Goal: Task Accomplishment & Management: Manage account settings

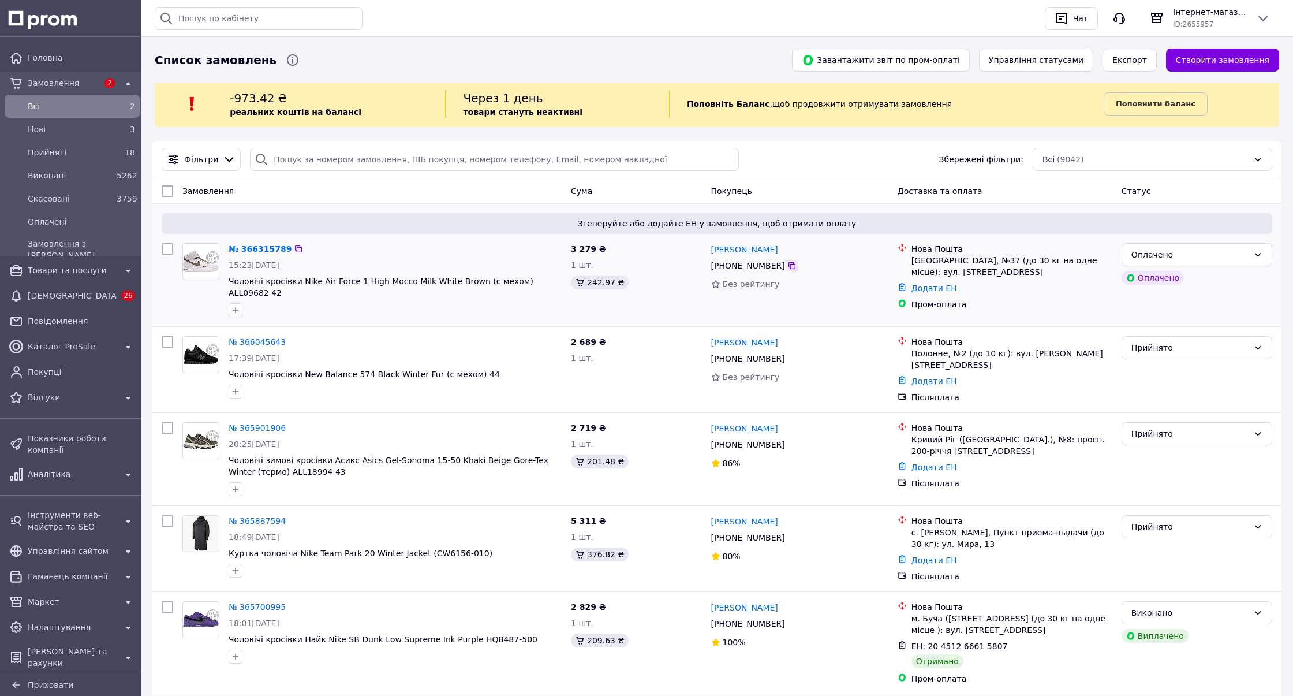
click at [789, 264] on icon at bounding box center [792, 265] width 7 height 7
drag, startPoint x: 327, startPoint y: 300, endPoint x: 300, endPoint y: 280, distance: 34.0
click at [300, 280] on div "№ 366315789 15:23, 12.10.2025 Чоловічі кросівки Nike Air Force 1 High Mocco Mil…" at bounding box center [395, 279] width 342 height 83
copy div "Nike Air Force 1 High Mocco Milk White Brown (с мехом) ALL09682 42"
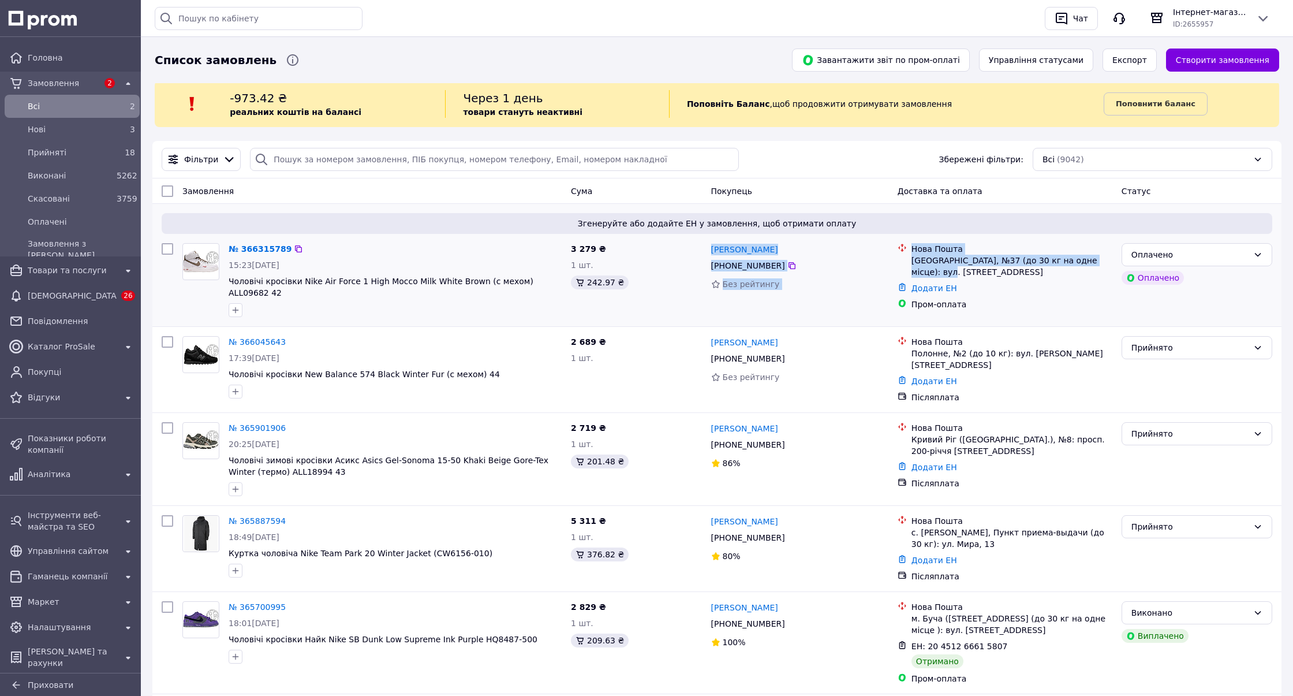
drag, startPoint x: 720, startPoint y: 240, endPoint x: 928, endPoint y: 273, distance: 210.4
click at [928, 273] on div "№ 366315789 15:23, 12.10.2025 Чоловічі кросівки Nike Air Force 1 High Mocco Mil…" at bounding box center [717, 279] width 1120 height 83
copy div "Анастасия Янович +380 95 051 46 79 Без рейтингу Нова Пошта Київ, №37 (до 30 кг …"
drag, startPoint x: 541, startPoint y: 317, endPoint x: 514, endPoint y: 278, distance: 47.7
click at [514, 278] on div "№ 366315789 15:23, 12.10.2025 Чоловічі кросівки Nike Air Force 1 High Mocco Mil…" at bounding box center [395, 279] width 342 height 83
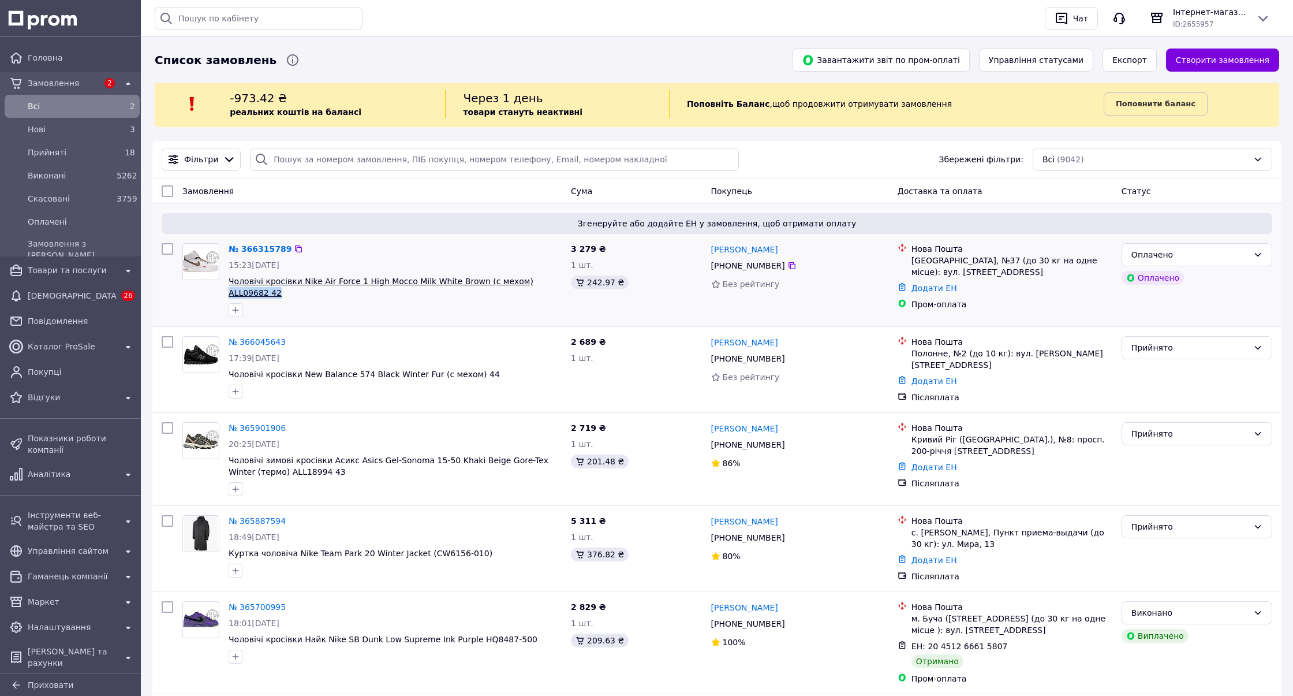
copy div "ALL09682 42"
click at [262, 247] on link "№ 366315789" at bounding box center [260, 248] width 63 height 9
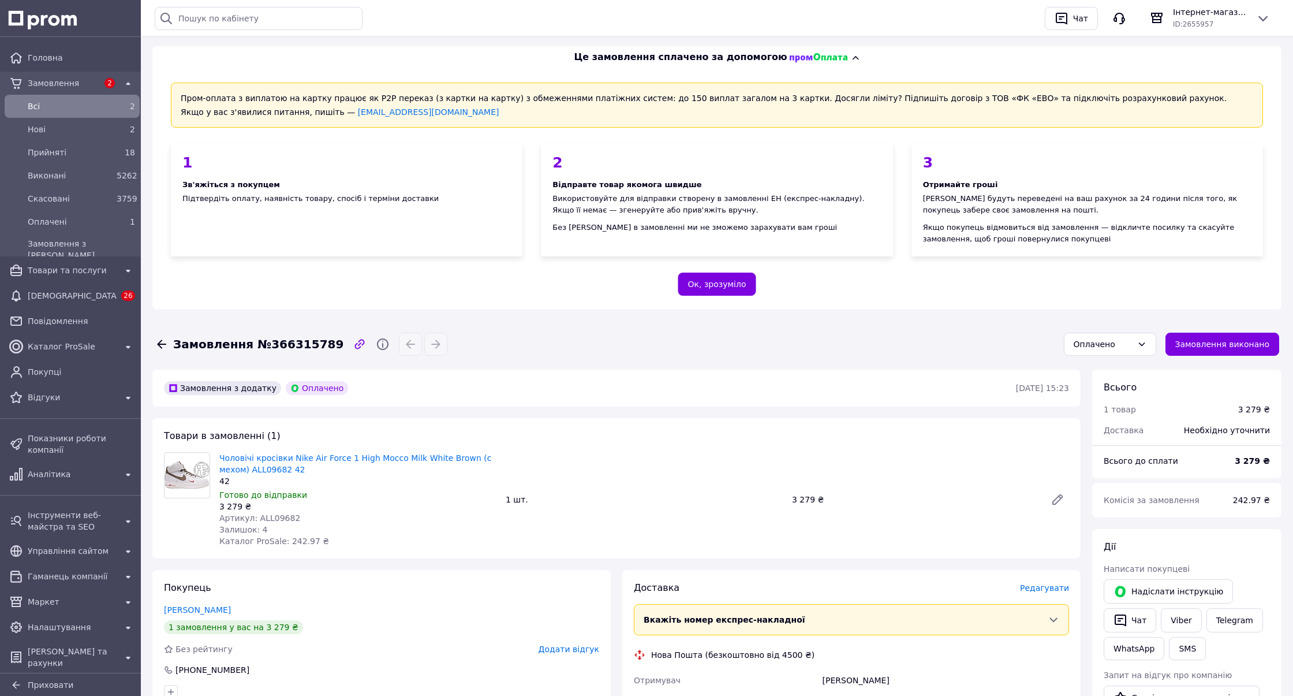
scroll to position [487, 0]
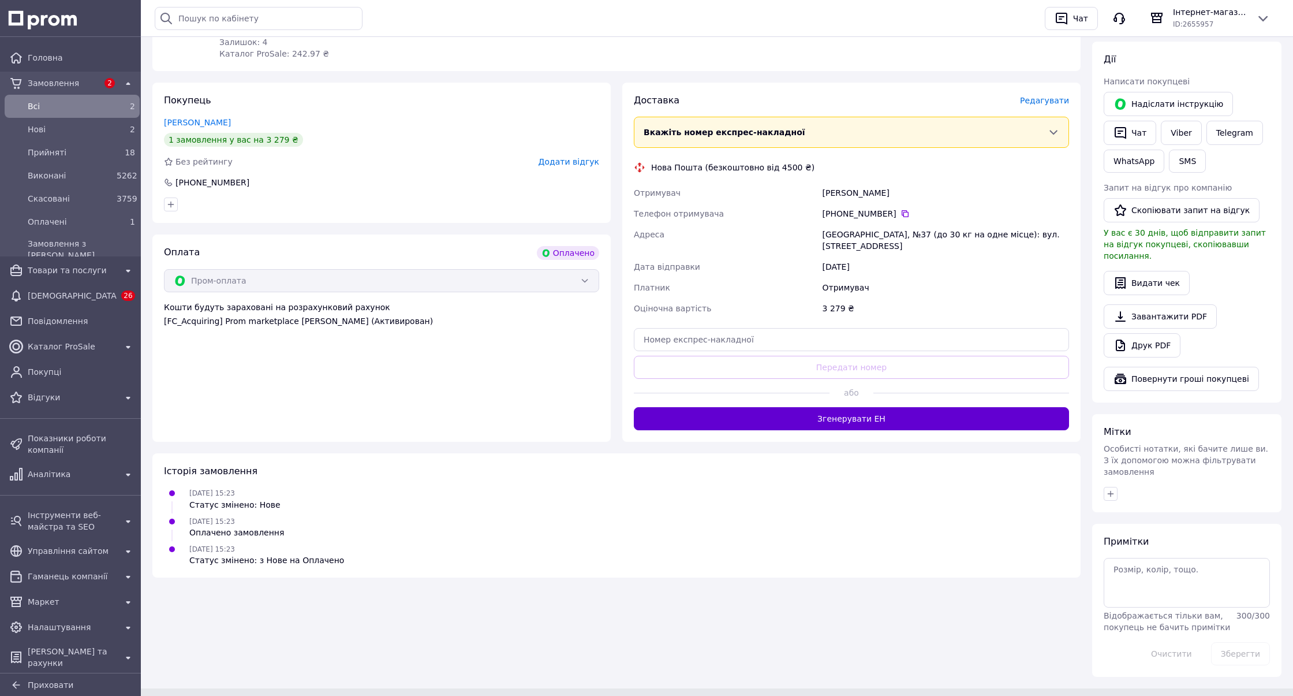
click at [855, 407] on button "Згенерувати ЕН" at bounding box center [851, 418] width 435 height 23
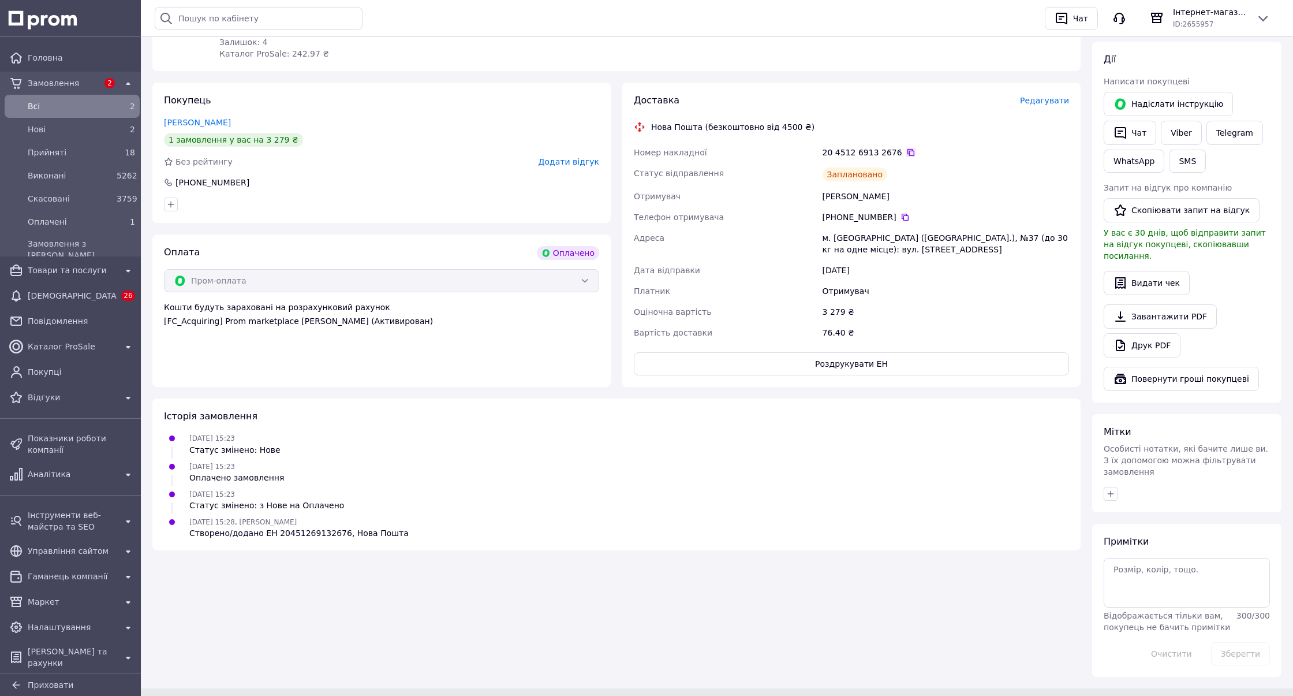
click at [907, 149] on icon at bounding box center [910, 152] width 7 height 7
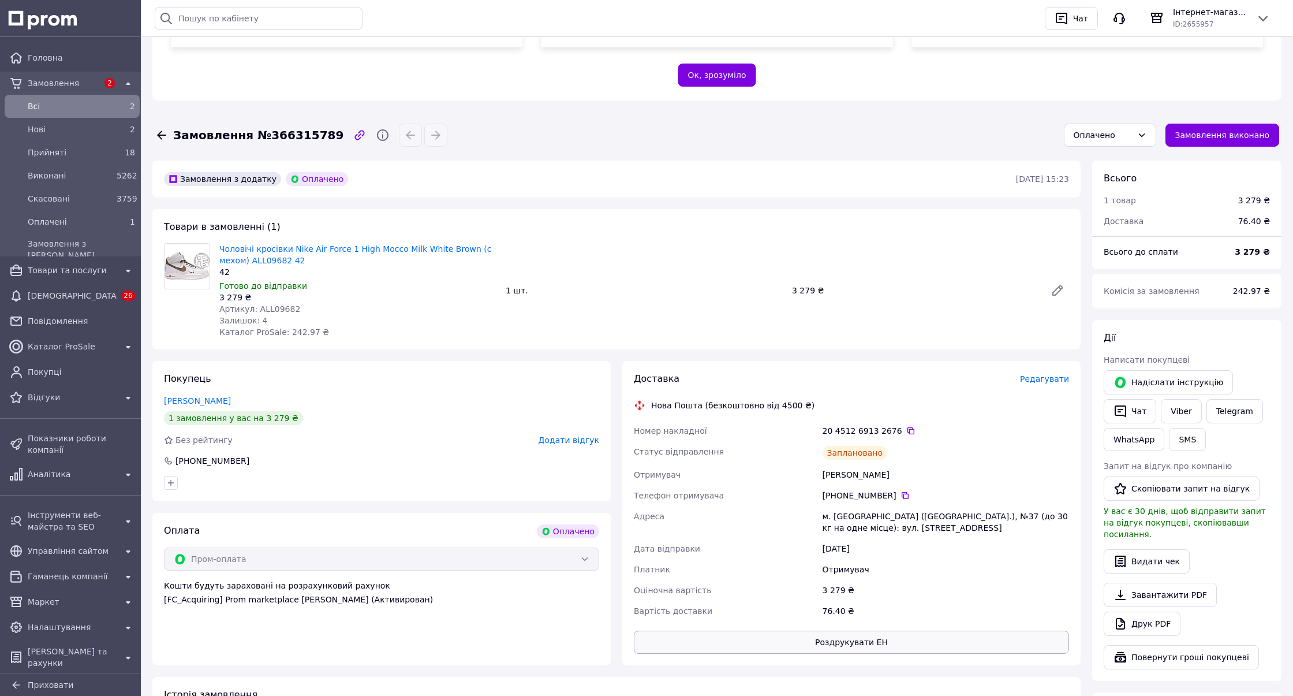
scroll to position [0, 0]
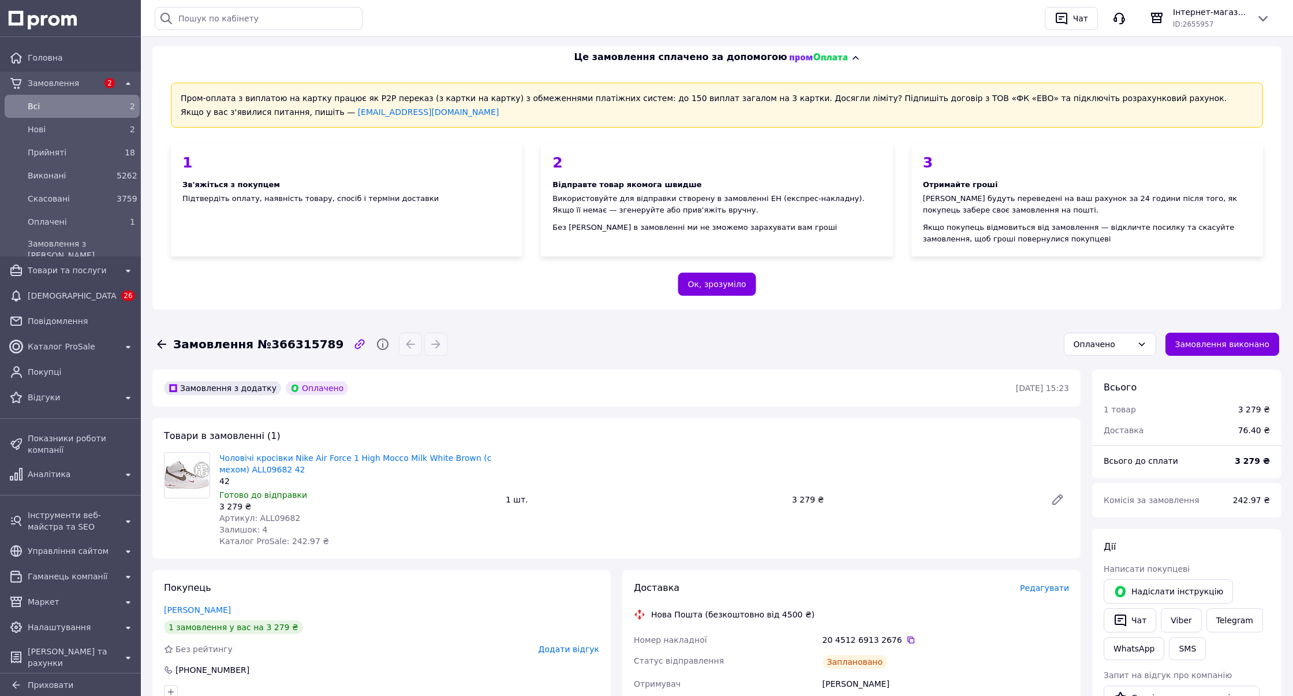
click at [1109, 354] on div "Оплачено" at bounding box center [1110, 344] width 102 height 32
click at [1115, 343] on div "Оплачено" at bounding box center [1103, 344] width 59 height 13
click at [1105, 363] on li "Прийнято" at bounding box center [1116, 367] width 91 height 21
click at [59, 110] on span "Всi" at bounding box center [70, 106] width 84 height 12
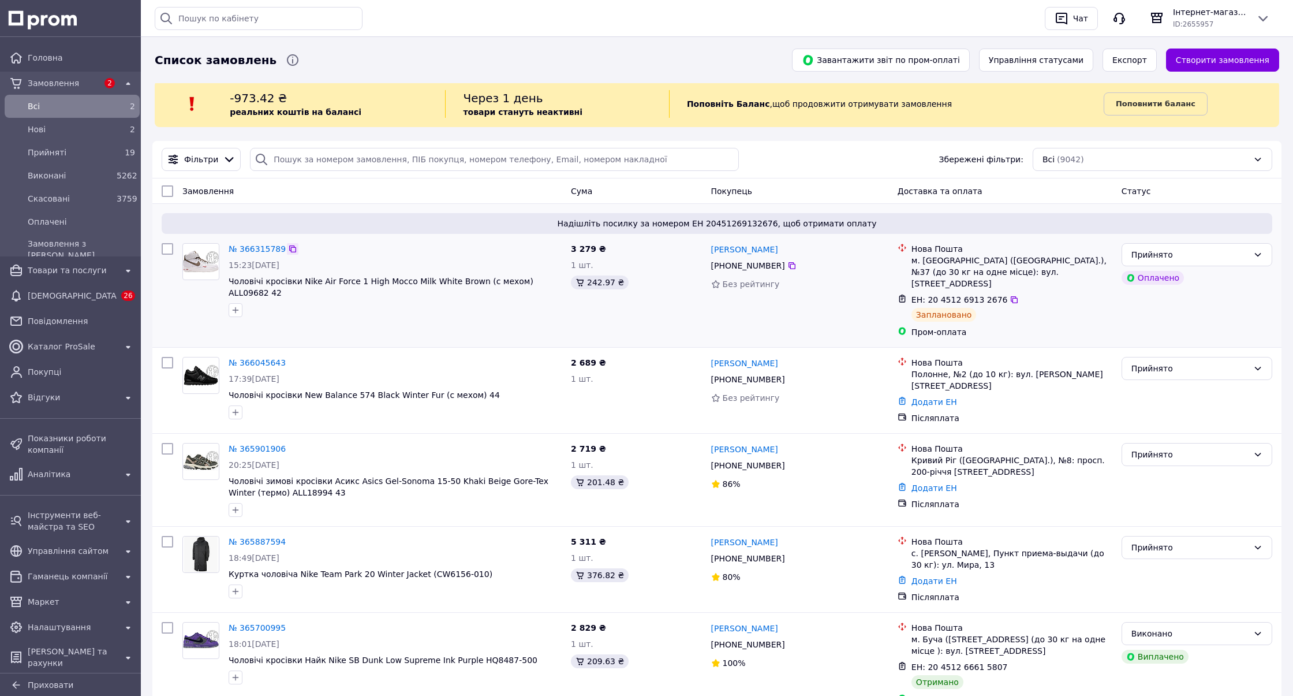
click at [289, 248] on icon at bounding box center [292, 248] width 9 height 9
drag, startPoint x: 724, startPoint y: 242, endPoint x: 1003, endPoint y: 290, distance: 283.0
click at [1003, 290] on div "№ 366315789 15:23, 12.10.2025 Чоловічі кросівки Nike Air Force 1 High Mocco Mil…" at bounding box center [717, 290] width 1120 height 104
copy div "Анастасия Янович +380 95 051 46 79 Без рейтингу Нова Пошта м. Київ (Київська об…"
click at [102, 269] on span "Товари та послуги" at bounding box center [72, 270] width 89 height 12
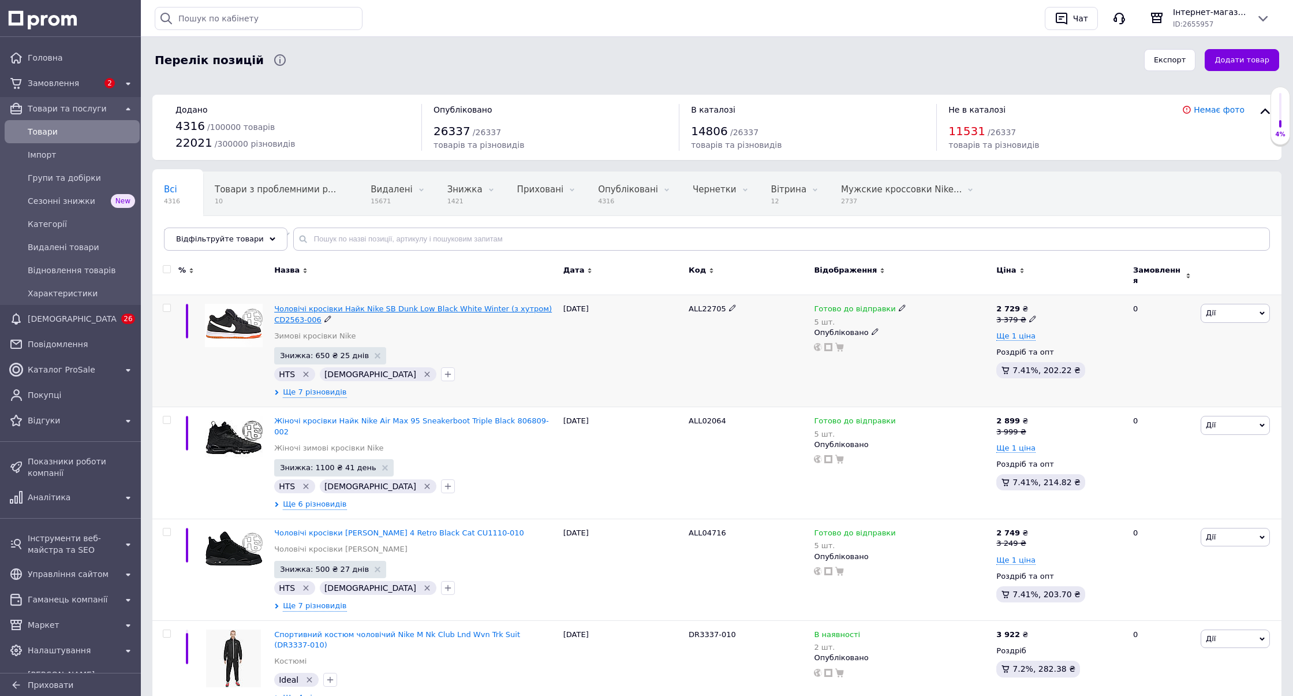
click at [403, 304] on span "Чоловічі кросівки Найк Nike SB Dunk Low Black White Winter (з хутром) CD2563-006" at bounding box center [413, 313] width 278 height 19
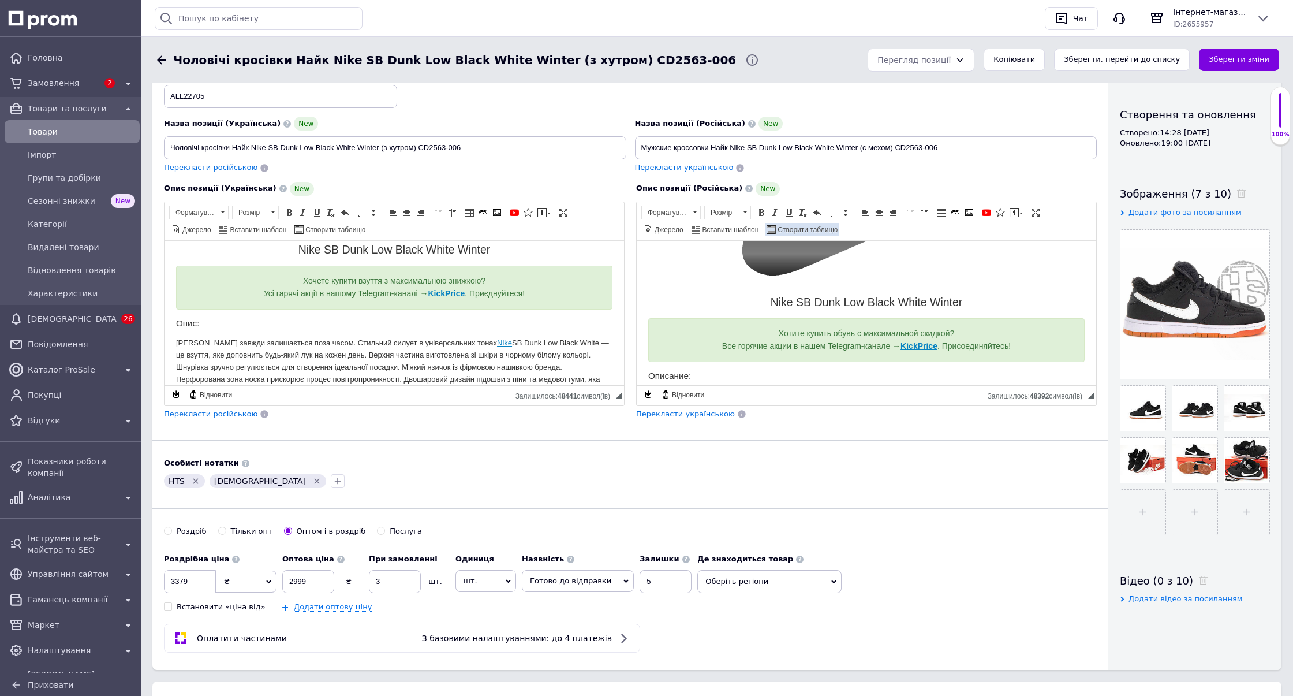
scroll to position [151, 0]
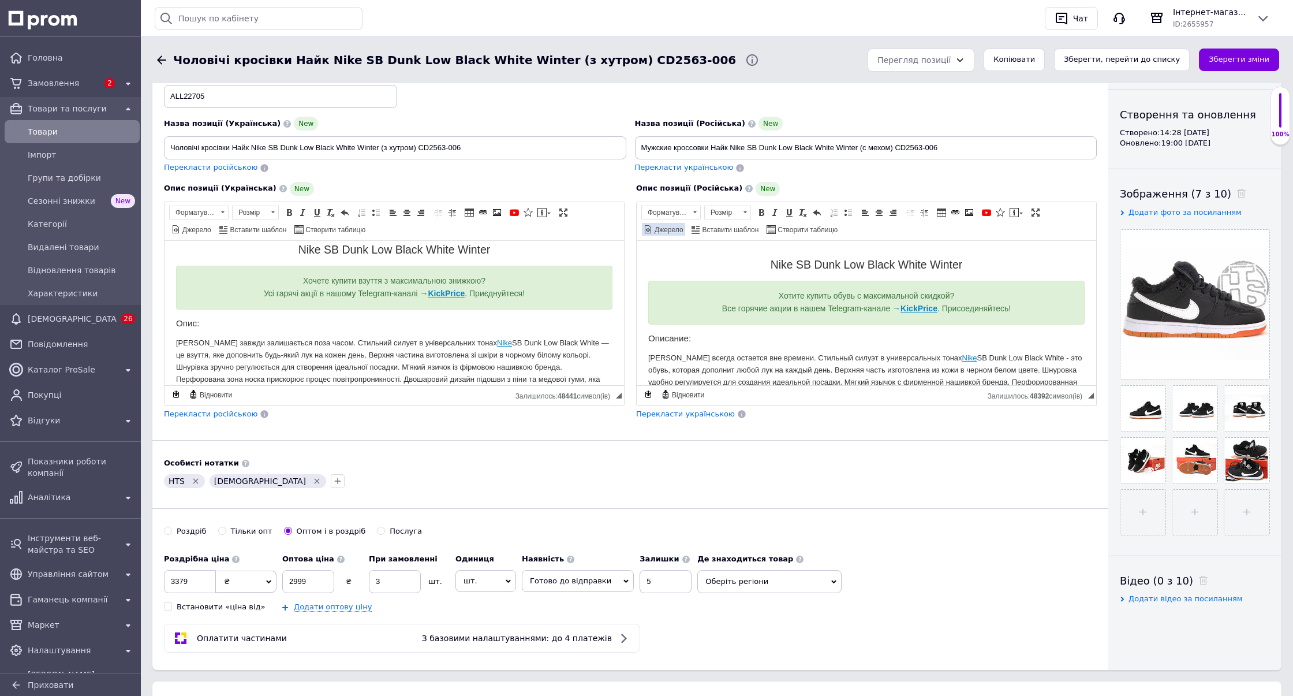
click at [683, 225] on span "Джерело" at bounding box center [668, 230] width 31 height 10
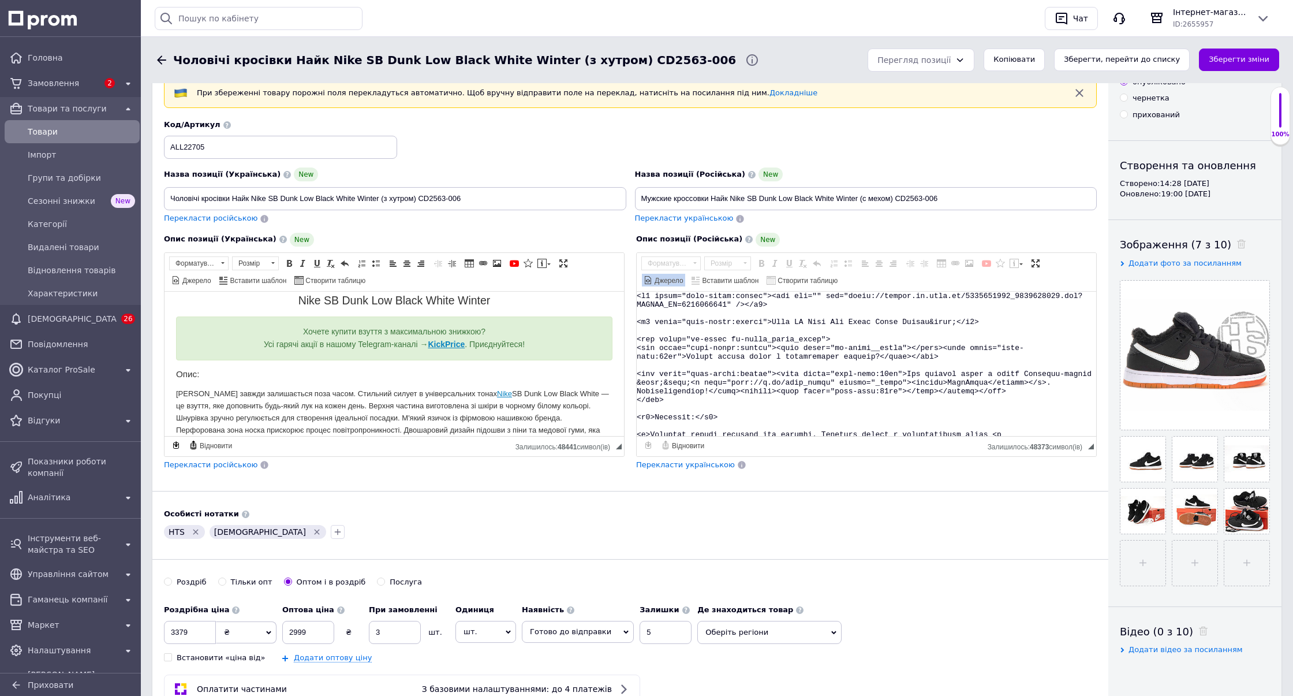
scroll to position [45, 0]
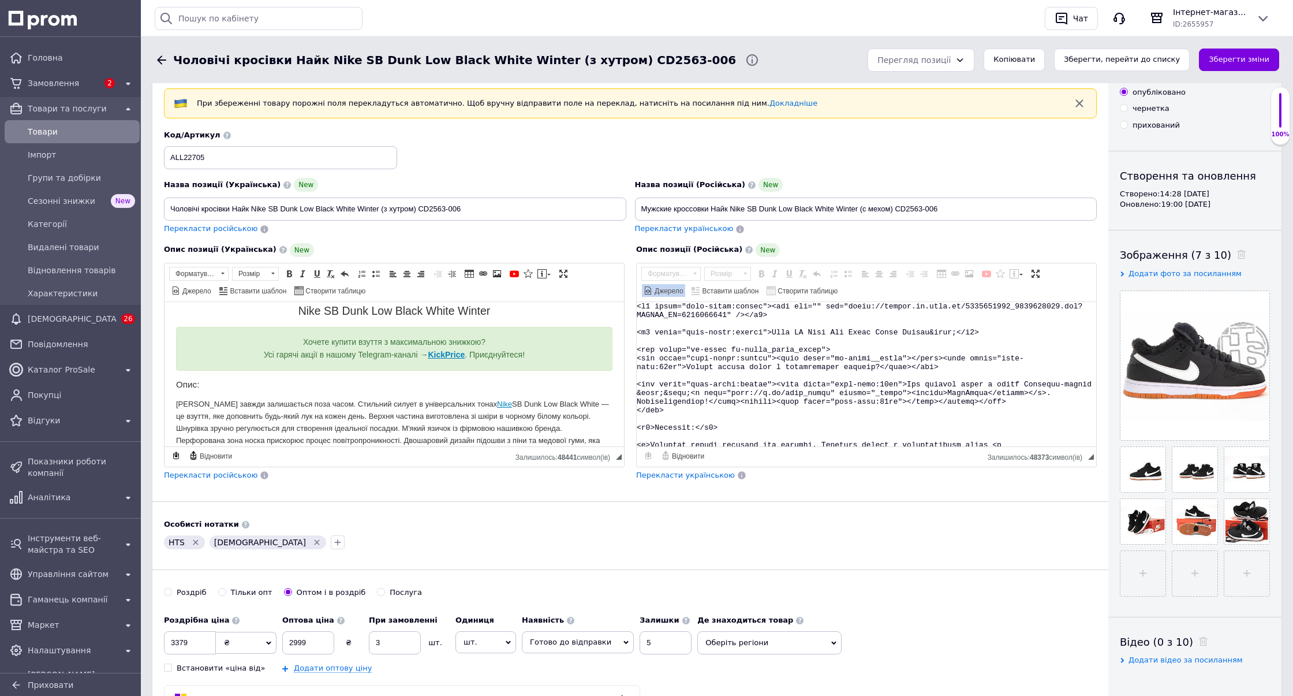
click at [683, 286] on span "Джерело" at bounding box center [668, 291] width 31 height 10
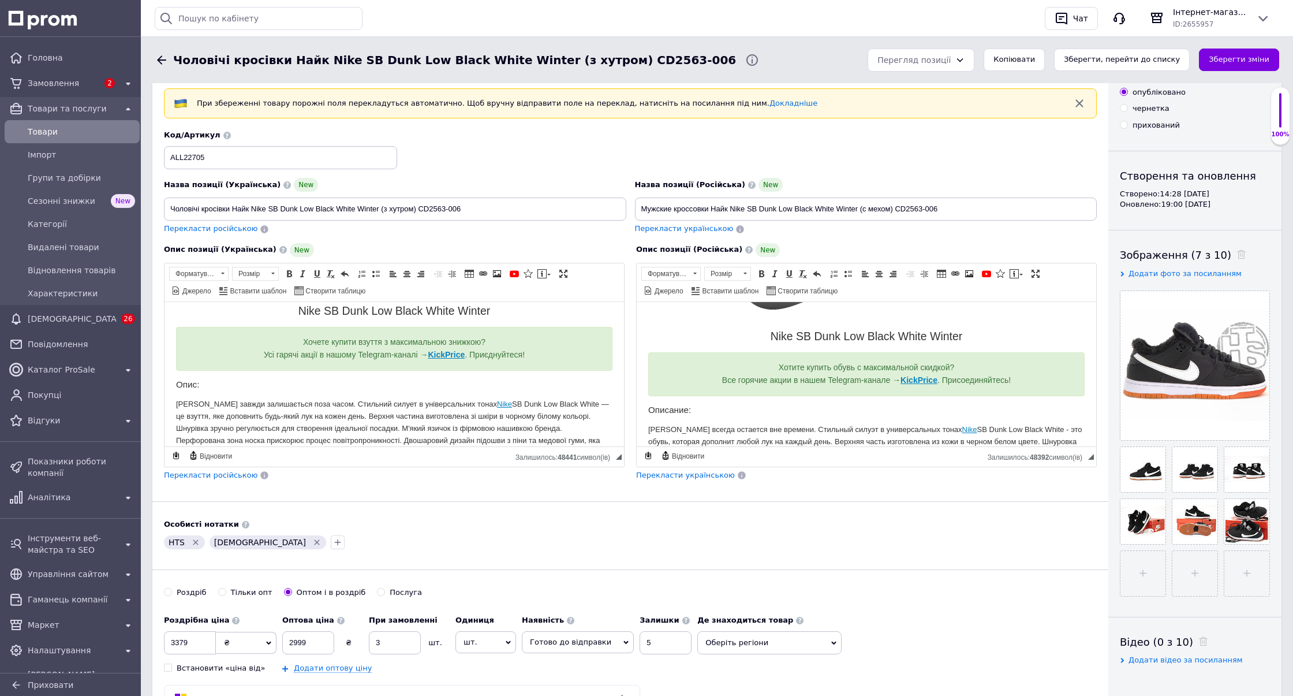
scroll to position [137, 0]
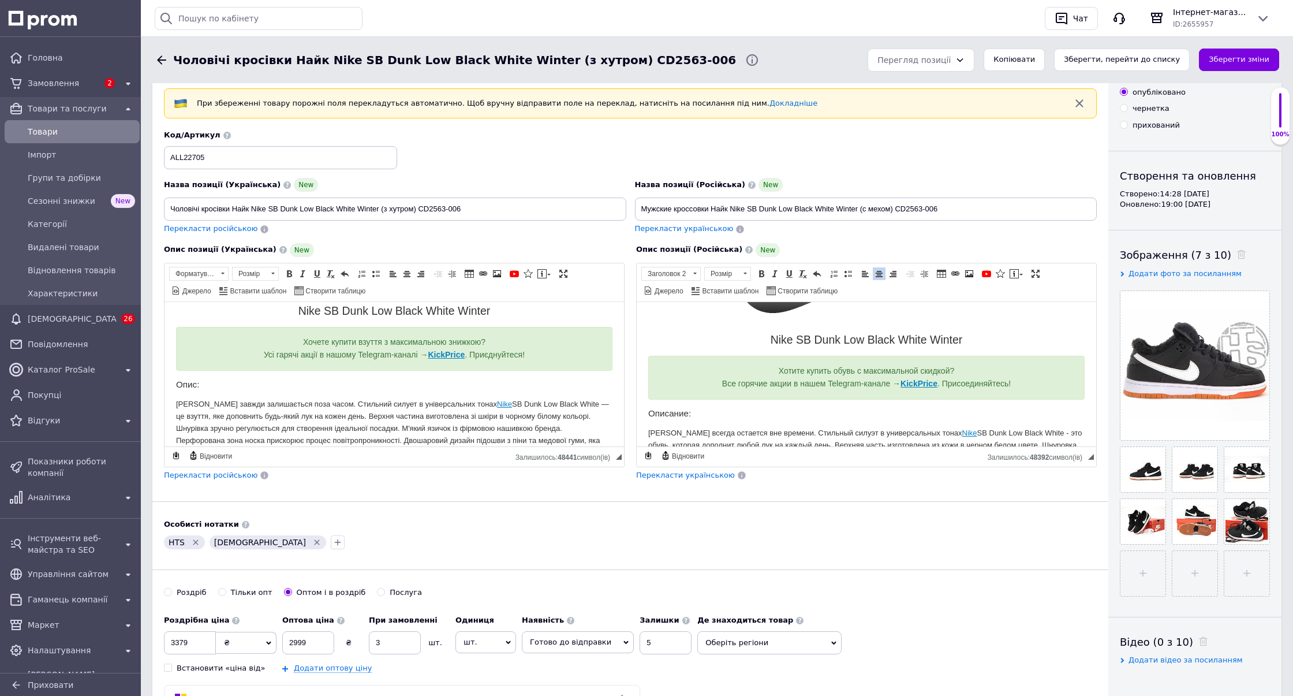
click at [770, 339] on h2 "Nike SB Dunk Low Black White Winter" at bounding box center [866, 339] width 436 height 13
click at [974, 338] on h2 "Nike SB Dunk Low Black White Winter" at bounding box center [866, 339] width 436 height 13
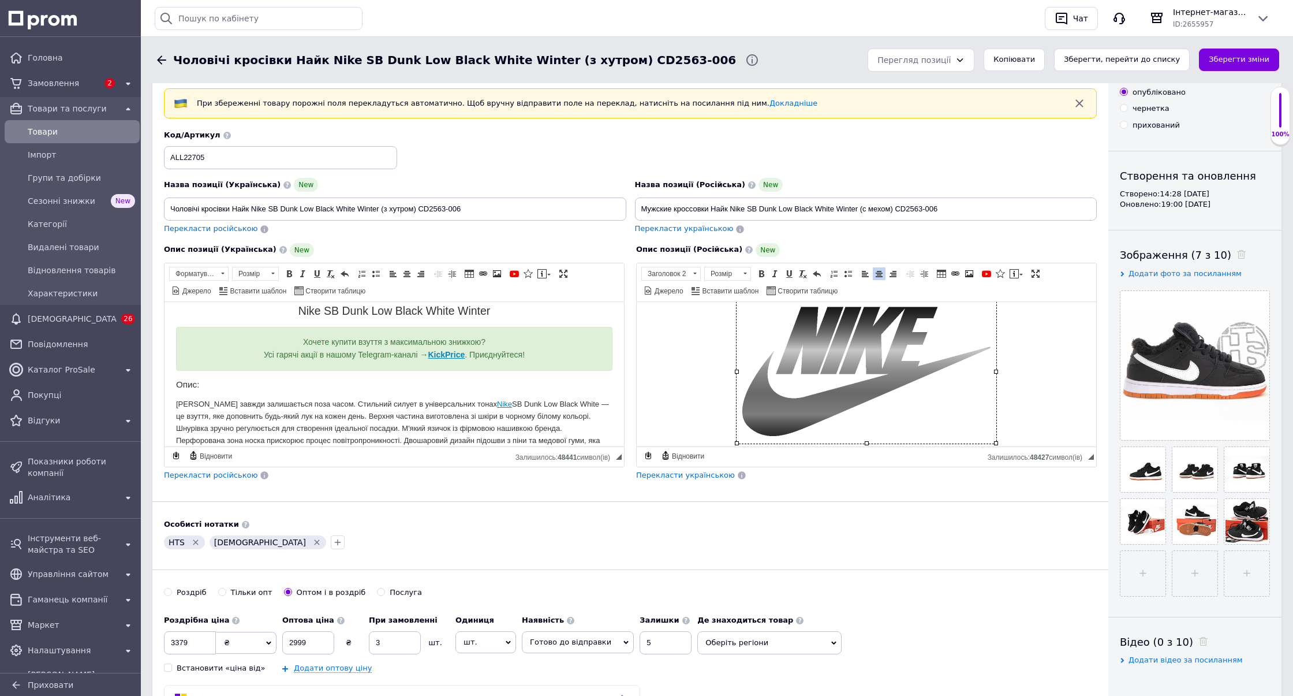
scroll to position [12, 0]
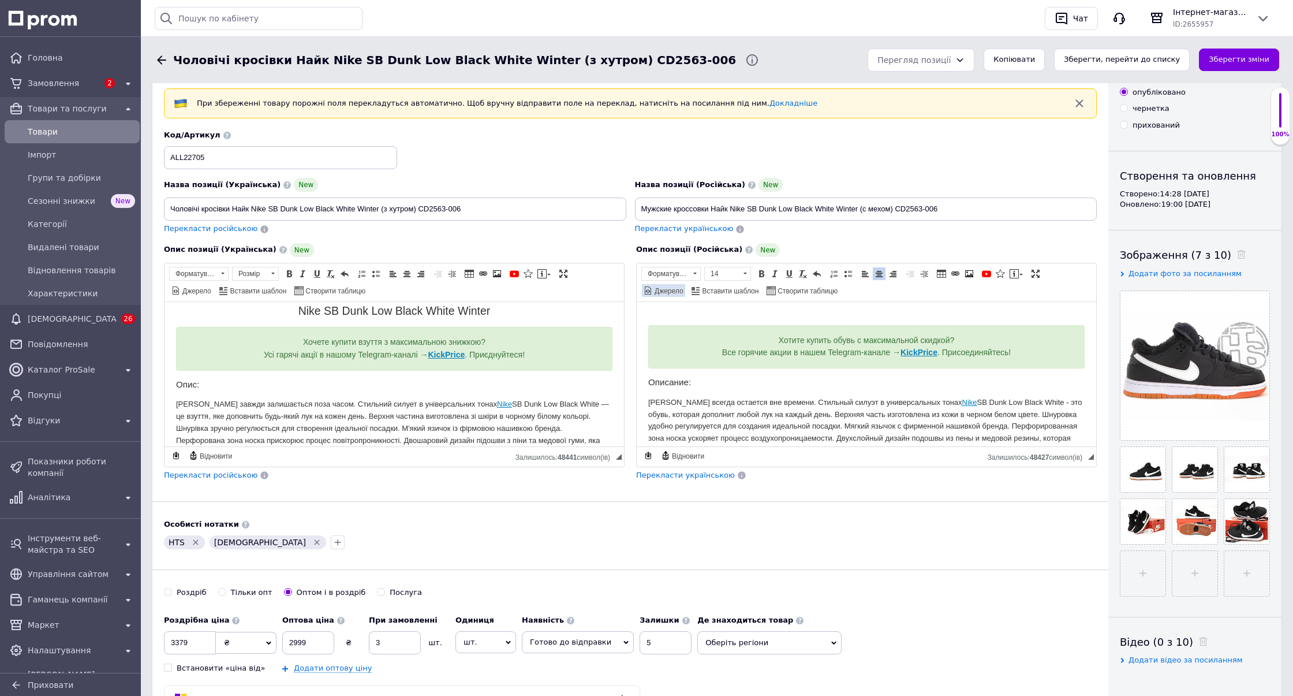
click at [683, 286] on span "Джерело" at bounding box center [668, 291] width 31 height 10
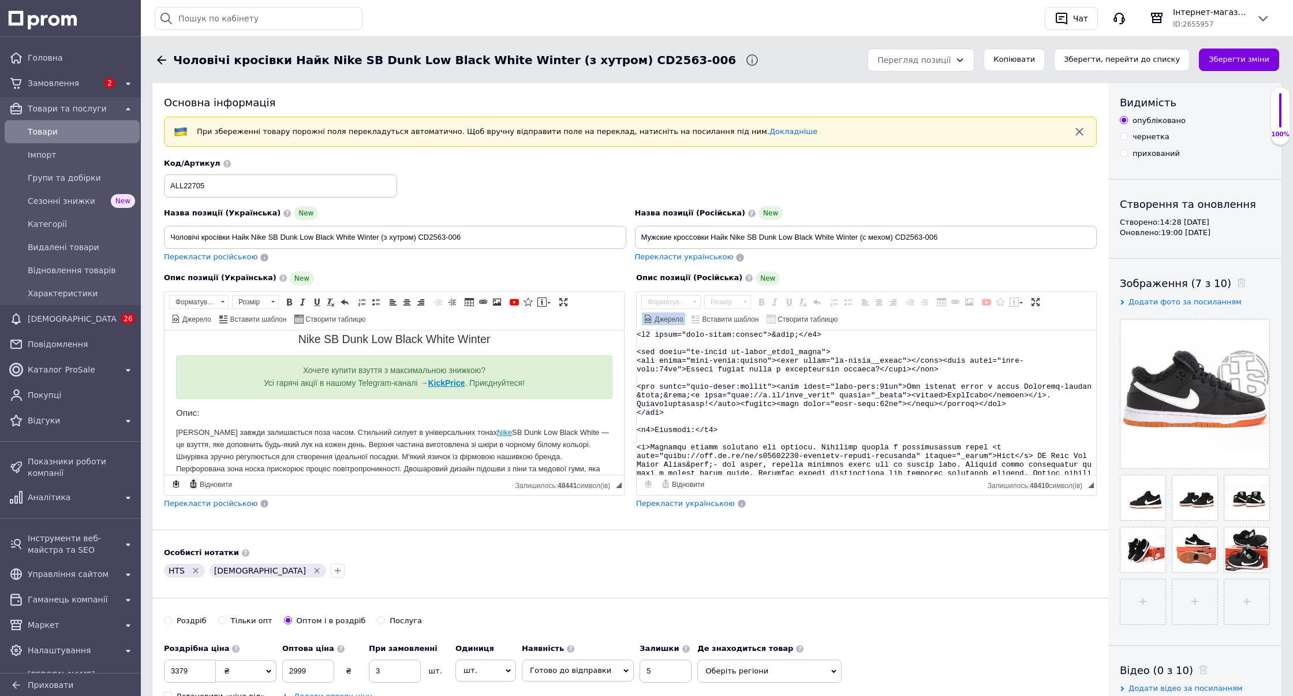
scroll to position [15, 0]
click at [765, 350] on textarea "Редактор, 7B938012-3623-4FFF-B332-0DEEF574C7A1" at bounding box center [867, 404] width 460 height 144
click at [763, 405] on textarea "Редактор, 7B938012-3623-4FFF-B332-0DEEF574C7A1" at bounding box center [867, 404] width 460 height 144
checkbox input "true"
paste textarea ""<div class=""ck-alert ck-alert_theme_green""> <div style=""text-align:center""…"
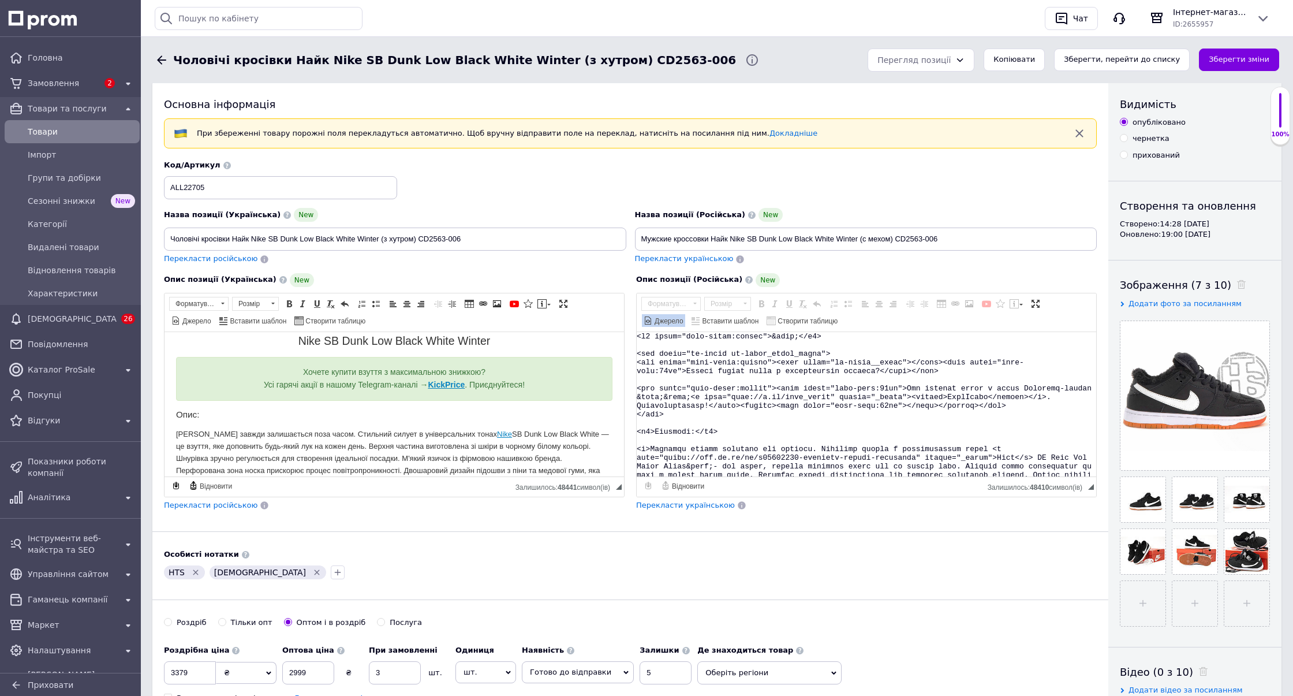
type textarea ""<div class=""ck-alert ck-alert_theme_green""> <div style=""text-align:center""…"
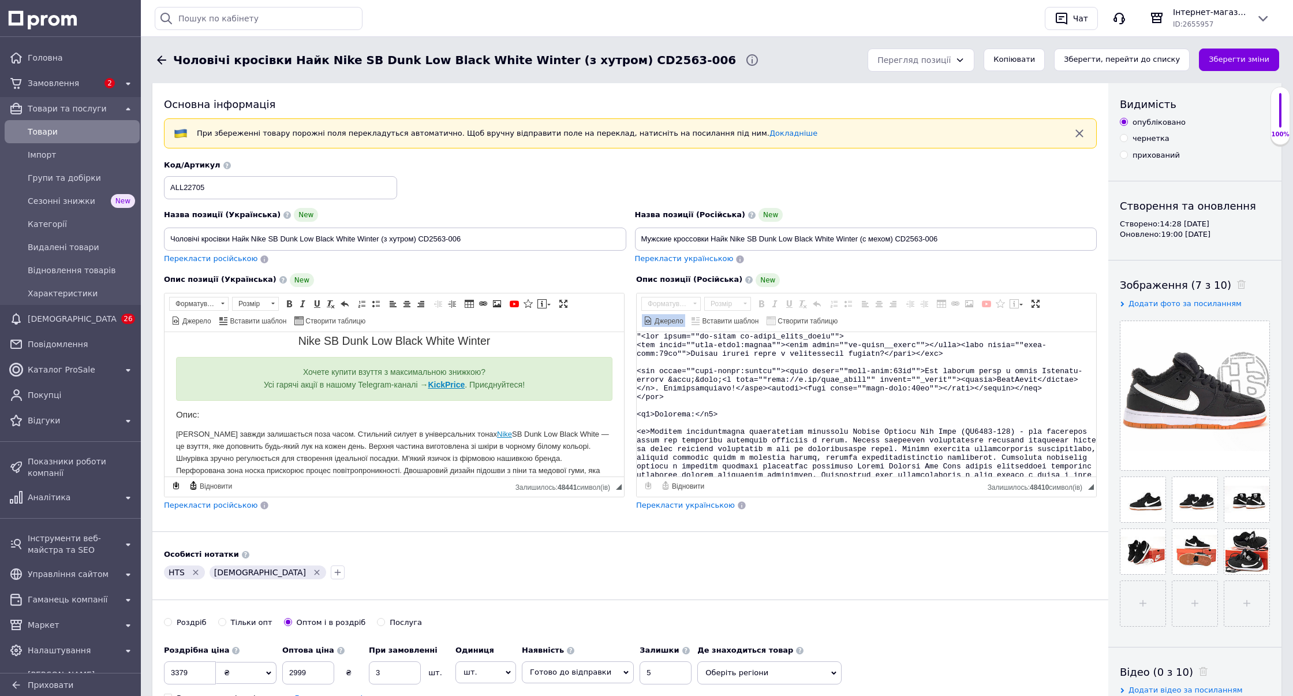
scroll to position [16, 0]
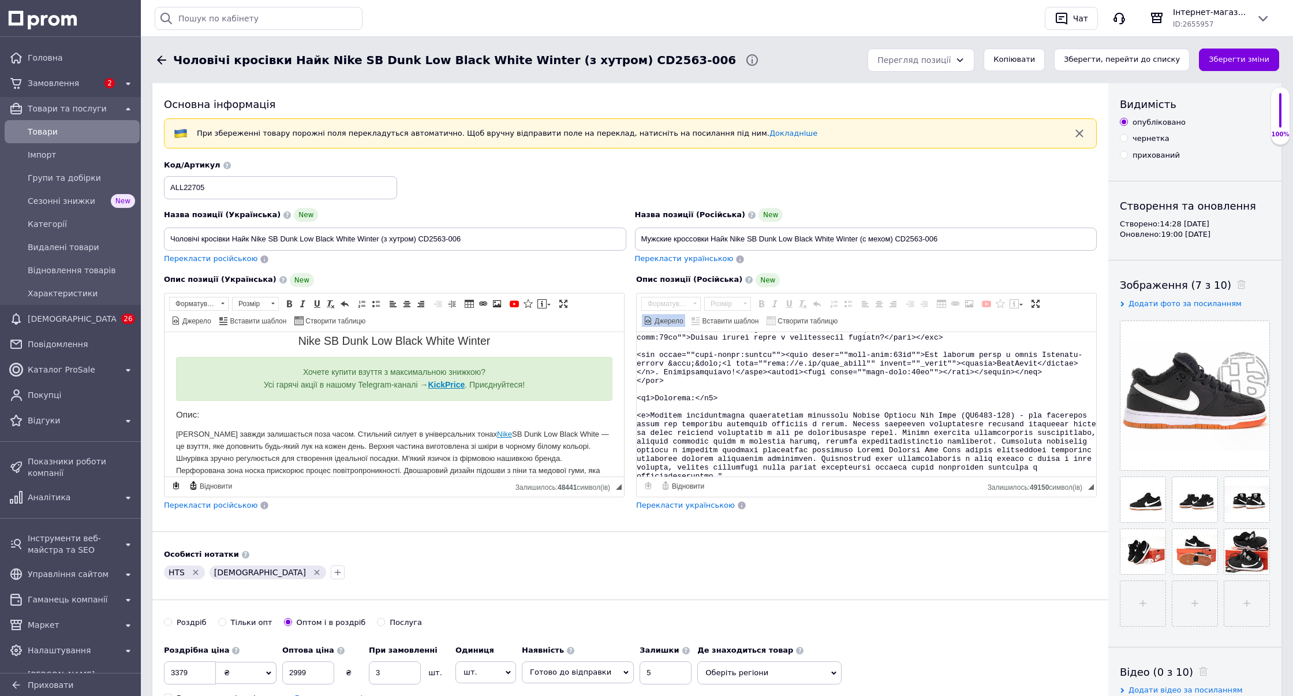
click at [683, 316] on span "Джерело" at bounding box center [668, 321] width 31 height 10
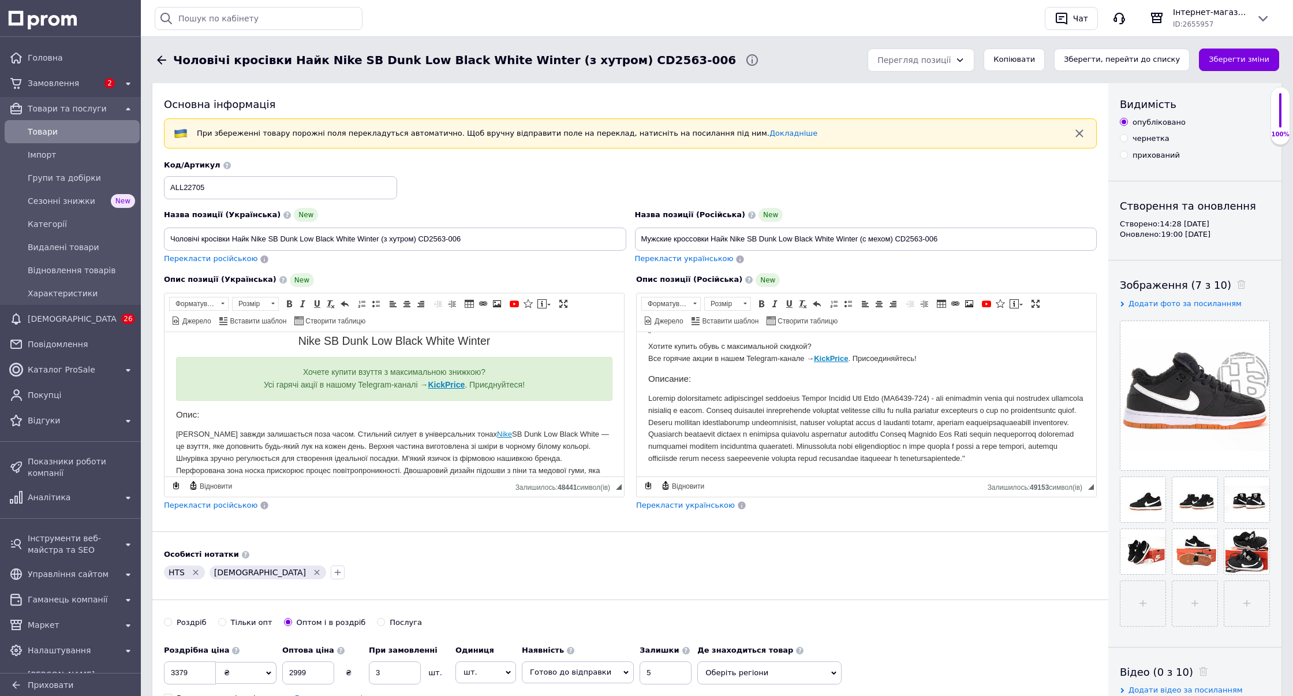
scroll to position [27, 0]
click at [931, 392] on p "Редактор, 7B938012-3623-4FFF-B332-0DEEF574C7A1" at bounding box center [866, 428] width 436 height 72
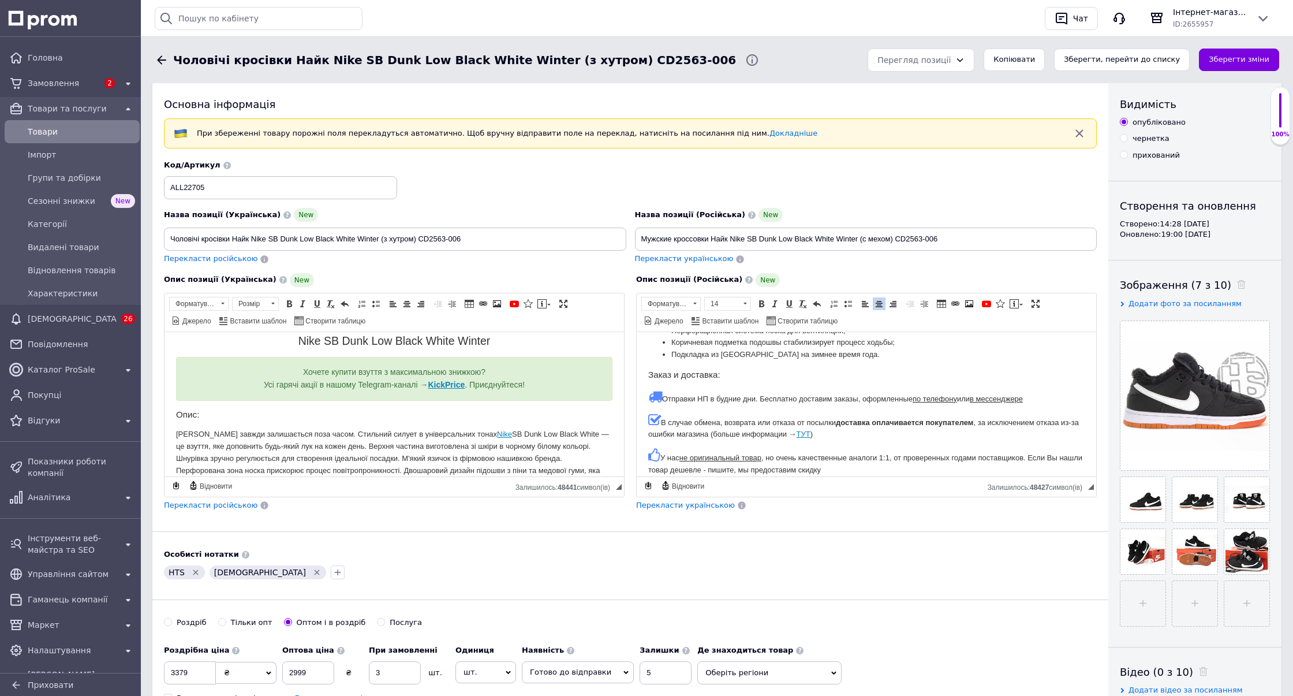
scroll to position [245, 0]
click at [952, 303] on span at bounding box center [955, 303] width 9 height 9
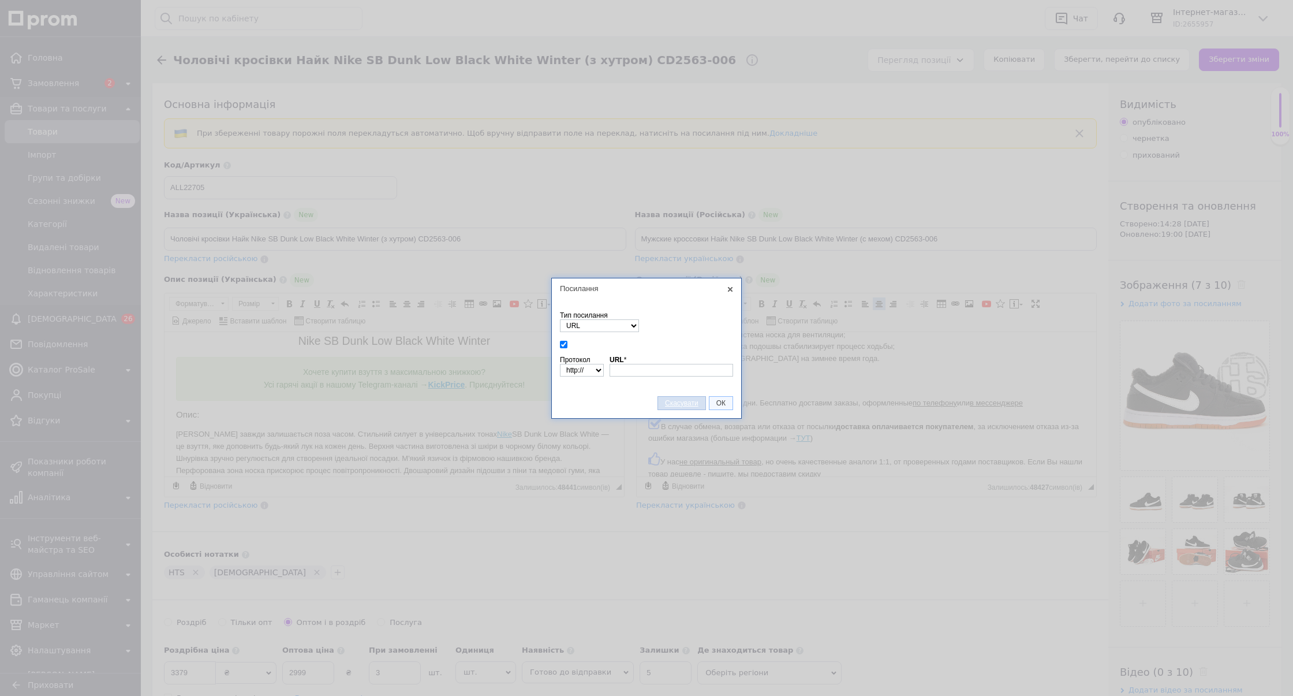
click at [681, 406] on span "Скасувати" at bounding box center [681, 403] width 47 height 8
checkbox input "true"
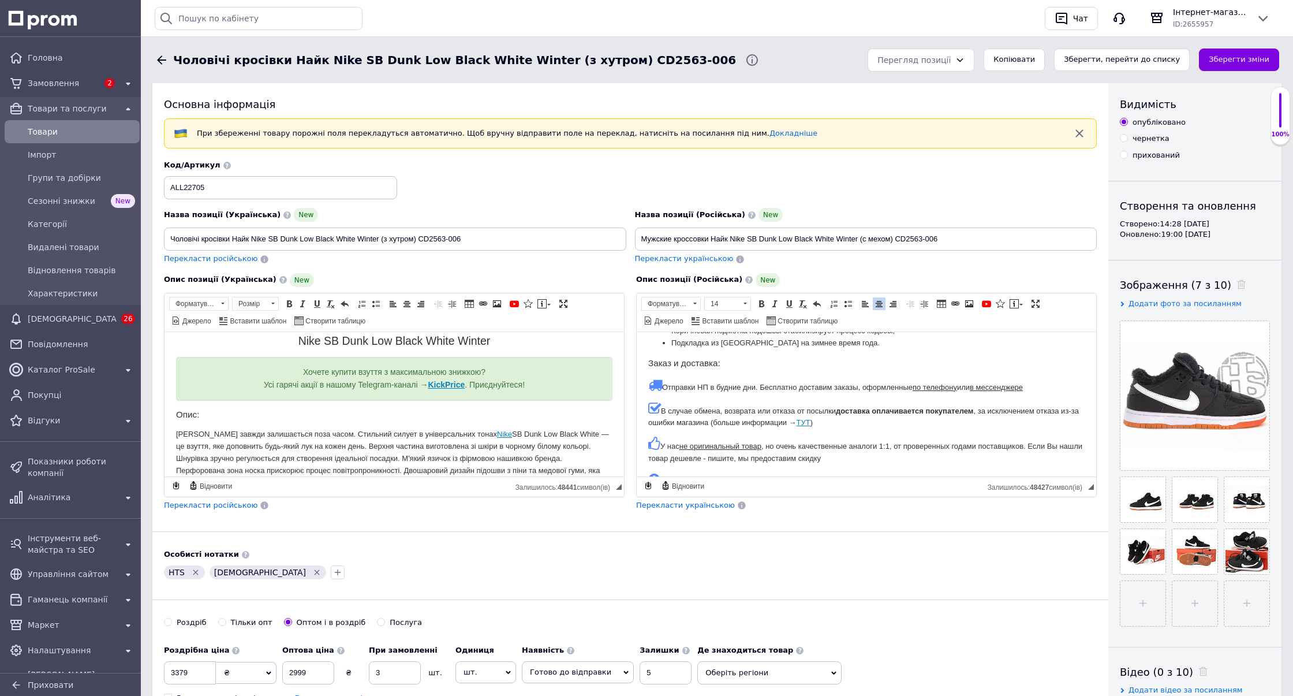
scroll to position [262, 0]
click at [696, 442] on u "не оригинальный товар" at bounding box center [720, 444] width 82 height 9
click at [863, 456] on p "У нас не оригинальный товар , но очень качественные аналоги 1:1, от проверенных…" at bounding box center [866, 449] width 436 height 28
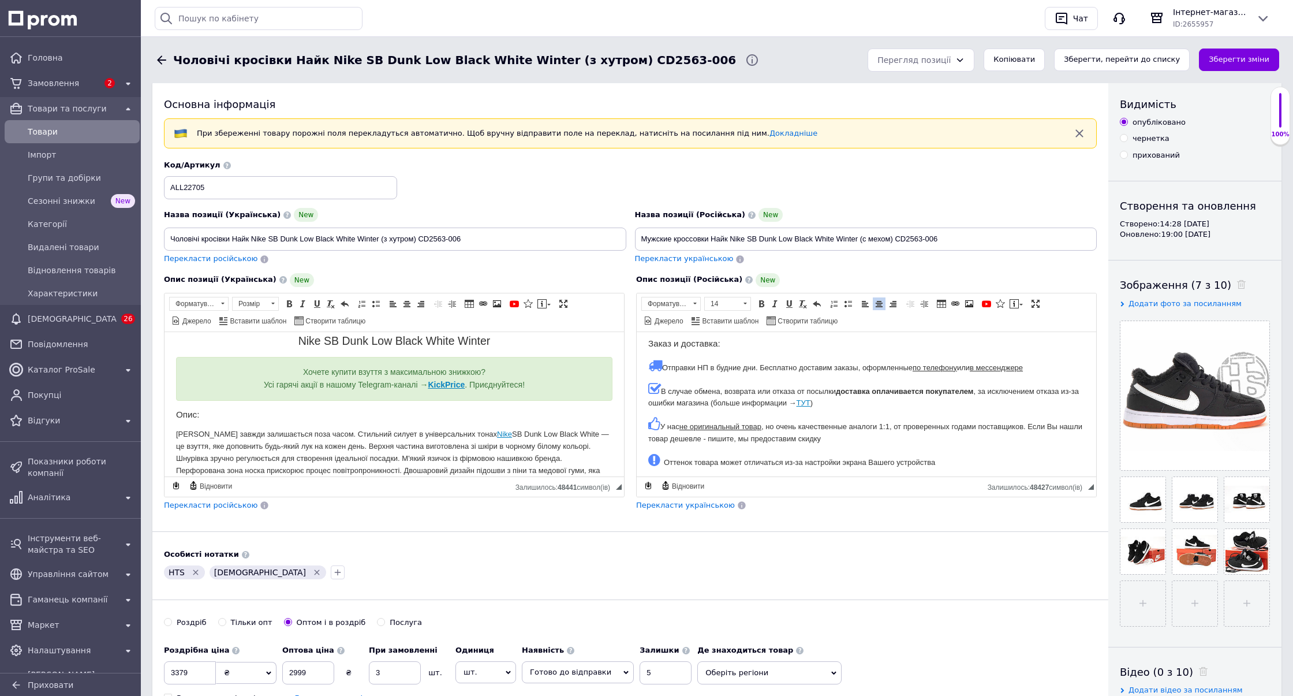
scroll to position [271, 0]
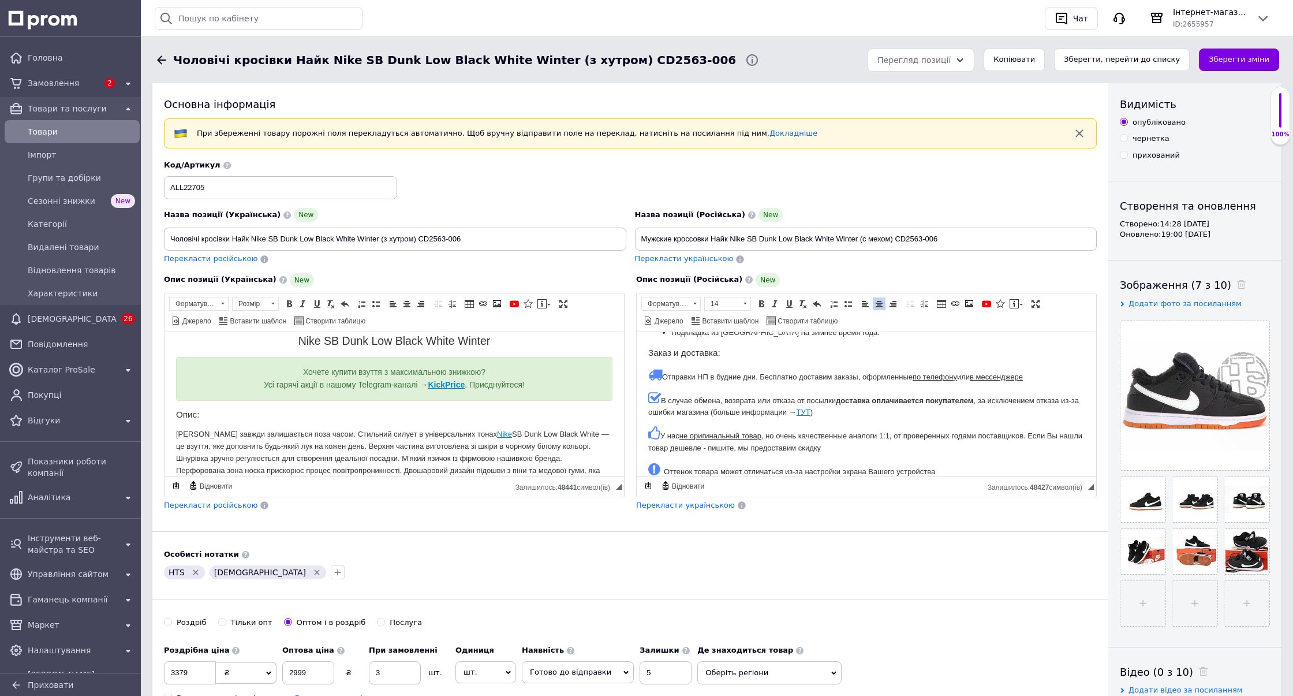
click at [862, 443] on p "У нас не оригинальный товар , но очень качественные аналоги 1:1, от проверенных…" at bounding box center [866, 439] width 436 height 28
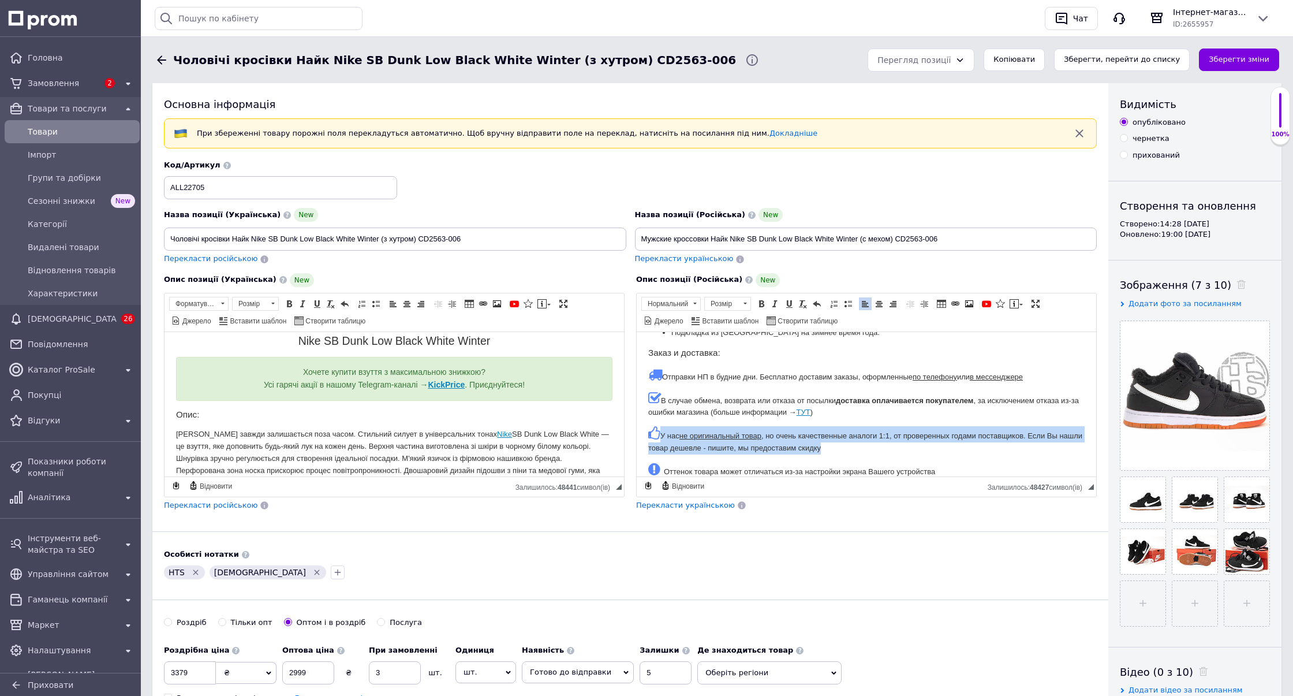
click at [853, 411] on p "В случае обмена, возврата или отказа от посылки доставка оплачивается покупател…" at bounding box center [866, 404] width 436 height 28
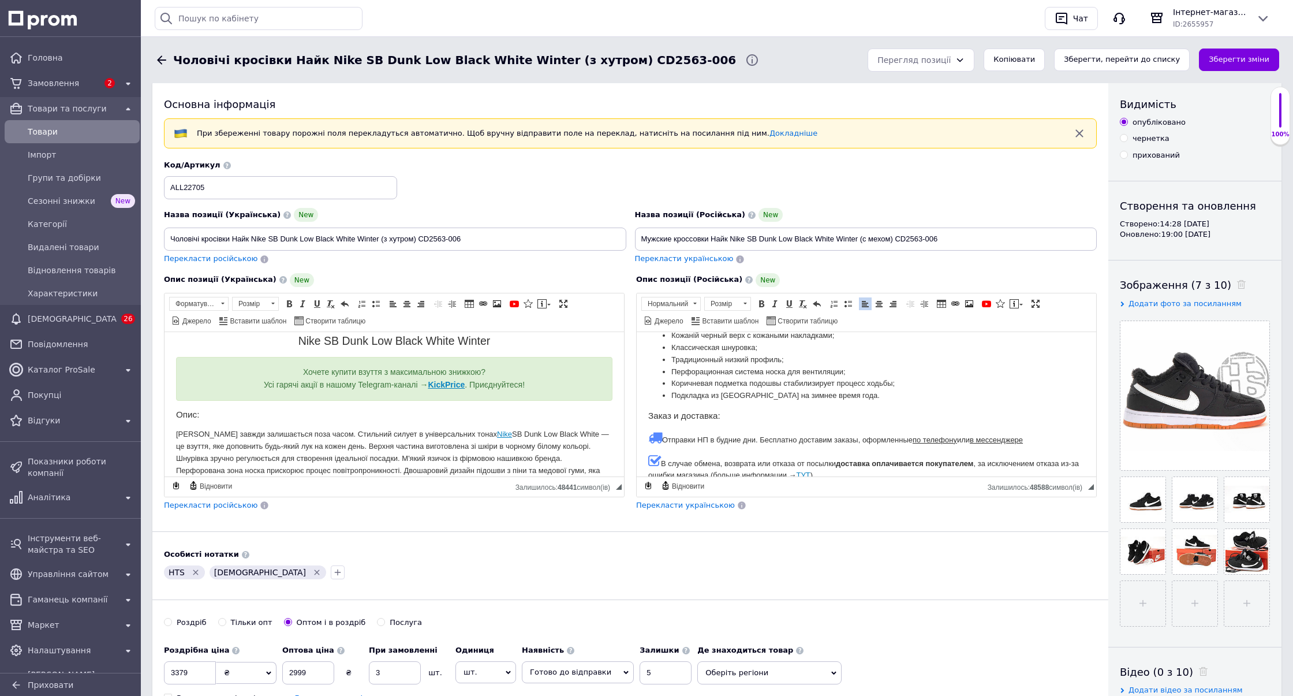
scroll to position [190, 0]
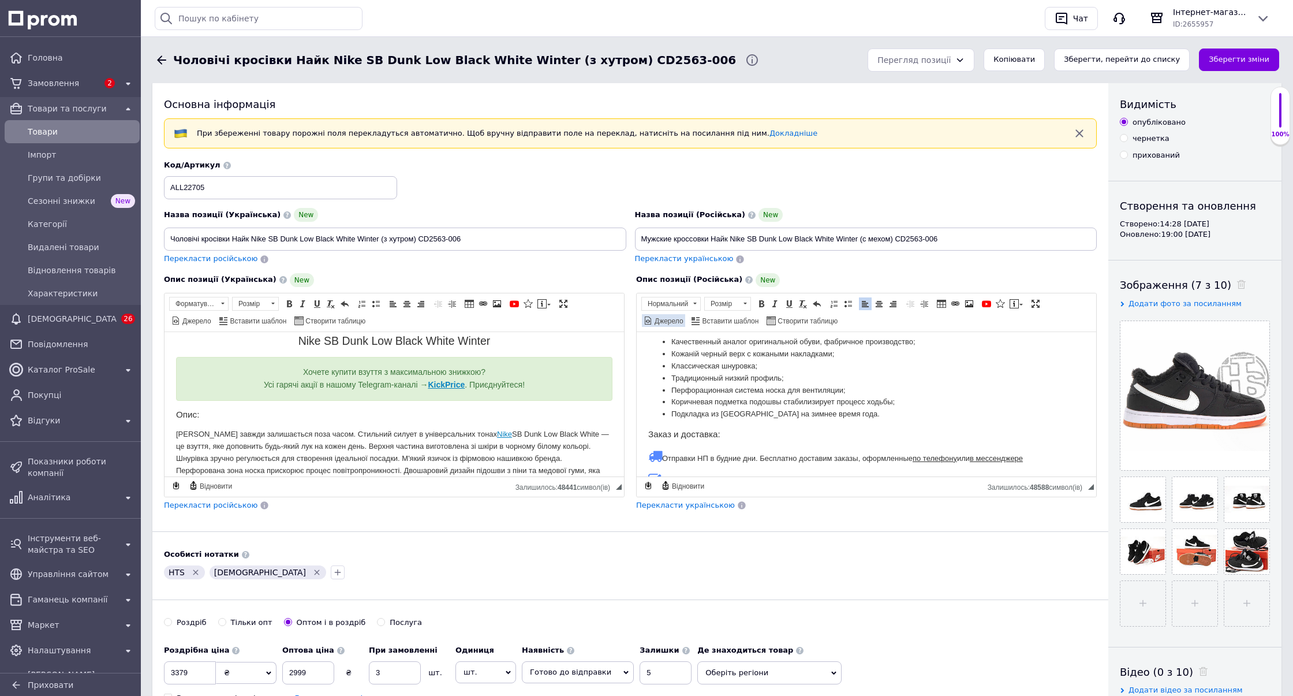
click at [683, 316] on span "Джерело" at bounding box center [668, 321] width 31 height 10
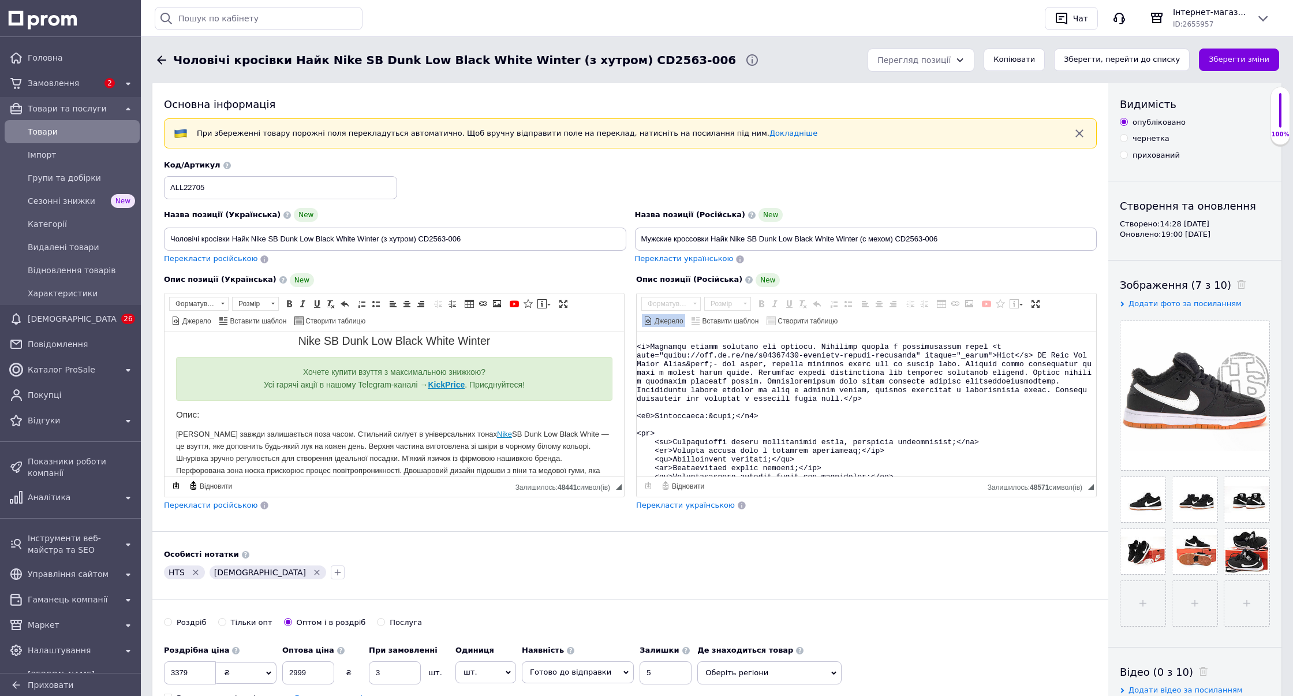
scroll to position [104, 0]
click at [893, 388] on textarea "Редактор, 7B938012-3623-4FFF-B332-0DEEF574C7A1" at bounding box center [867, 404] width 460 height 144
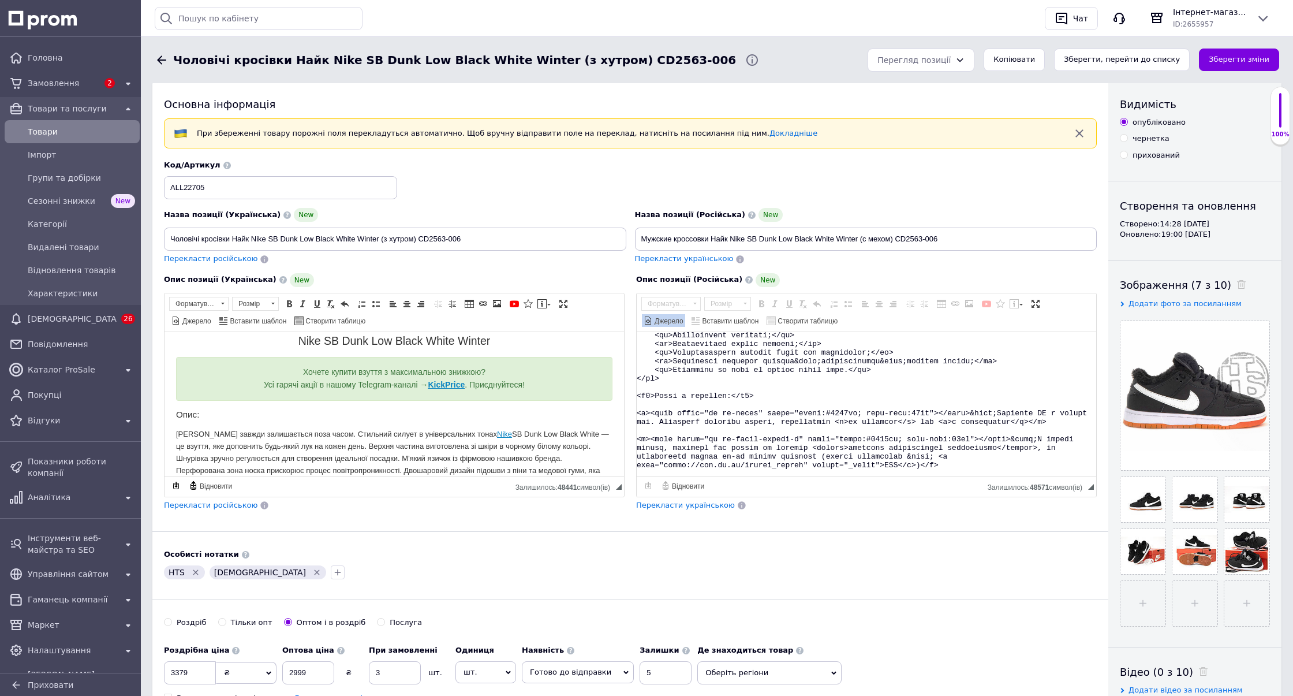
scroll to position [227, 0]
click at [886, 273] on div "Опис позиції (Російська) New" at bounding box center [866, 280] width 461 height 14
click at [653, 316] on span at bounding box center [648, 320] width 9 height 9
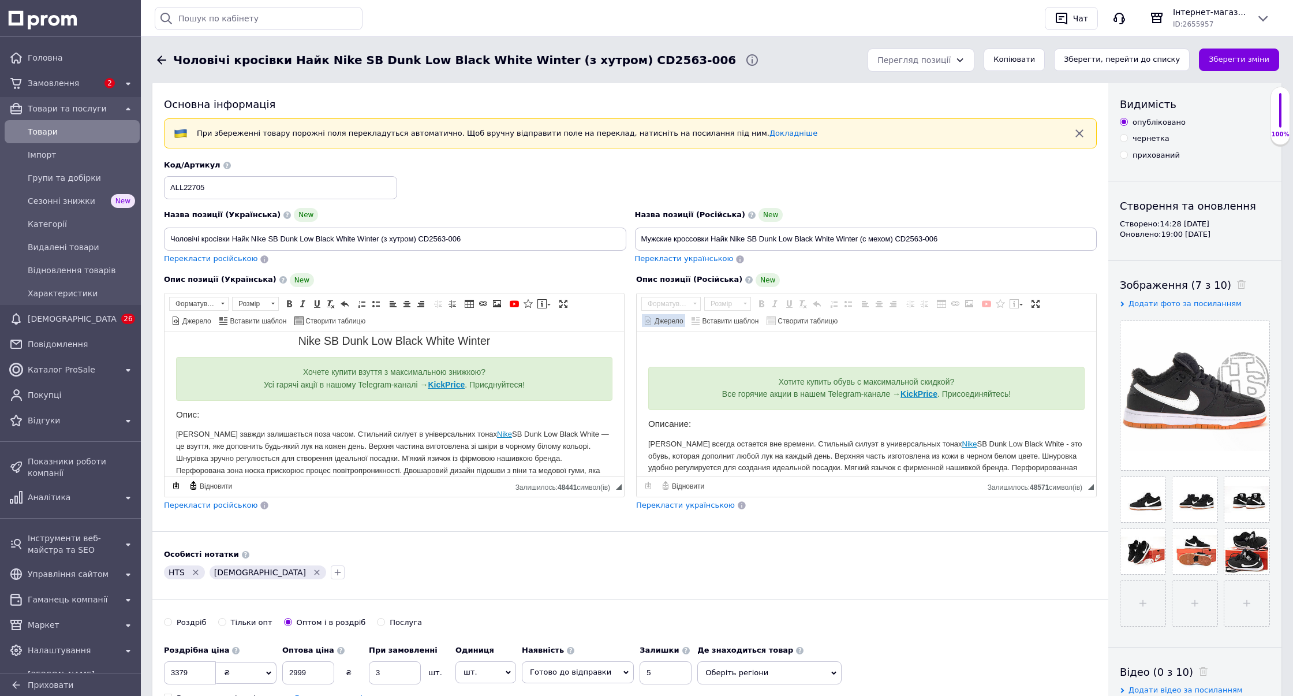
scroll to position [0, 0]
click at [876, 420] on h3 "Описание:" at bounding box center [866, 423] width 436 height 10
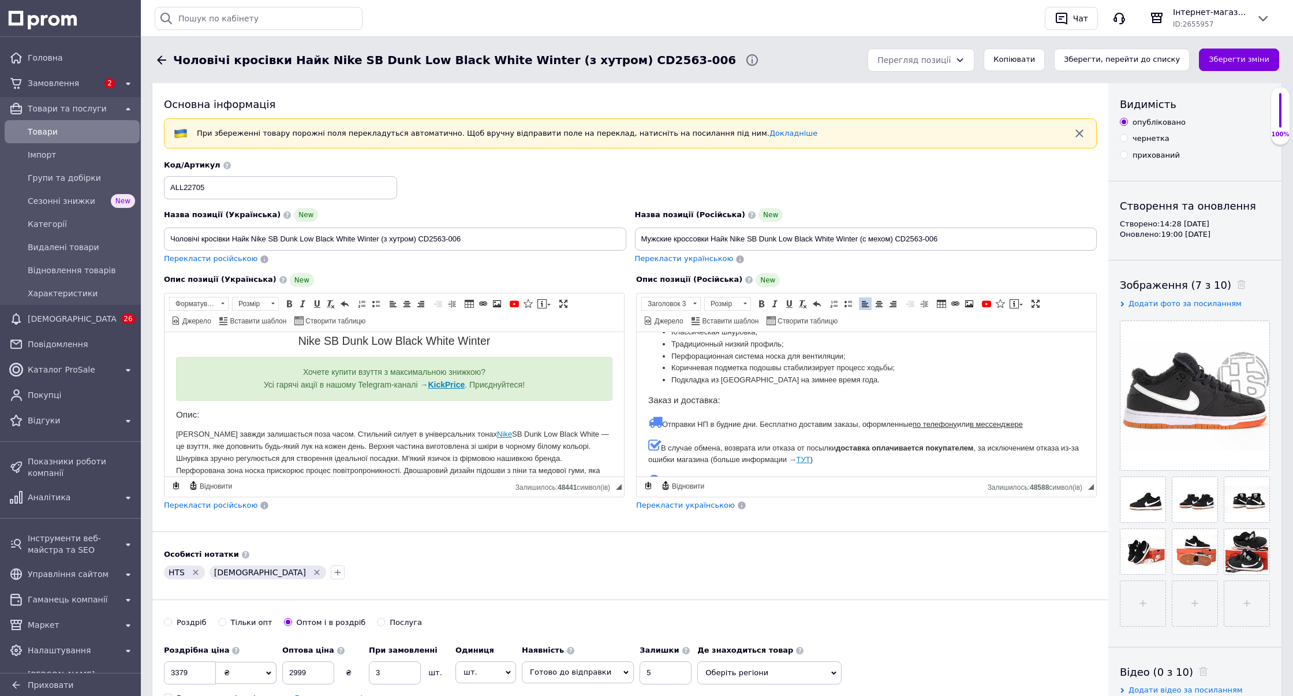
scroll to position [288, 0]
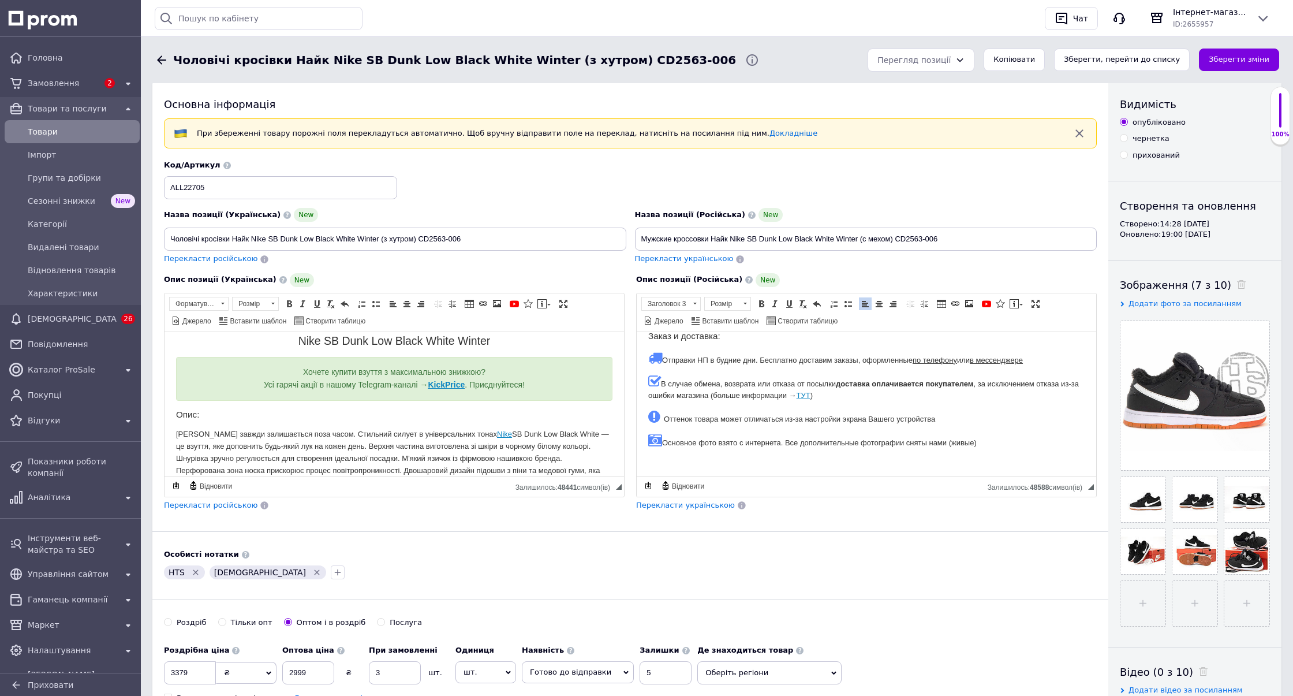
click at [856, 395] on p "В случае обмена, возврата или отказа от посылки доставка оплачивается покупател…" at bounding box center [866, 387] width 436 height 28
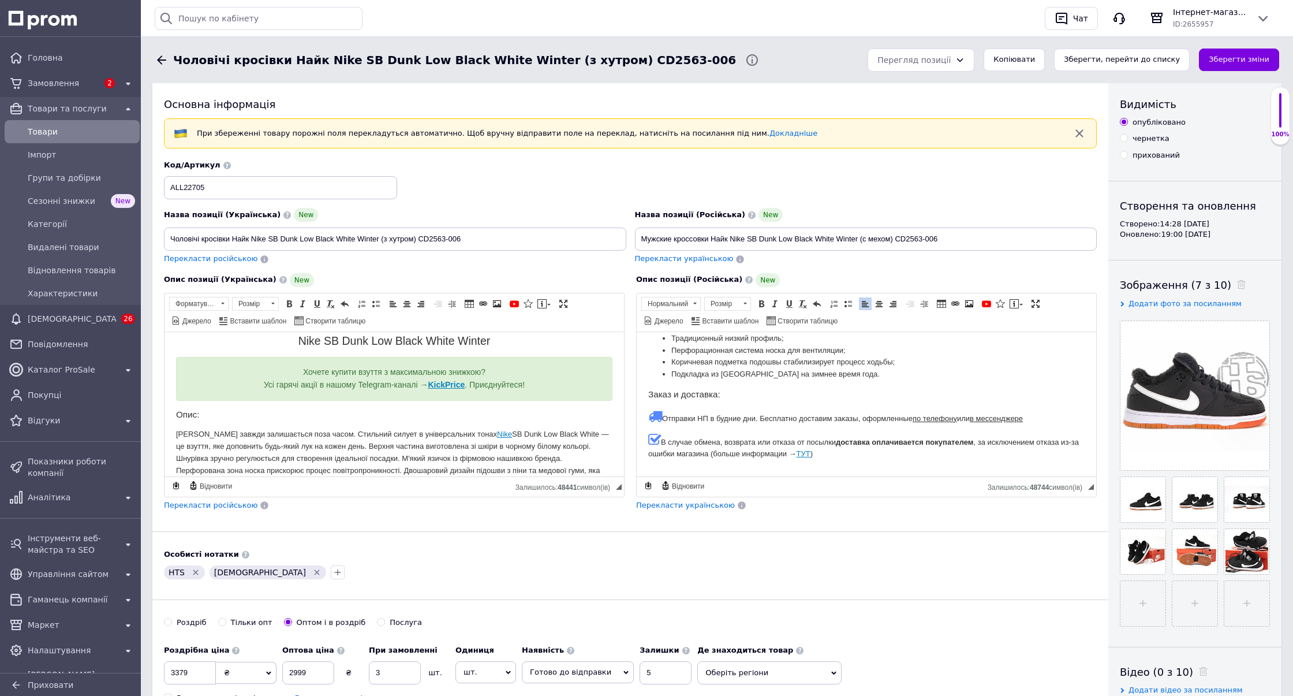
scroll to position [222, 0]
click at [951, 302] on span at bounding box center [955, 303] width 9 height 9
click at [683, 316] on span "Джерело" at bounding box center [668, 321] width 31 height 10
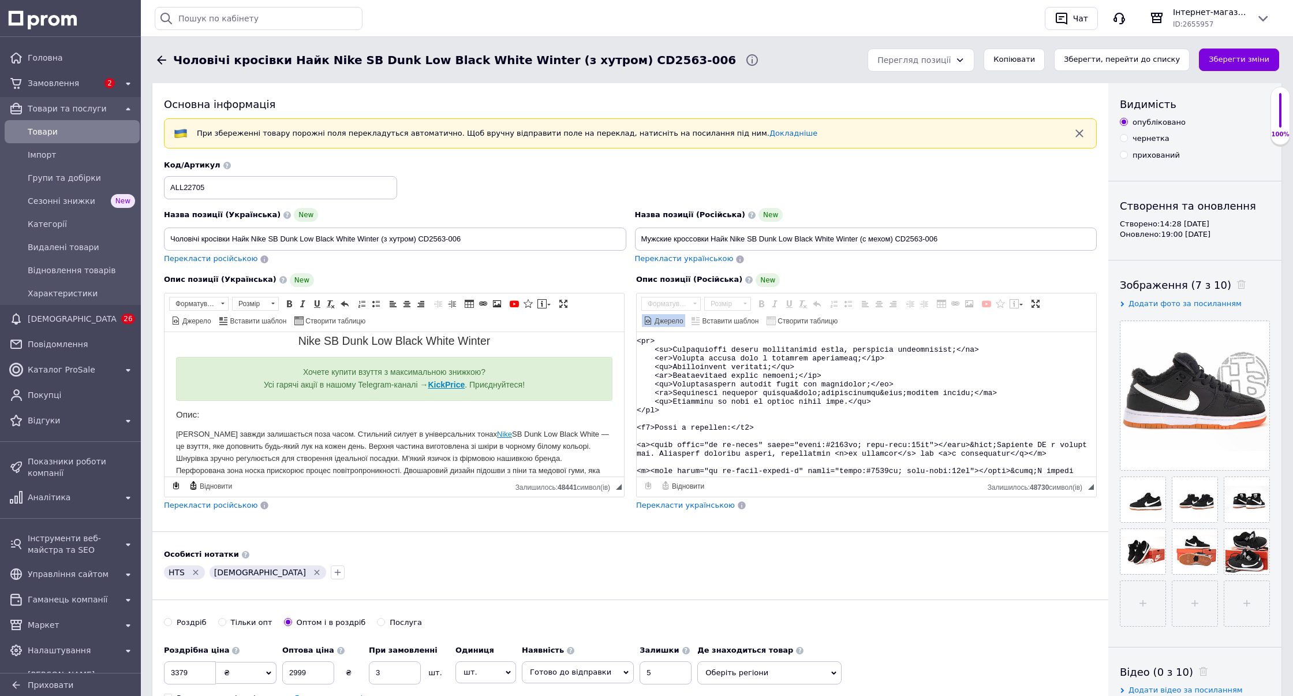
scroll to position [208, 0]
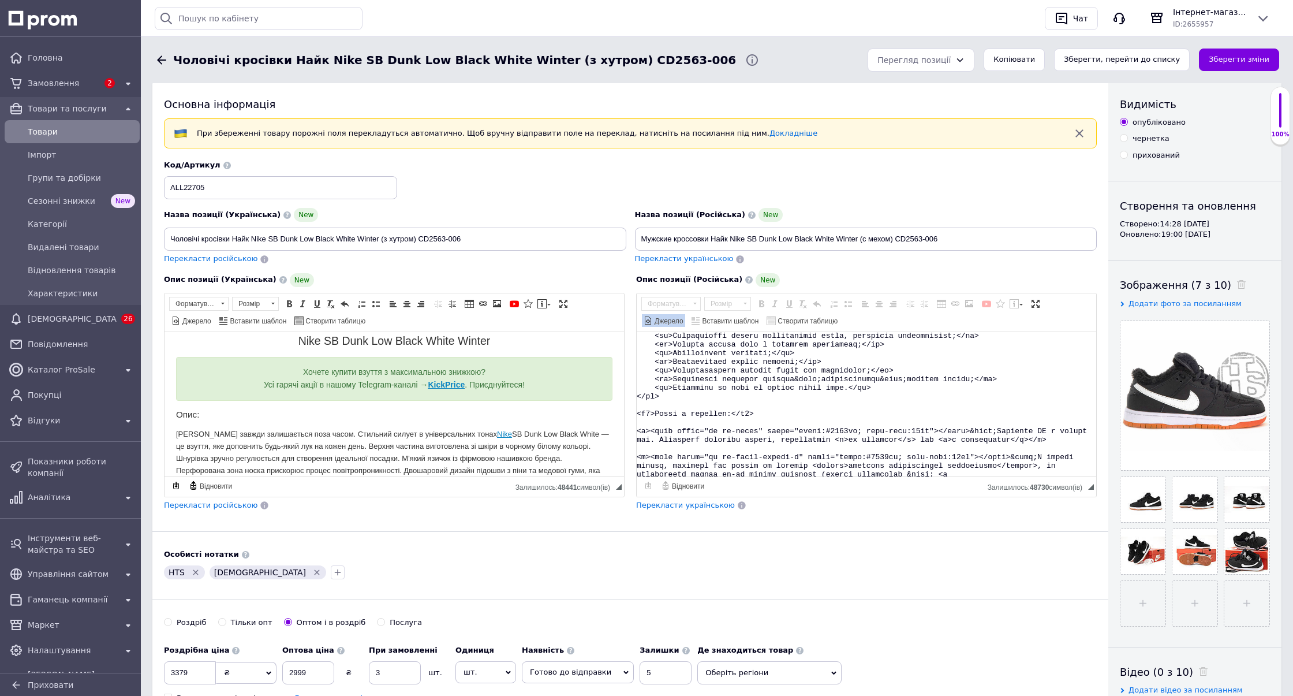
click at [716, 404] on textarea "Редактор, 7B938012-3623-4FFF-B332-0DEEF574C7A1" at bounding box center [867, 404] width 460 height 144
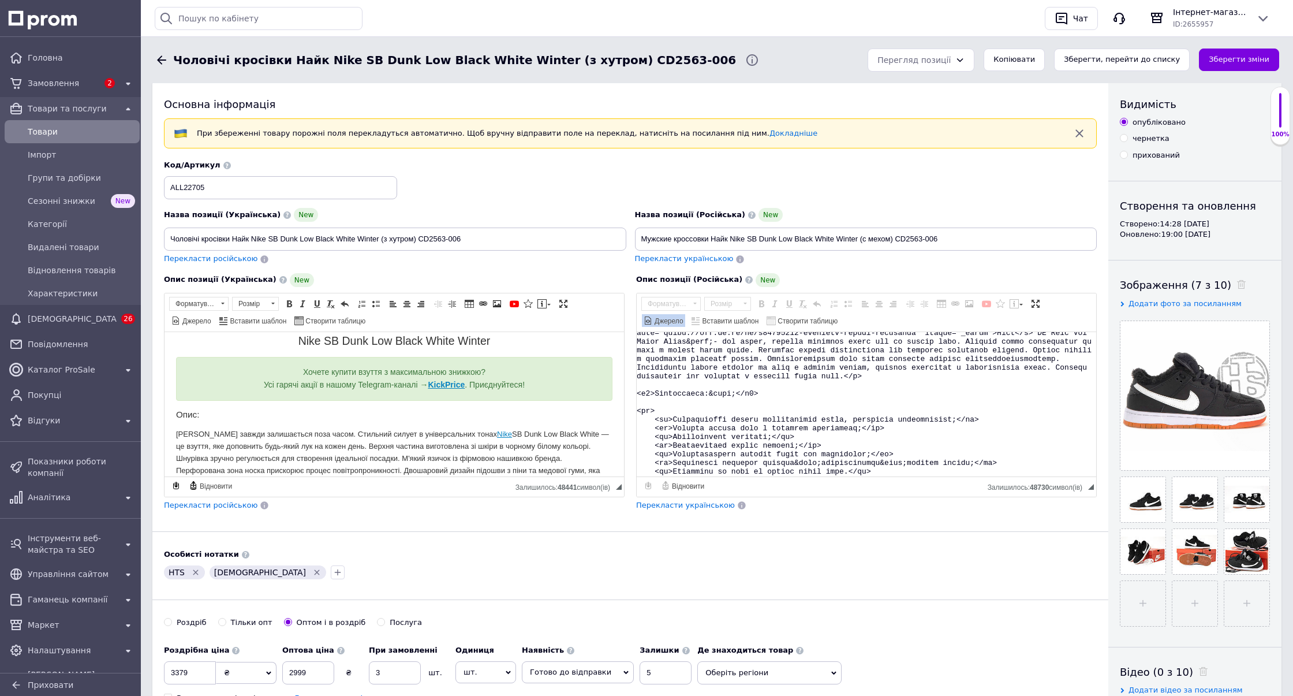
scroll to position [121, 0]
drag, startPoint x: 845, startPoint y: 373, endPoint x: 868, endPoint y: 373, distance: 23.1
click at [868, 373] on textarea "Редактор, 7B938012-3623-4FFF-B332-0DEEF574C7A1" at bounding box center [867, 404] width 460 height 144
click at [874, 391] on textarea "Редактор, 7B938012-3623-4FFF-B332-0DEEF574C7A1" at bounding box center [867, 404] width 460 height 144
checkbox input "true"
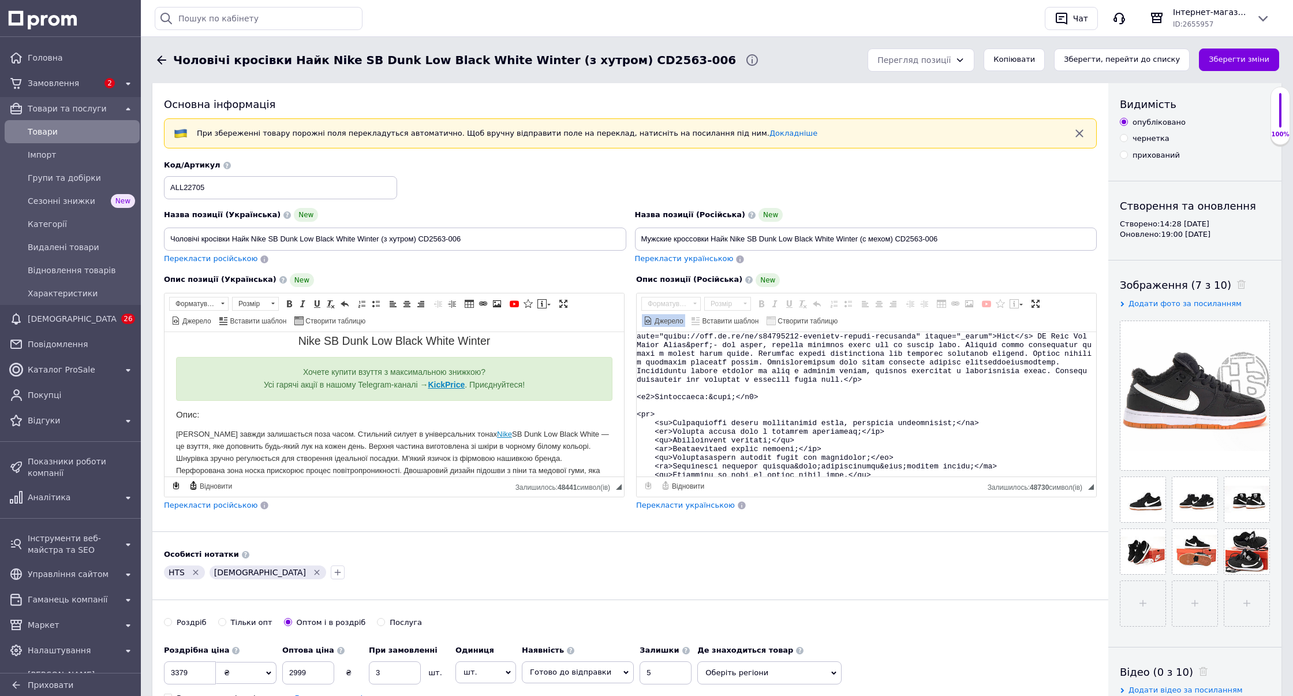
paste textarea ""<div class=""ck-alert ck-alert_theme_green""> <div style=""text-align:center""…"
type textarea ""<div class=""ck-alert ck-alert_theme_green""> <div style=""text-align:center""…"
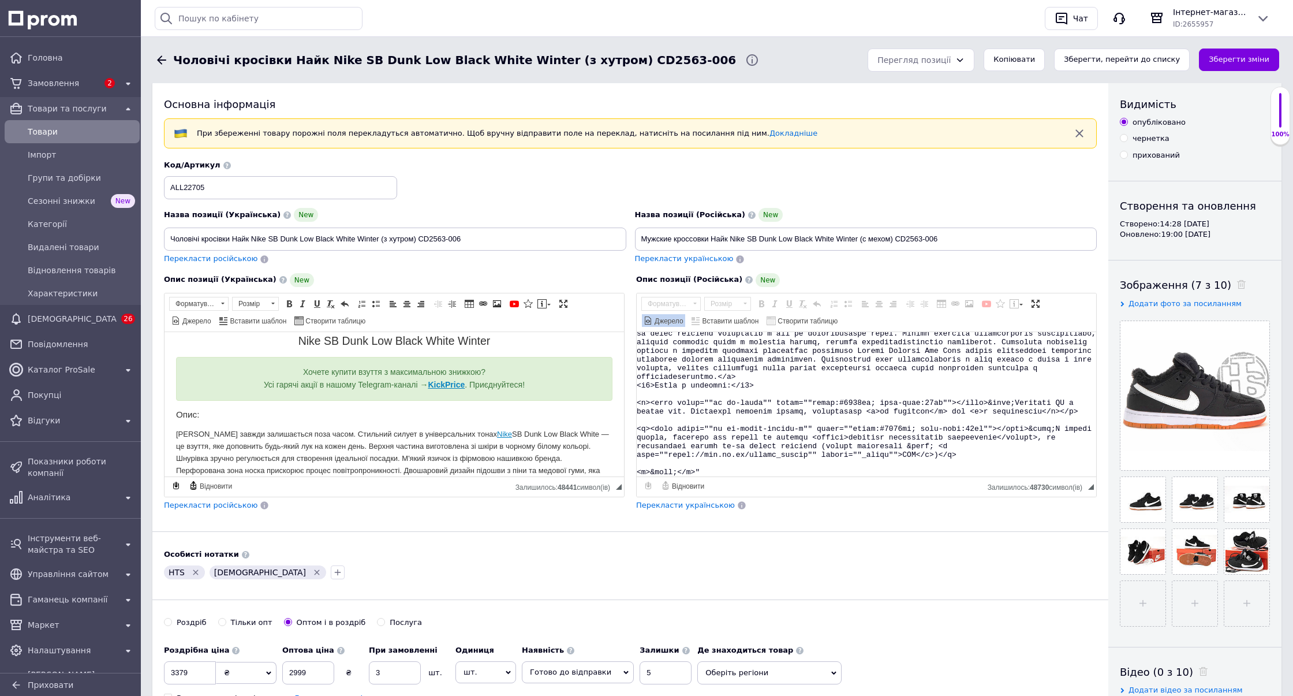
scroll to position [110, 0]
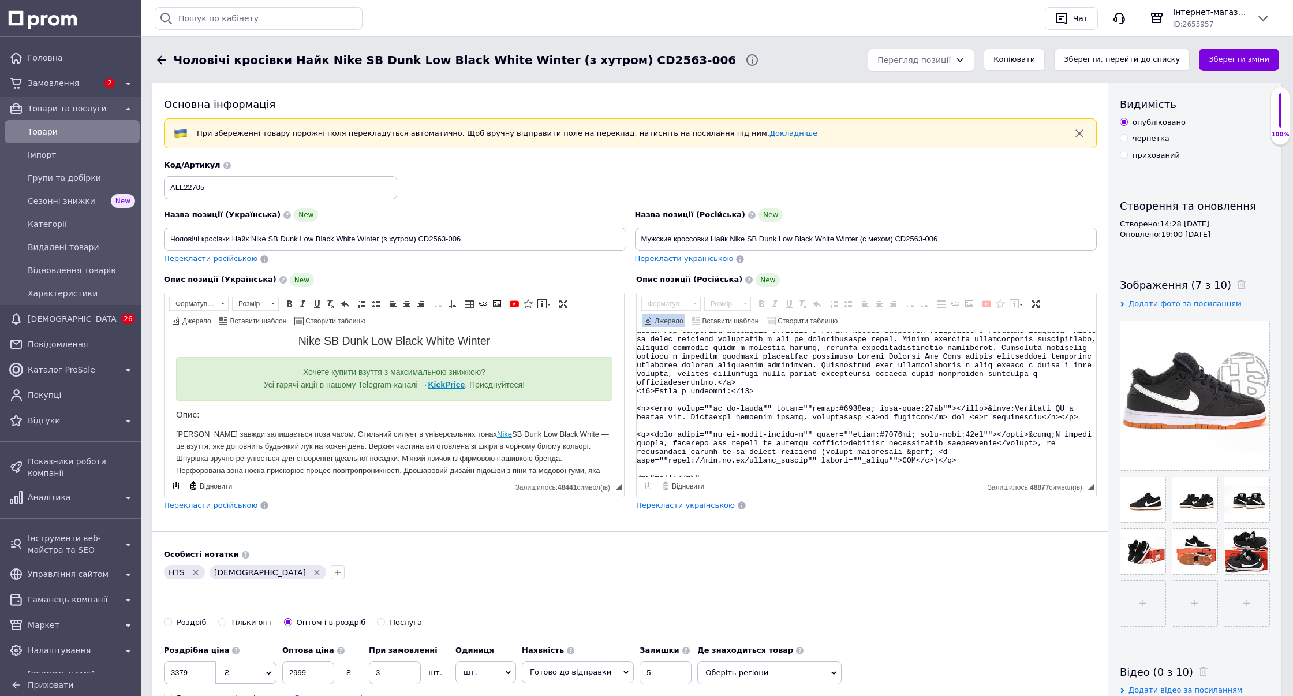
click at [683, 316] on span "Джерело" at bounding box center [668, 321] width 31 height 10
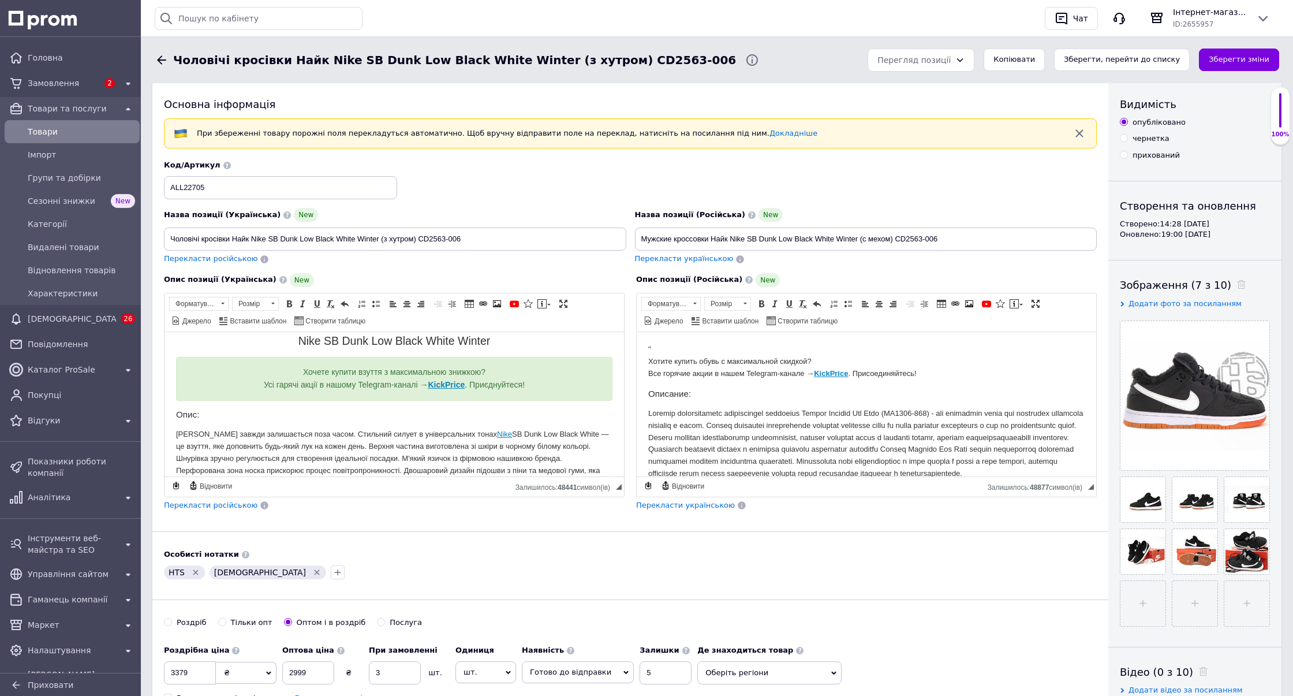
scroll to position [3, 0]
click at [683, 316] on span "Джерело" at bounding box center [668, 321] width 31 height 10
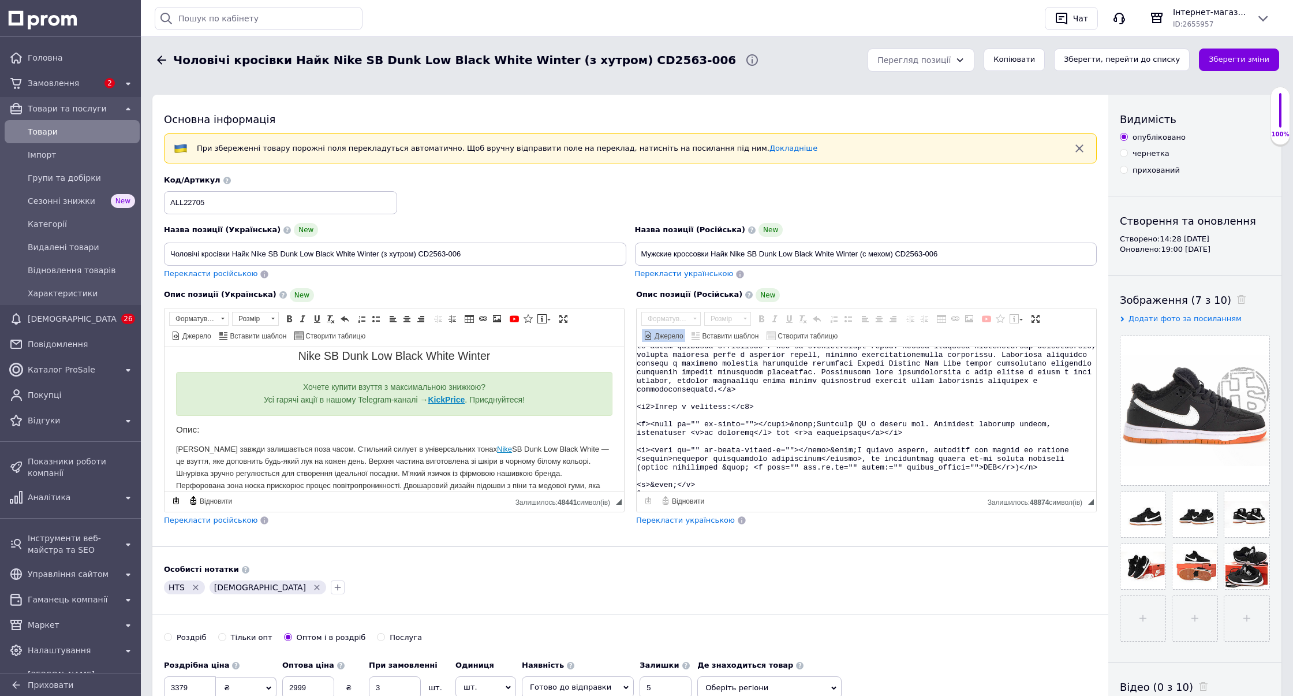
scroll to position [6, 0]
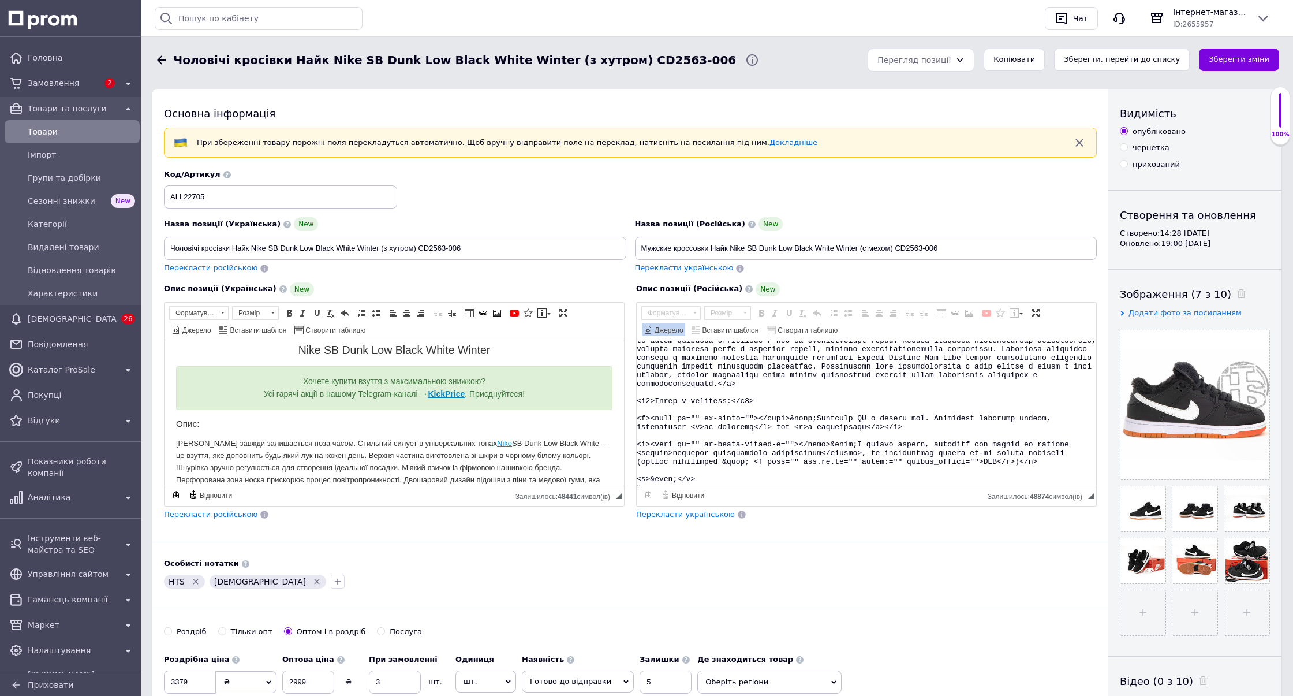
click at [848, 414] on textarea "Редактор, 7B938012-3623-4FFF-B332-0DEEF574C7A1" at bounding box center [867, 413] width 460 height 144
checkbox input "true"
paste textarea ""<div class=""ck-alert ck-alert_theme_green""> <div style=""text-align:center""…"
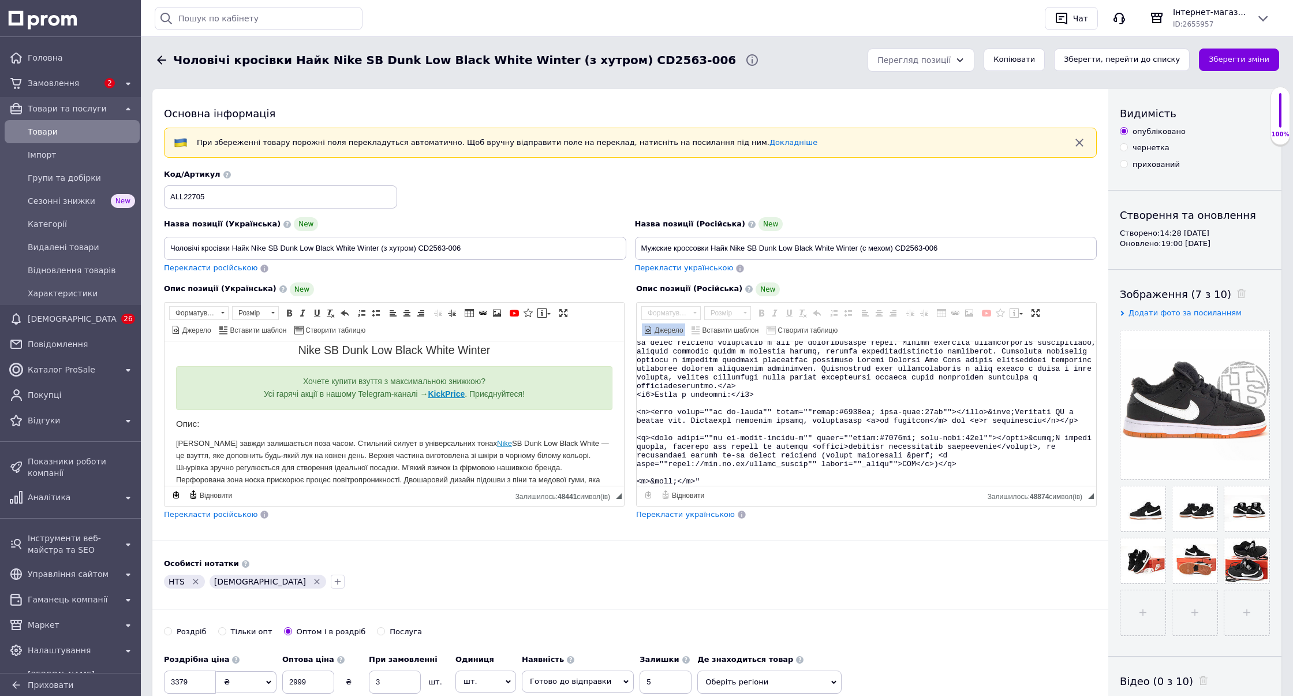
scroll to position [110, 0]
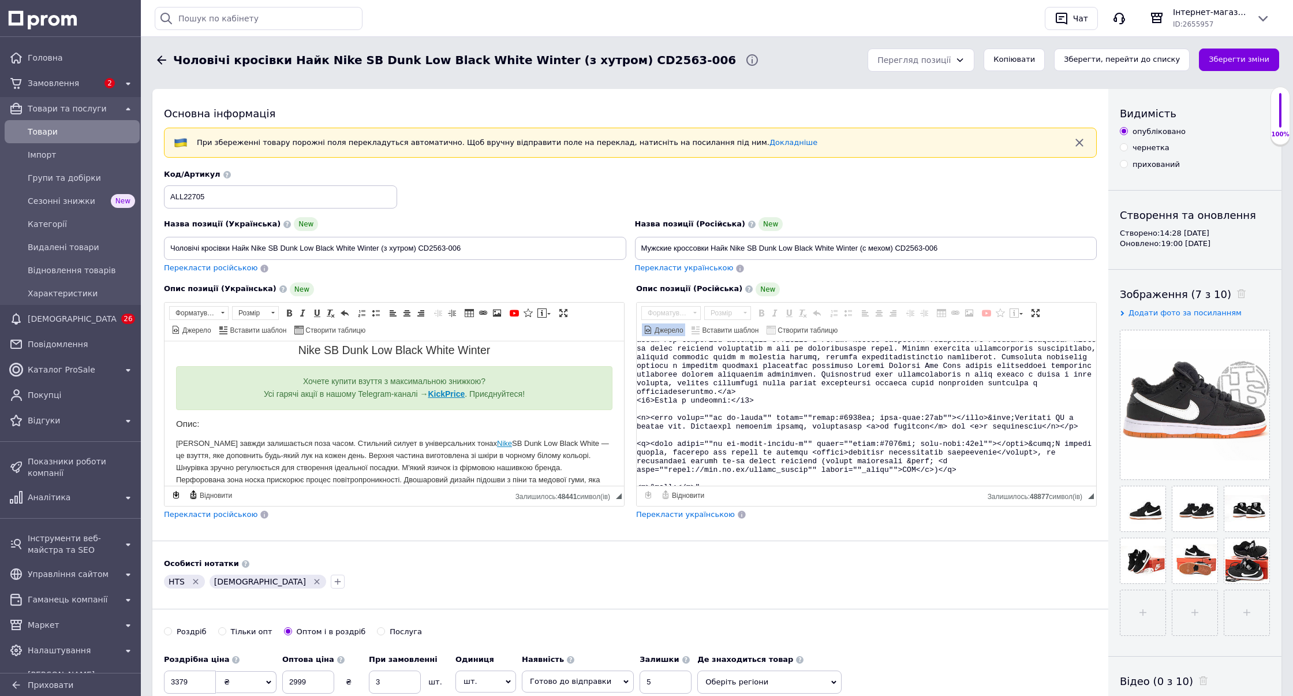
type textarea ""<div class=""ck-alert ck-alert_theme_green""> <div style=""text-align:center""…"
click at [795, 400] on textarea "Редактор, 7B938012-3623-4FFF-B332-0DEEF574C7A1" at bounding box center [867, 413] width 460 height 144
checkbox input "true"
paste textarea "<div class="ck-alert ck-alert_theme_green"> <div style="text-align:center"><spa…"
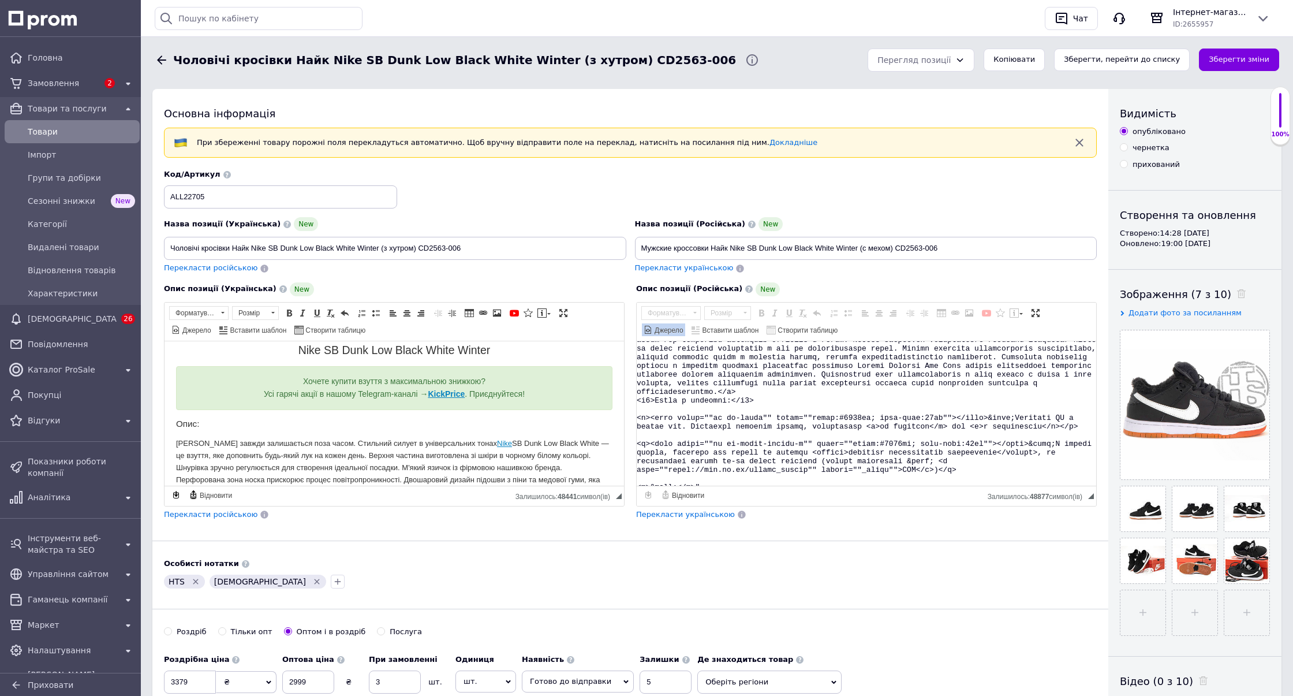
type textarea "<div class="ck-alert ck-alert_theme_green"> <div style="text-align:center"><spa…"
click at [683, 326] on span "Джерело" at bounding box center [668, 331] width 31 height 10
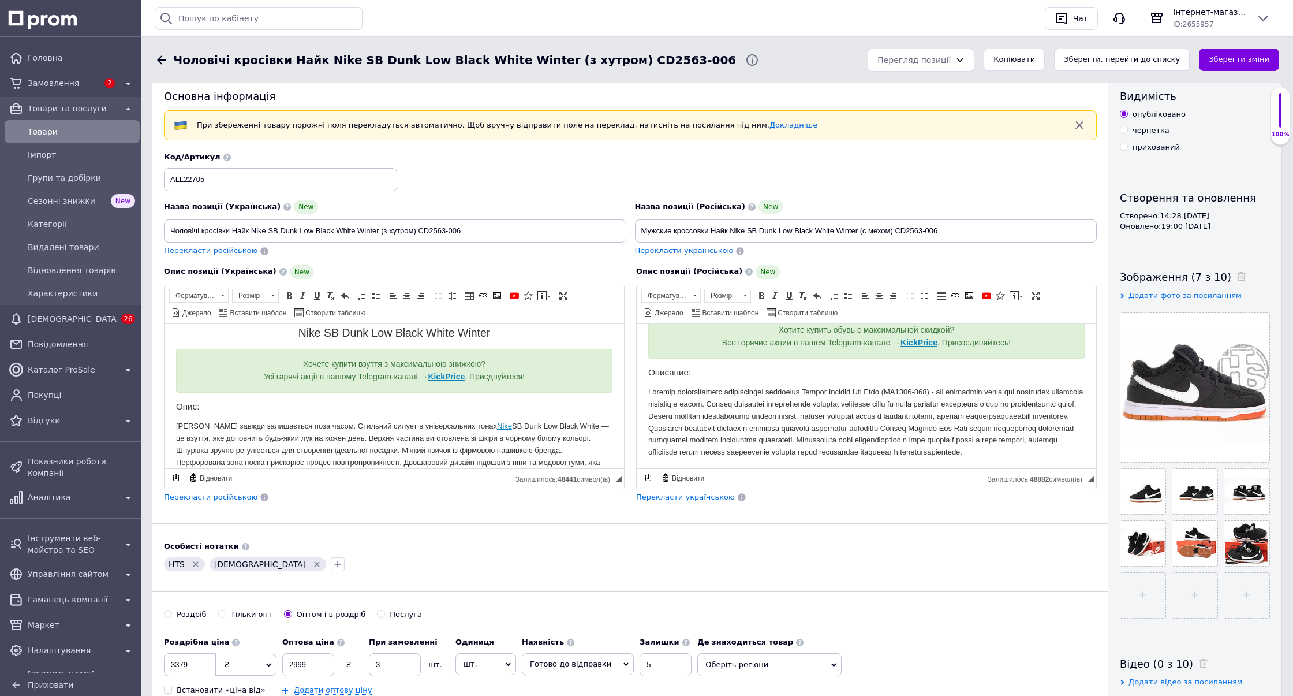
scroll to position [0, 0]
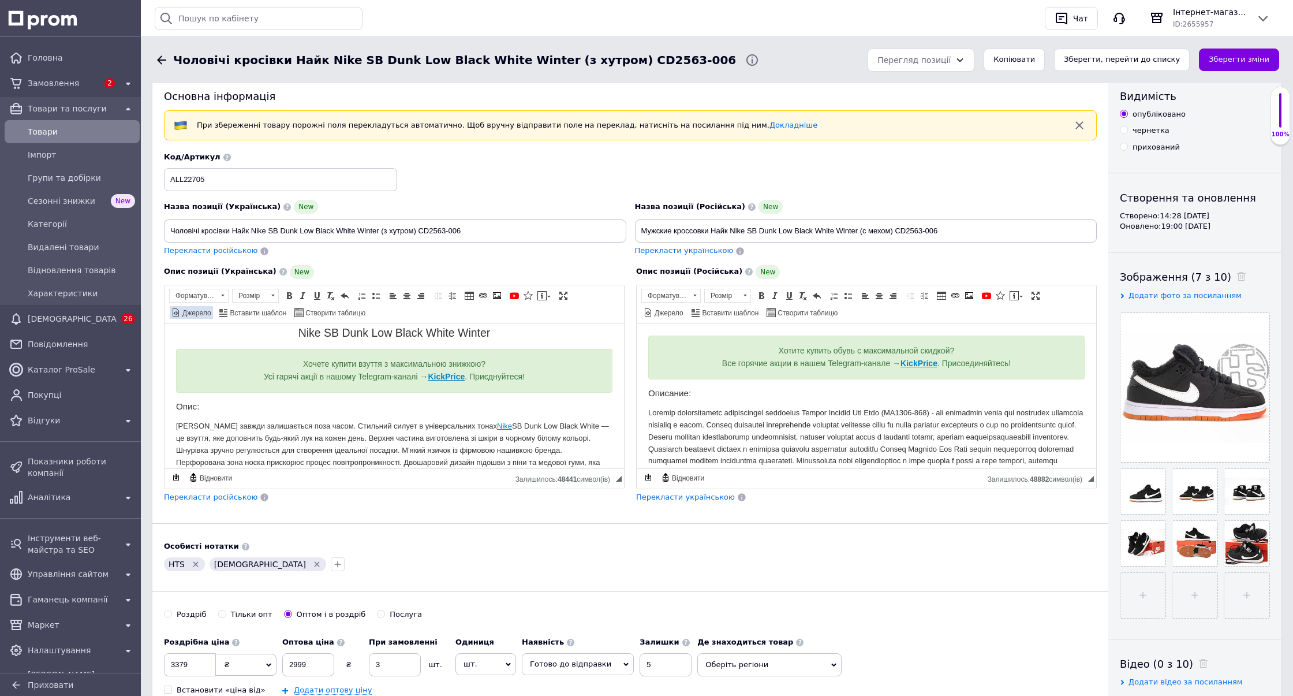
click at [211, 308] on span "Джерело" at bounding box center [196, 313] width 31 height 10
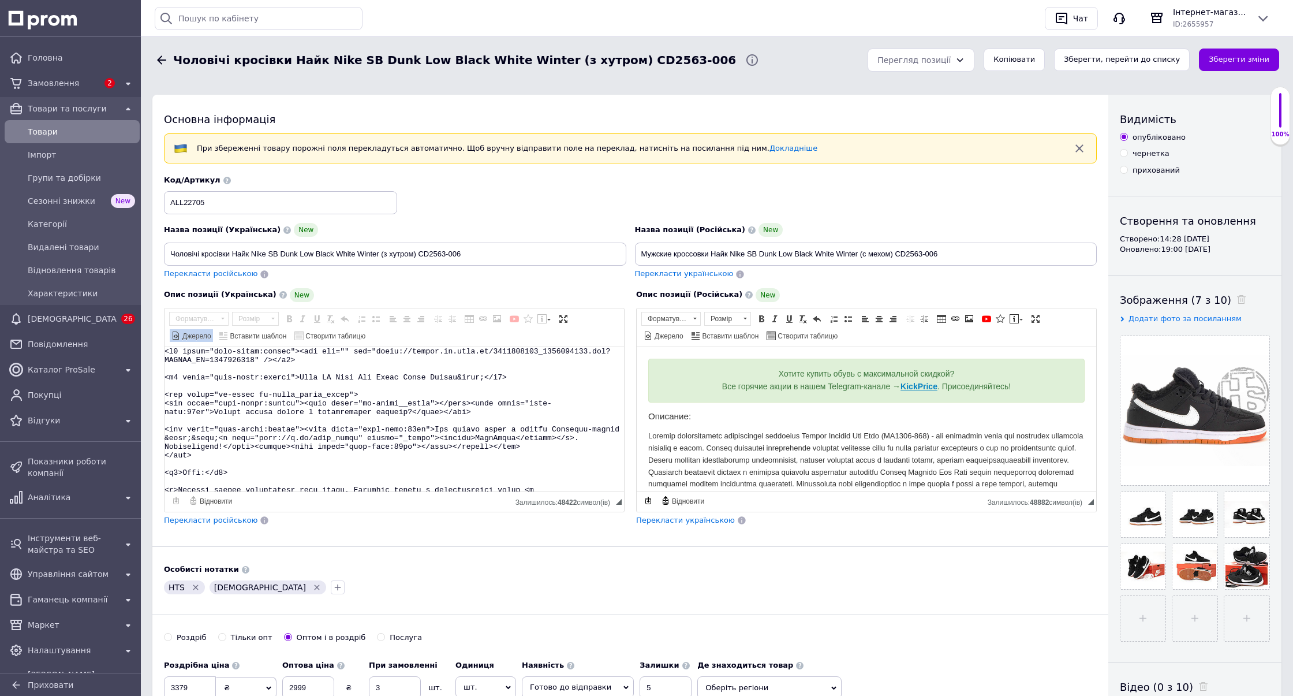
click at [282, 385] on textarea "Редактор, 0A2B1623-F5F8-4FDA-8ECF-7B3D2C13BB69" at bounding box center [395, 419] width 460 height 144
click at [211, 331] on span "Джерело" at bounding box center [196, 336] width 31 height 10
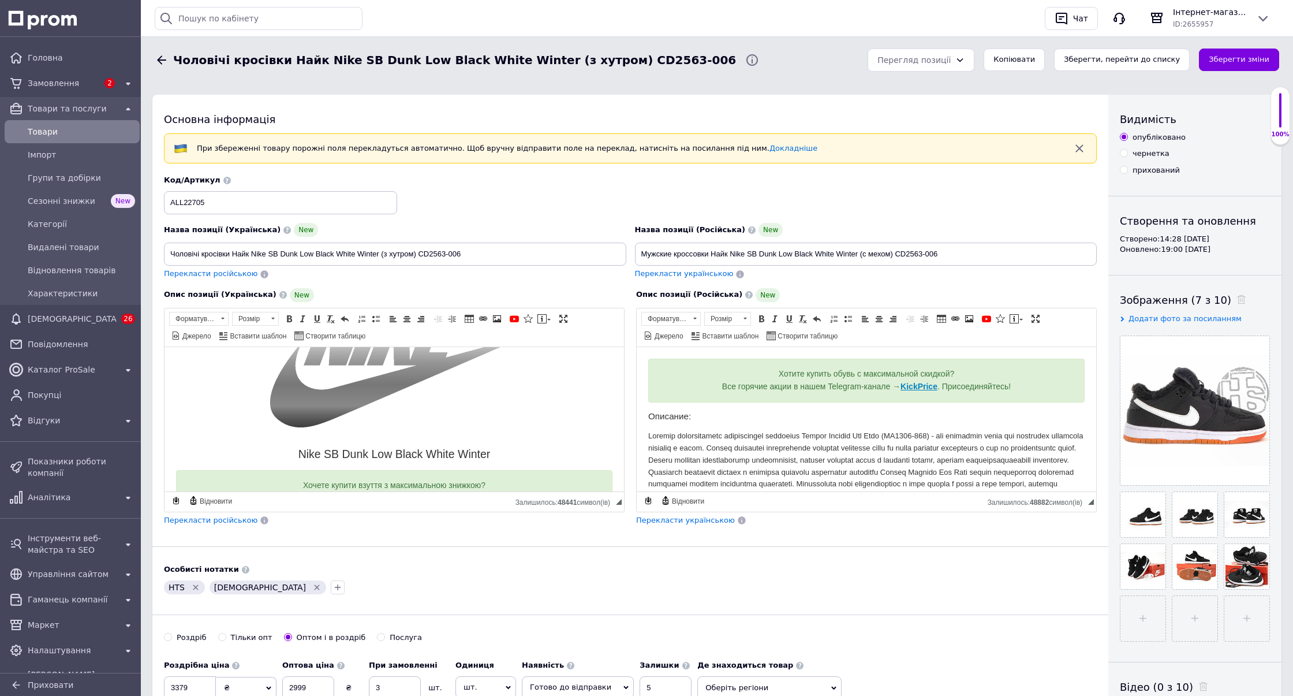
scroll to position [73, 0]
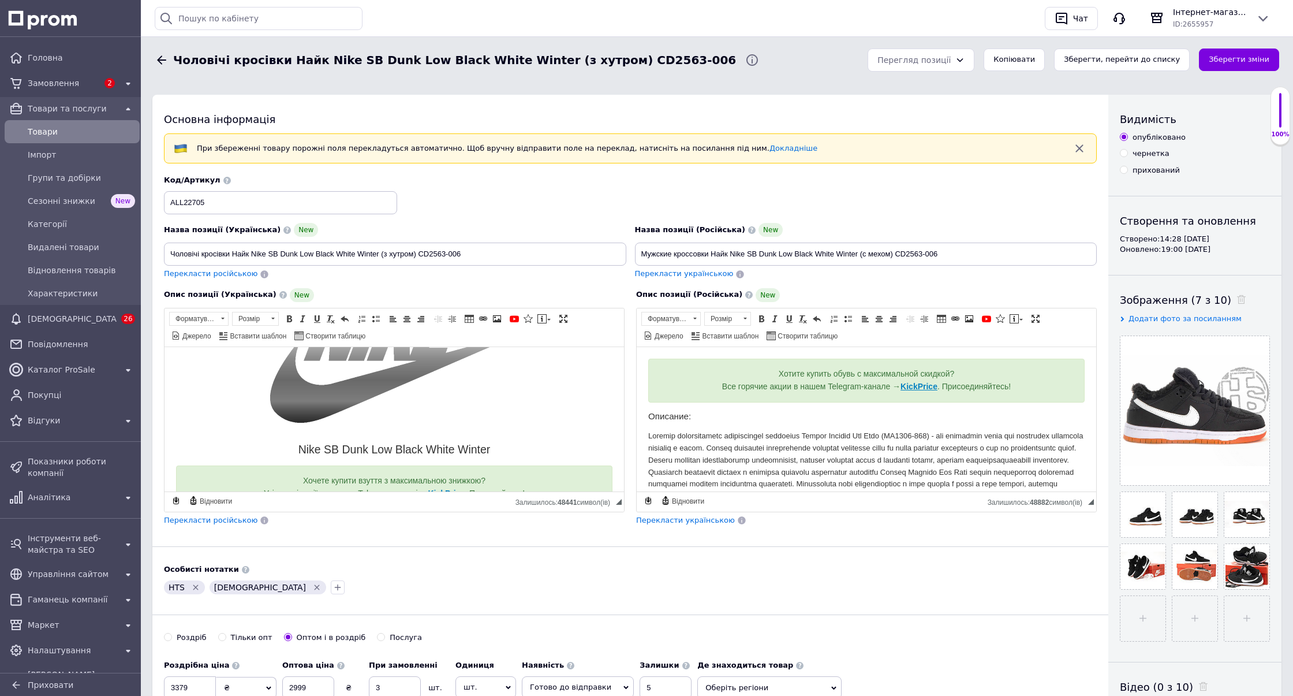
click at [283, 444] on h2 "Nike SB Dunk Low Black White Winter" at bounding box center [394, 448] width 436 height 13
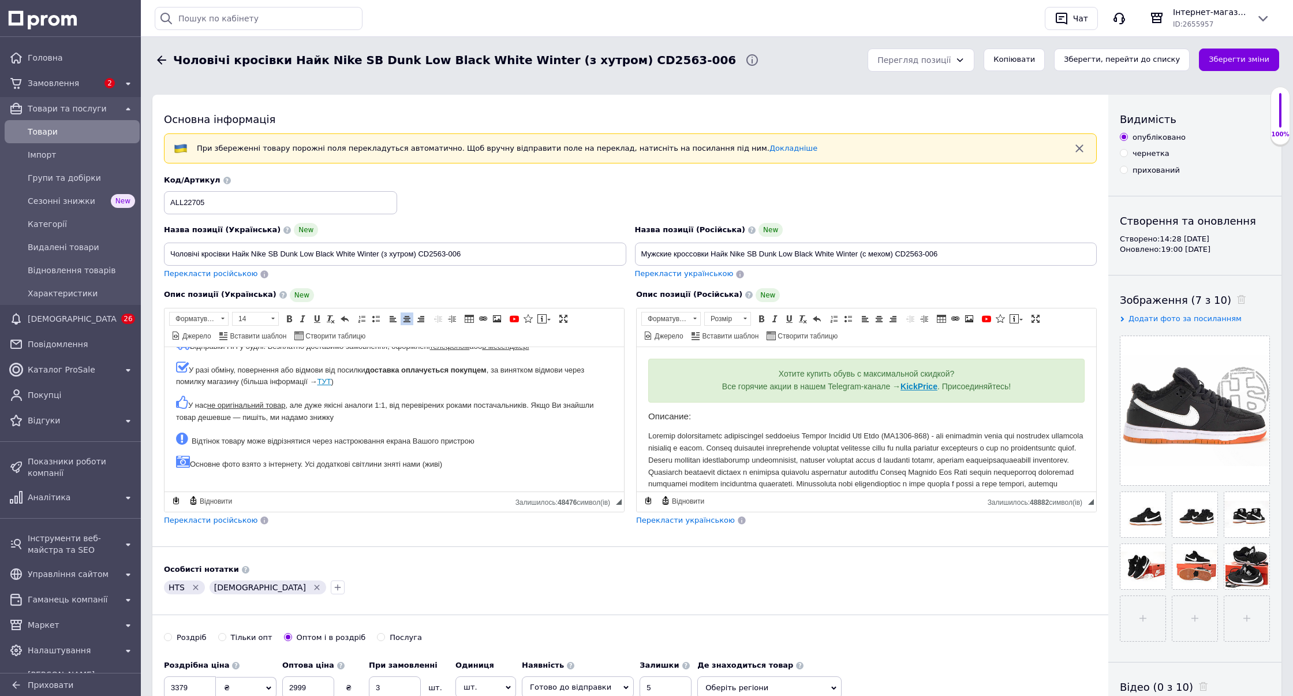
scroll to position [309, 0]
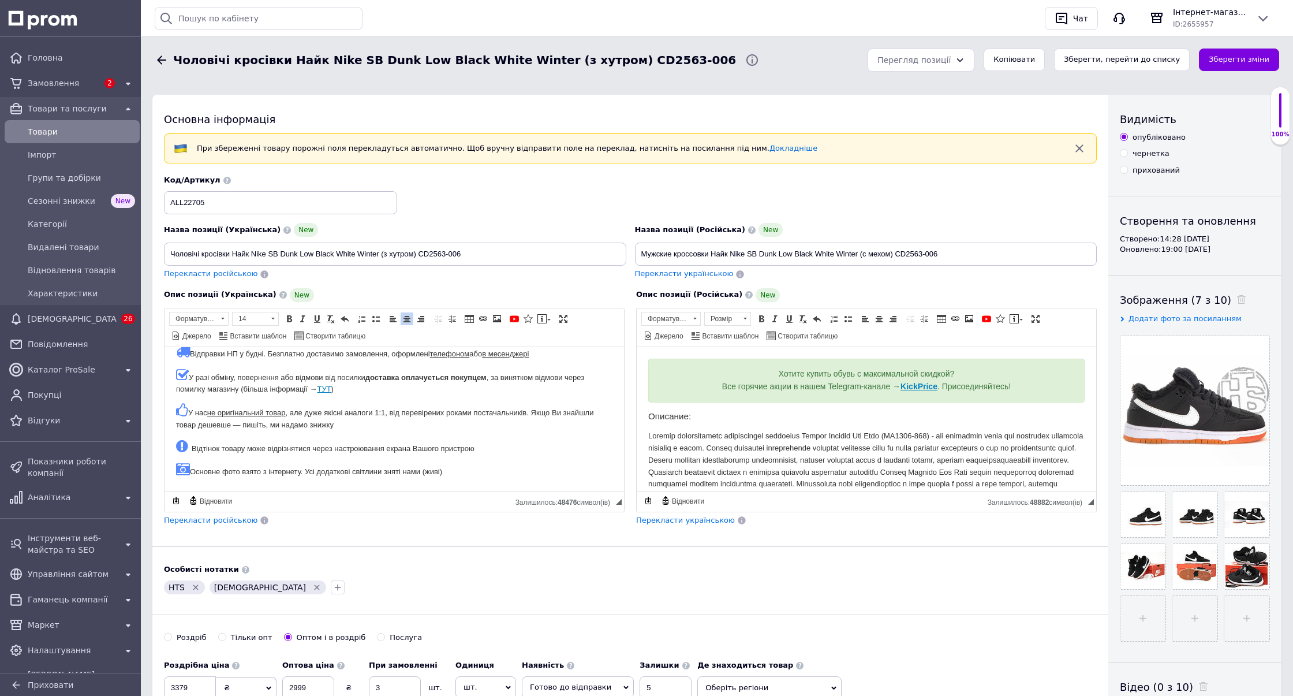
click at [352, 387] on p "У разі обміну, повернення або відмови від посилки доставка оплачується покупцем…" at bounding box center [394, 381] width 436 height 28
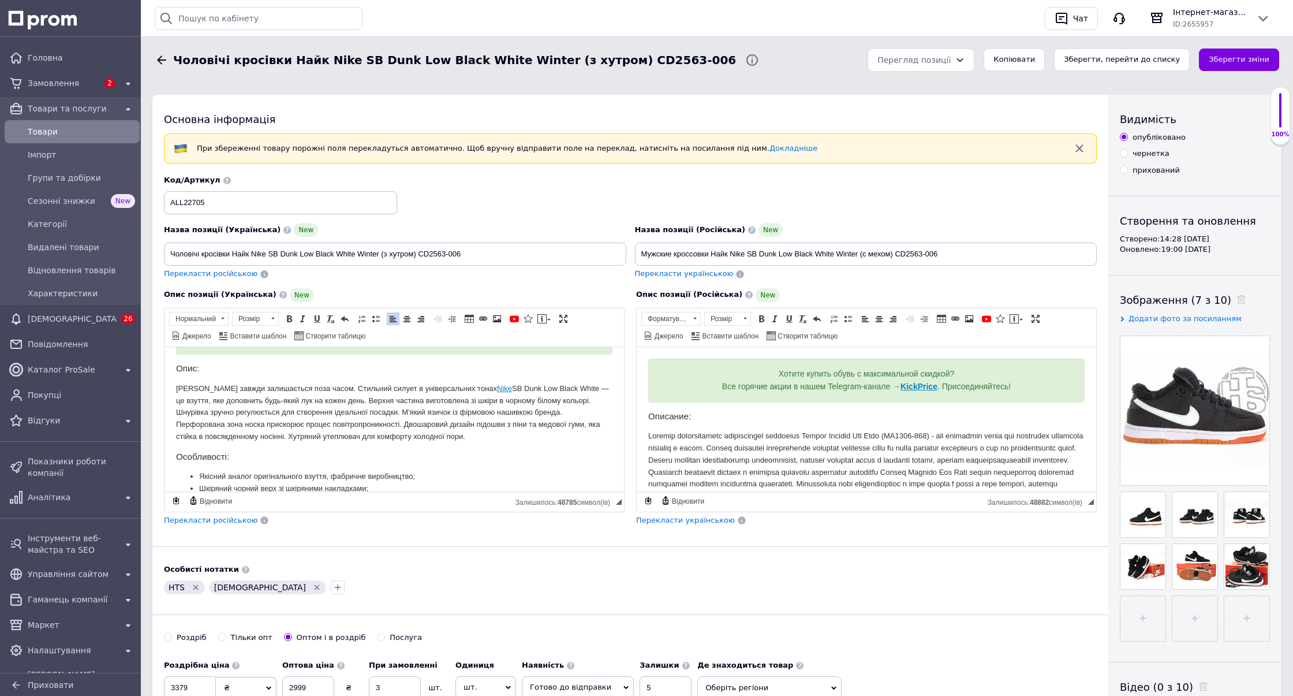
scroll to position [0, 0]
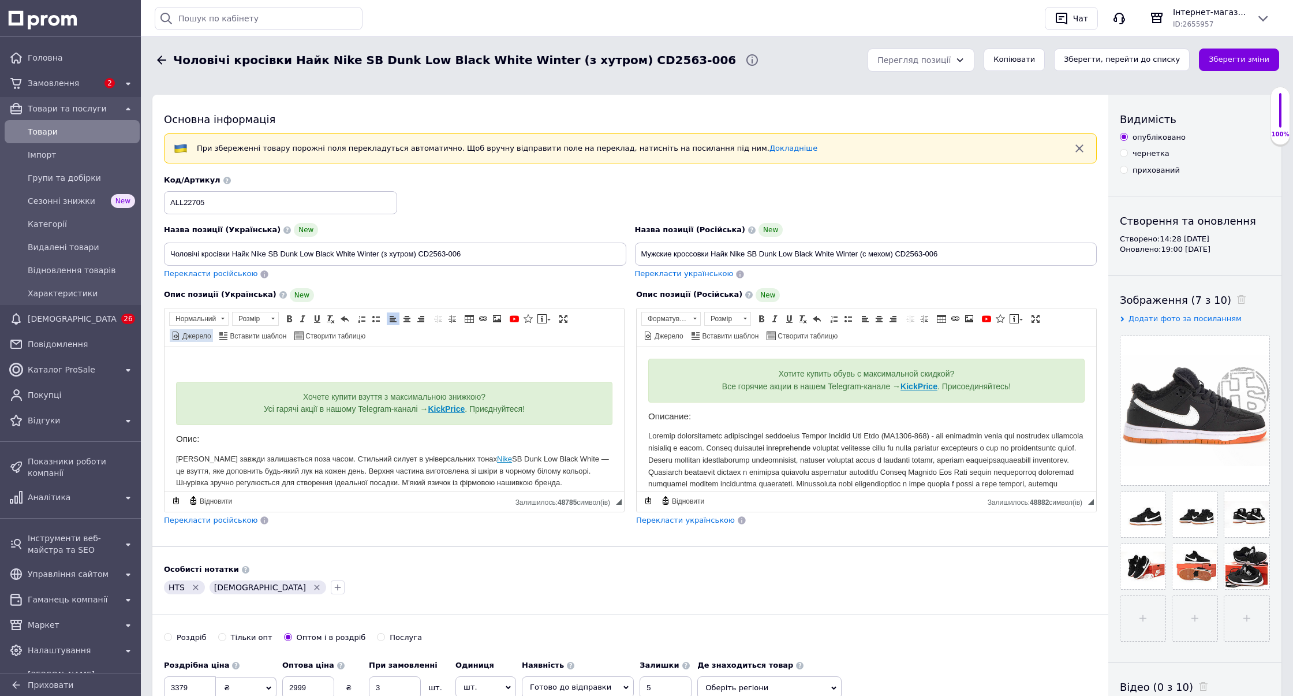
click at [211, 331] on span "Джерело" at bounding box center [196, 336] width 31 height 10
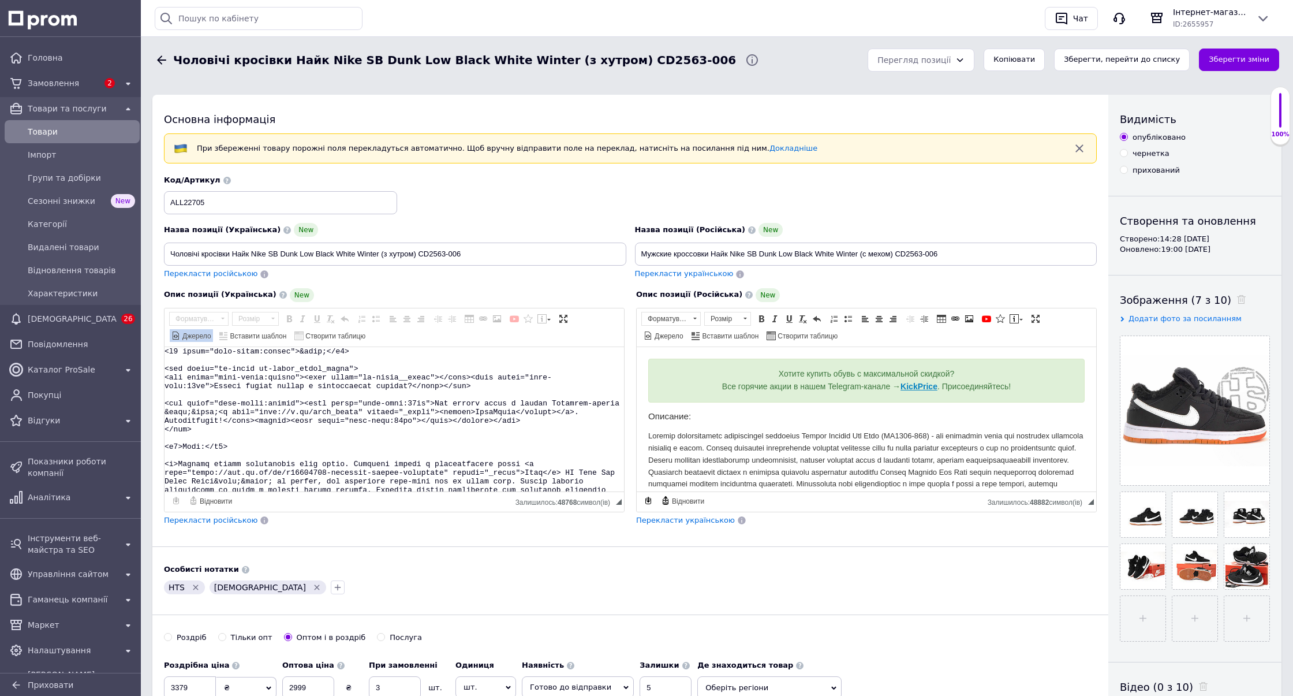
click at [241, 444] on textarea "Редактор, 0A2B1623-F5F8-4FDA-8ECF-7B3D2C13BB69" at bounding box center [395, 419] width 460 height 144
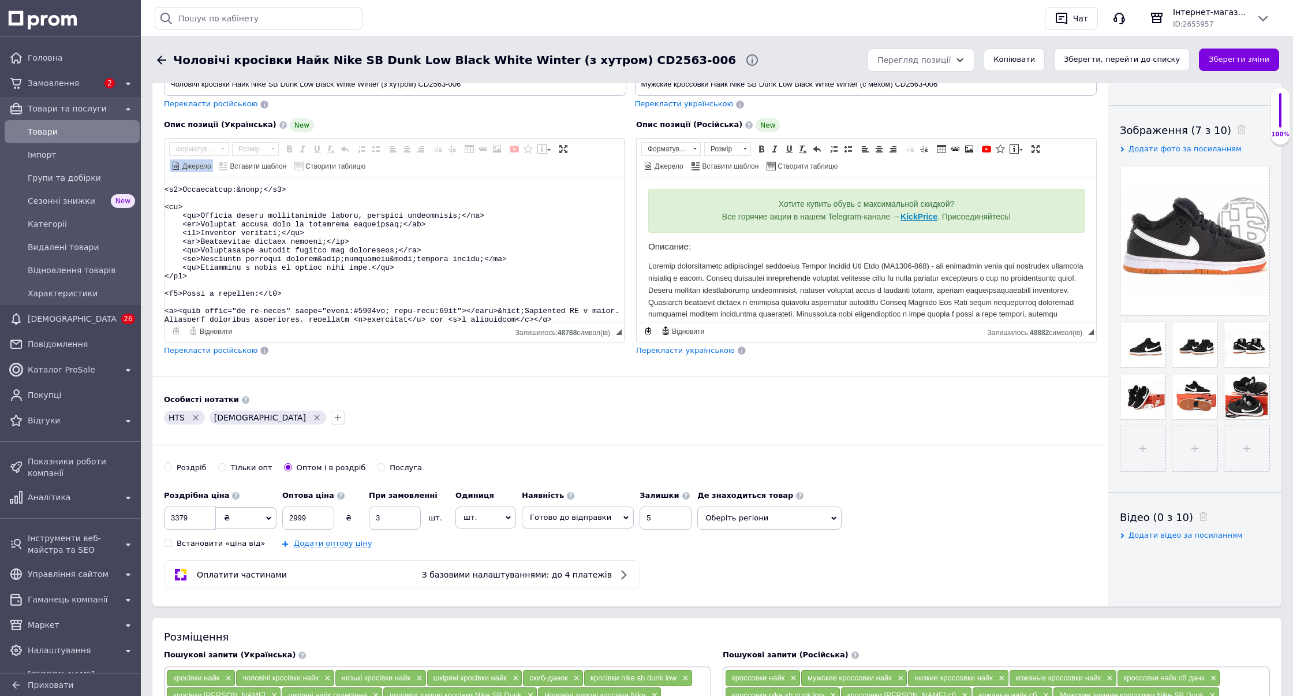
scroll to position [177, 0]
click at [274, 281] on textarea "Редактор, 0A2B1623-F5F8-4FDA-8ECF-7B3D2C13BB69" at bounding box center [395, 249] width 460 height 144
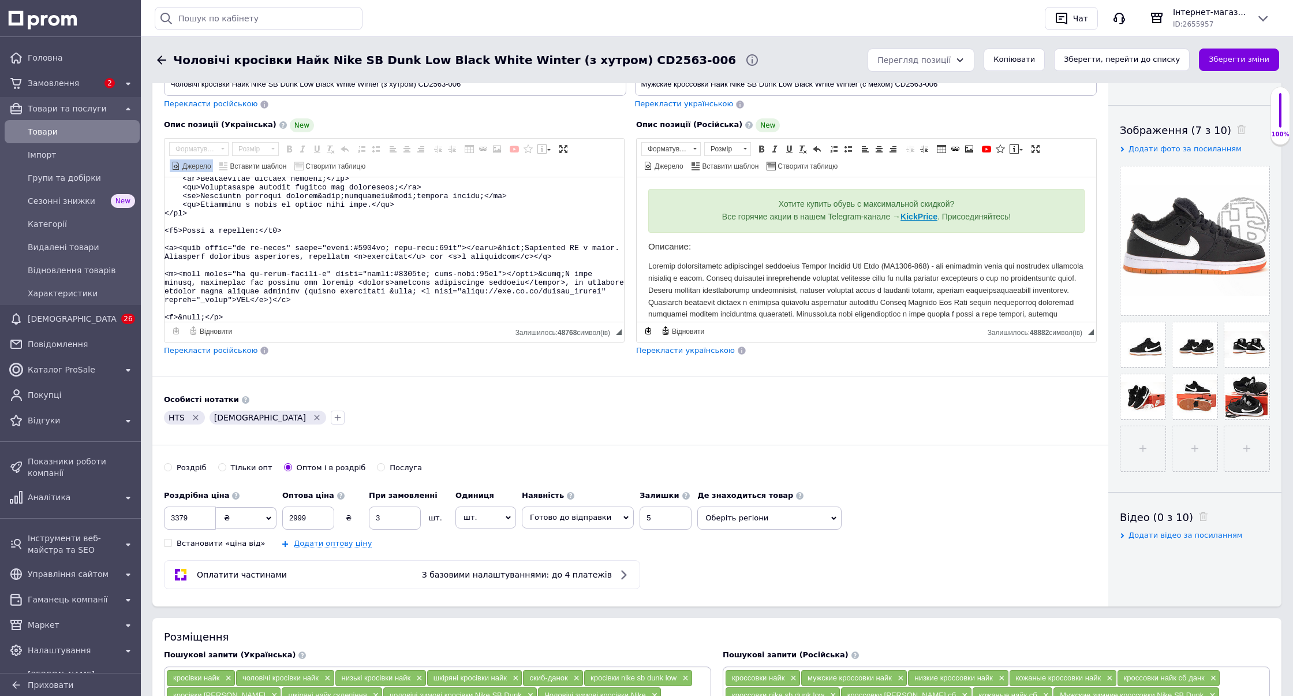
click at [544, 229] on textarea "Редактор, 0A2B1623-F5F8-4FDA-8ECF-7B3D2C13BB69" at bounding box center [395, 249] width 460 height 144
checkbox input "true"
paste textarea ""<h2 style=""text-align:center"">&nbsp;</h2> <div class=""ck-alert ck-alert_the…"
type textarea ""<h2 style=""text-align:center"">&nbsp;</h2> <div class=""ck-alert ck-alert_the…"
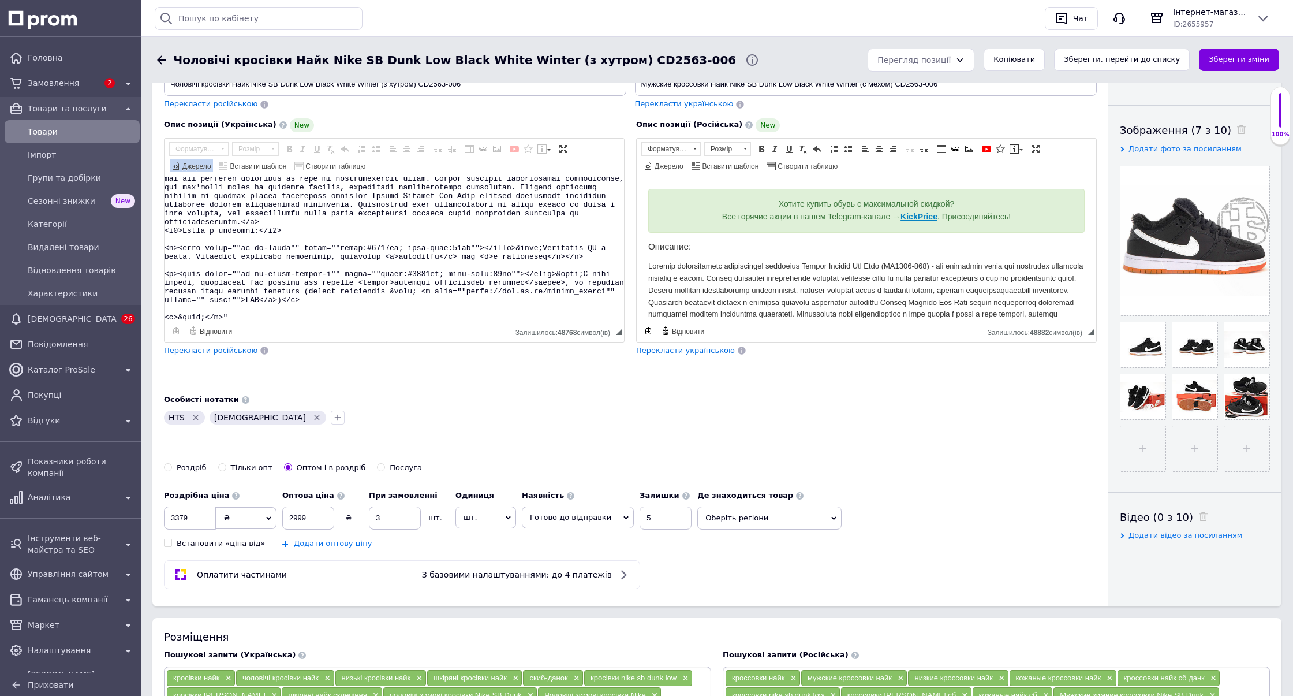
scroll to position [126, 0]
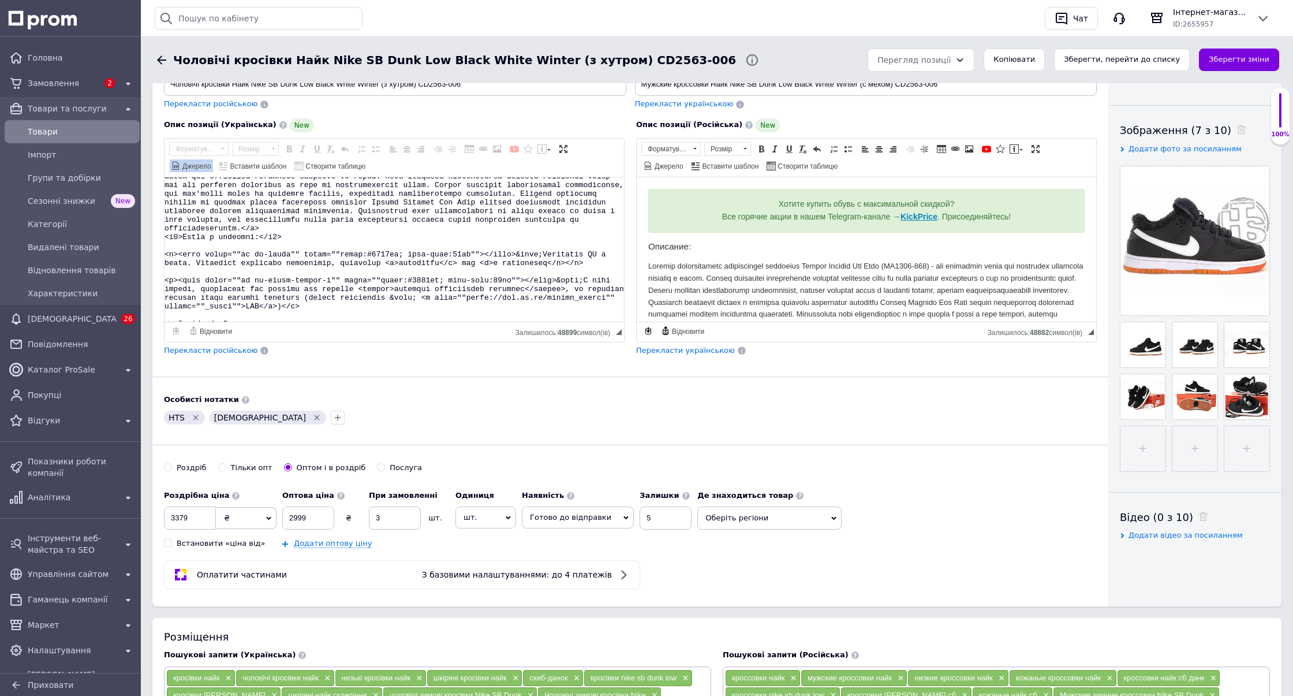
click at [211, 162] on span "Джерело" at bounding box center [196, 167] width 31 height 10
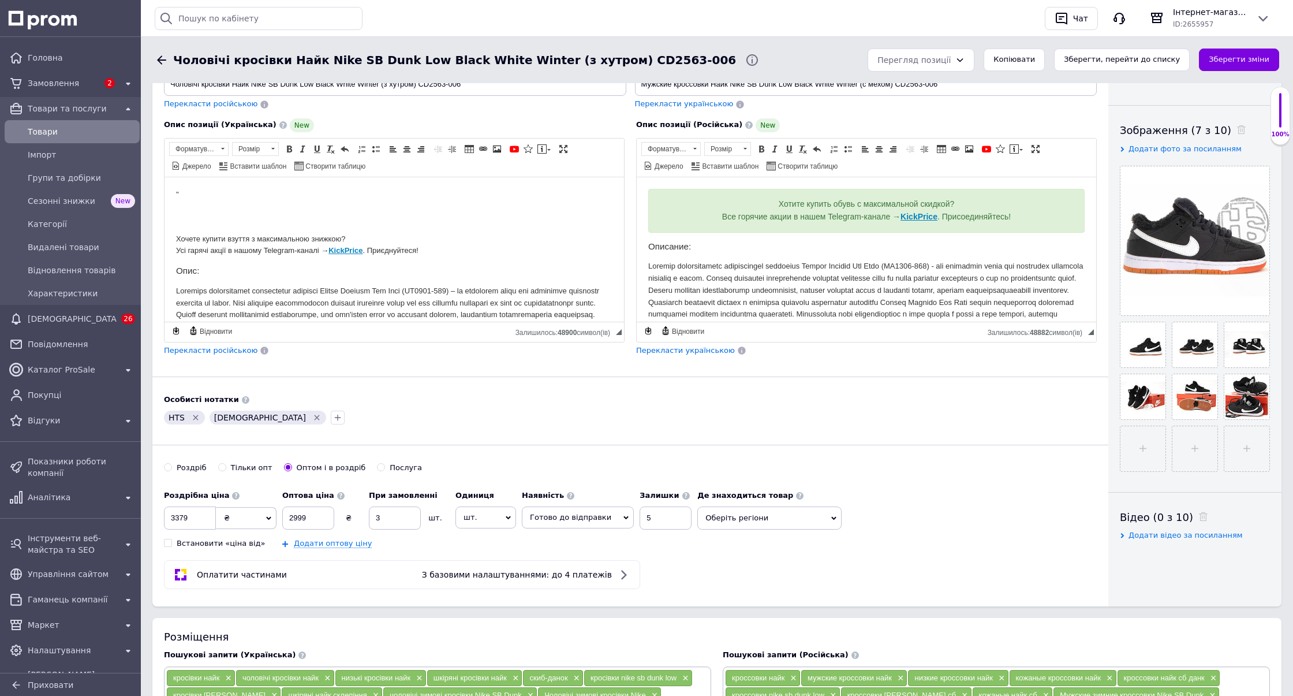
scroll to position [0, 0]
click at [211, 162] on span "Джерело" at bounding box center [196, 167] width 31 height 10
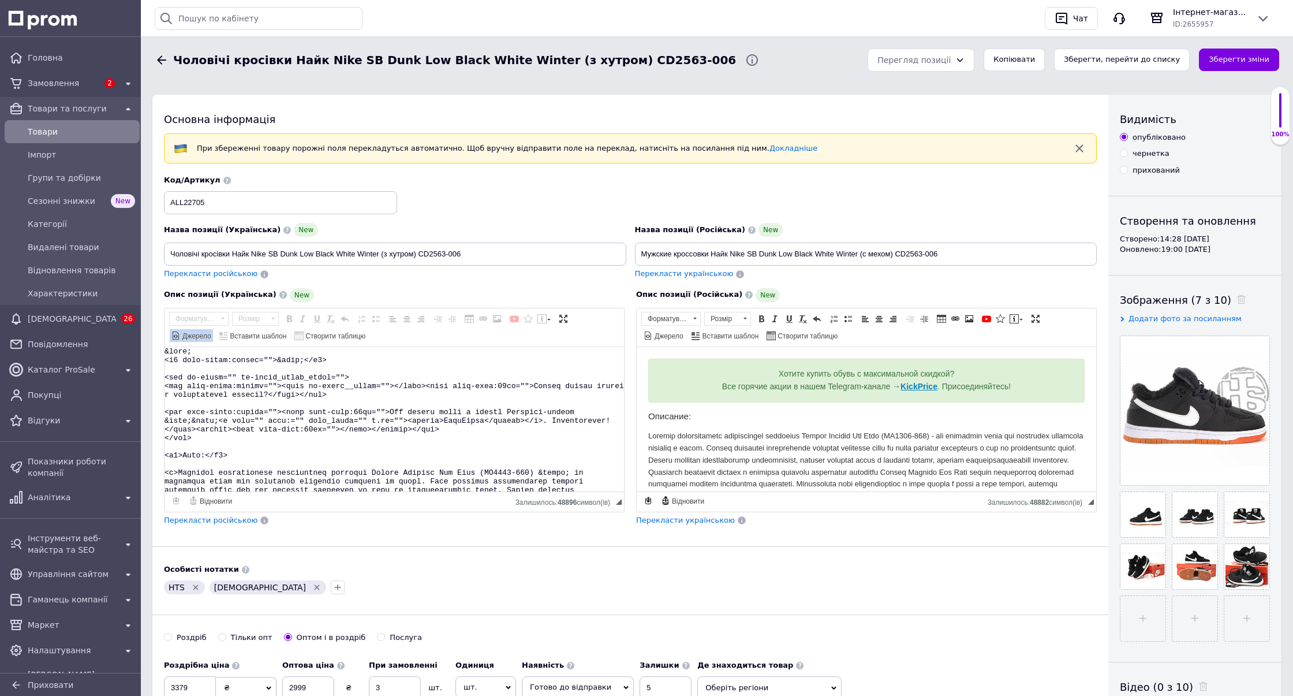
click at [502, 382] on textarea "Редактор, 0A2B1623-F5F8-4FDA-8ECF-7B3D2C13BB69" at bounding box center [395, 419] width 460 height 144
checkbox input "true"
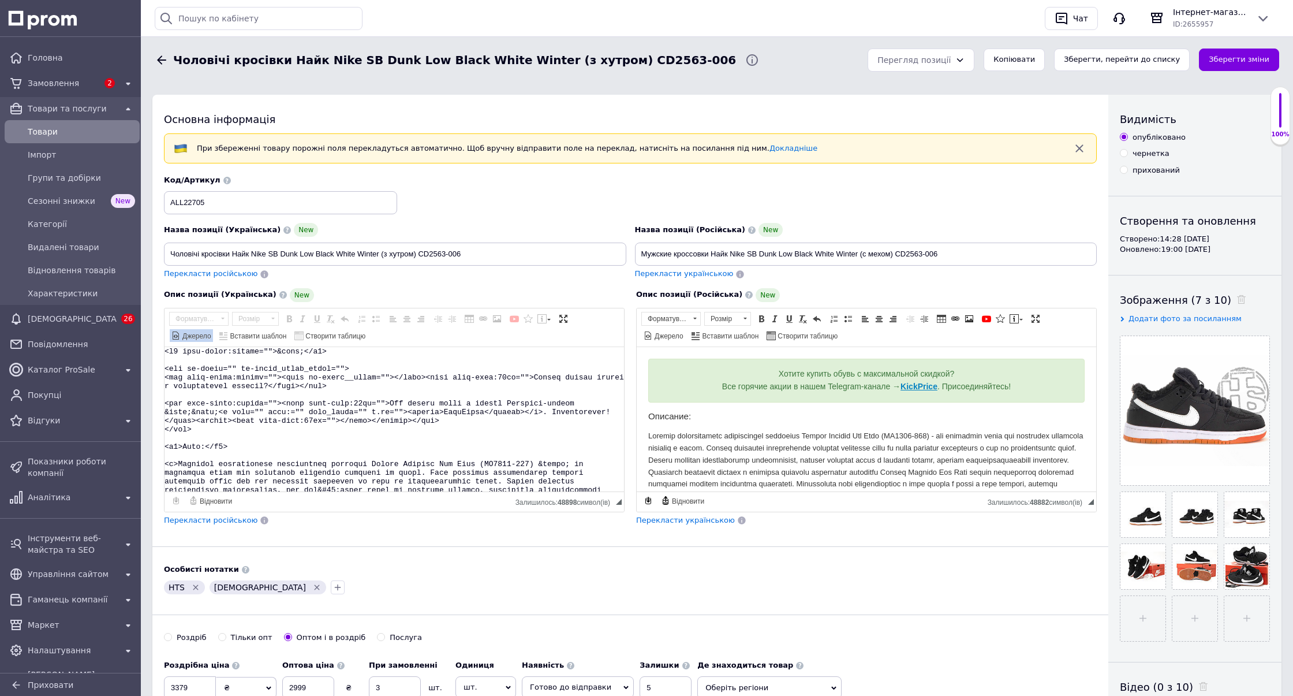
scroll to position [143, 0]
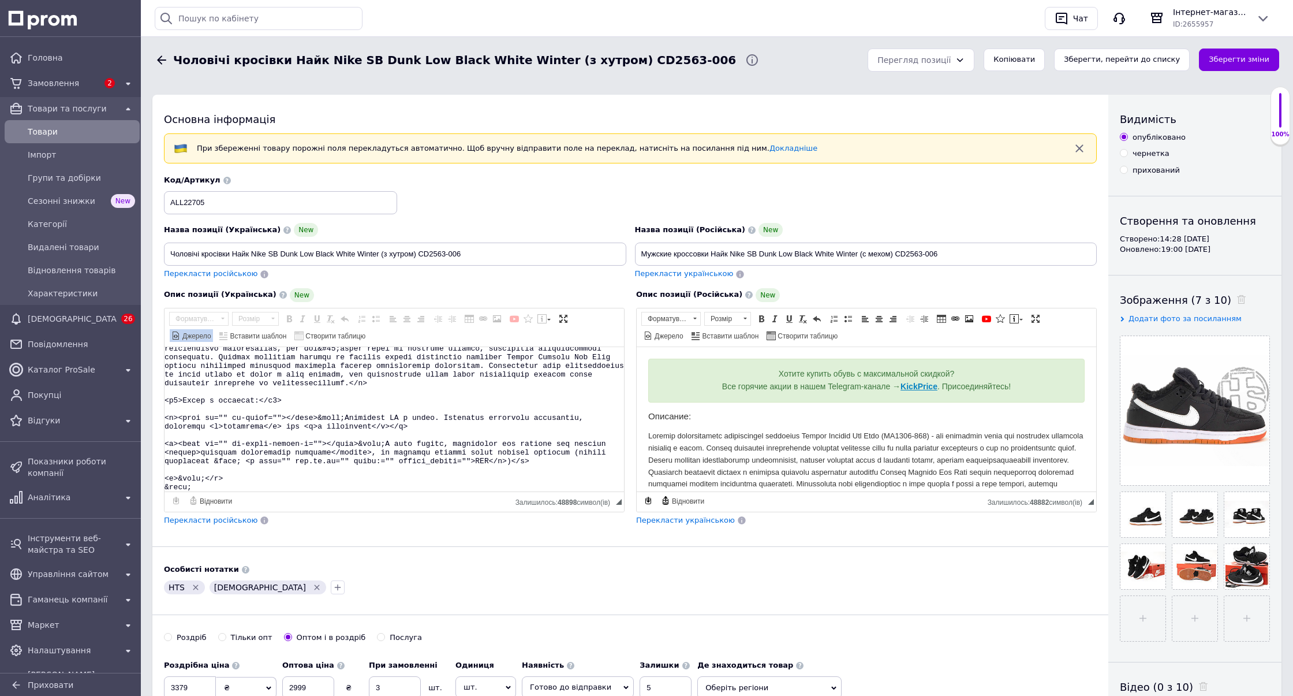
type textarea "<h2 text-align:center="">&nbsp;</h2> <div ck-alert="" ck-alert_theme_green=""> …"
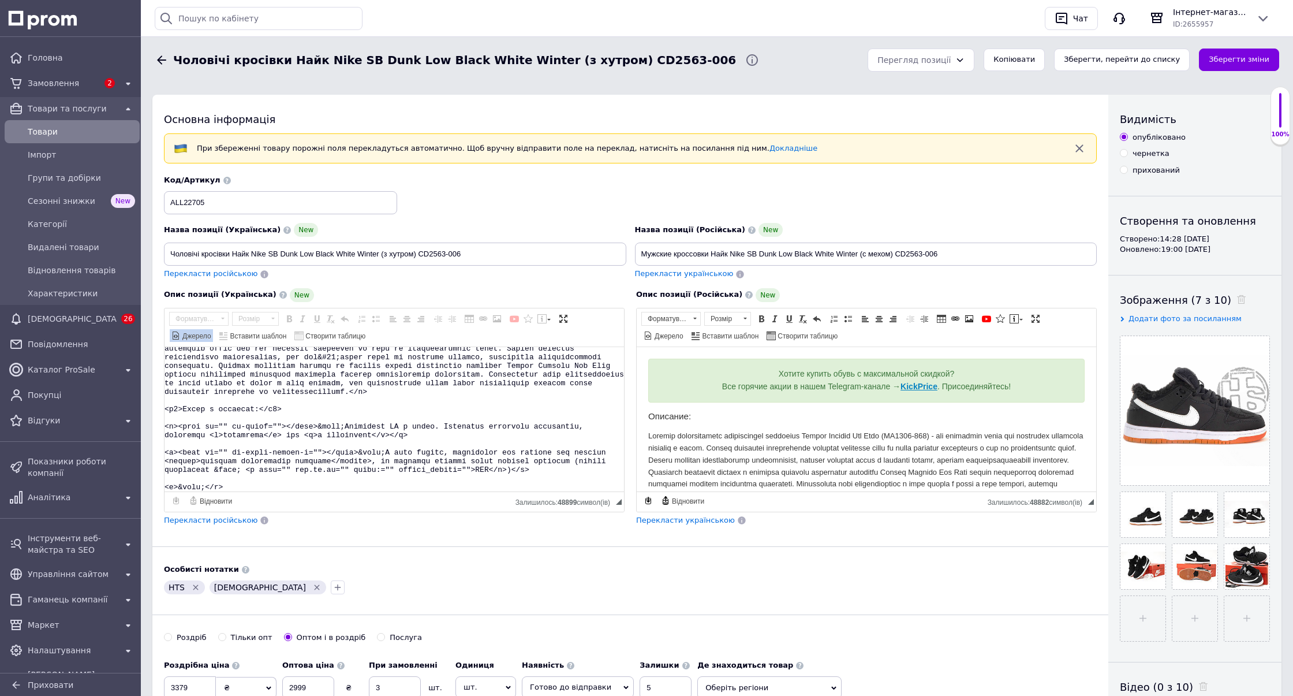
click at [181, 331] on span at bounding box center [175, 335] width 9 height 9
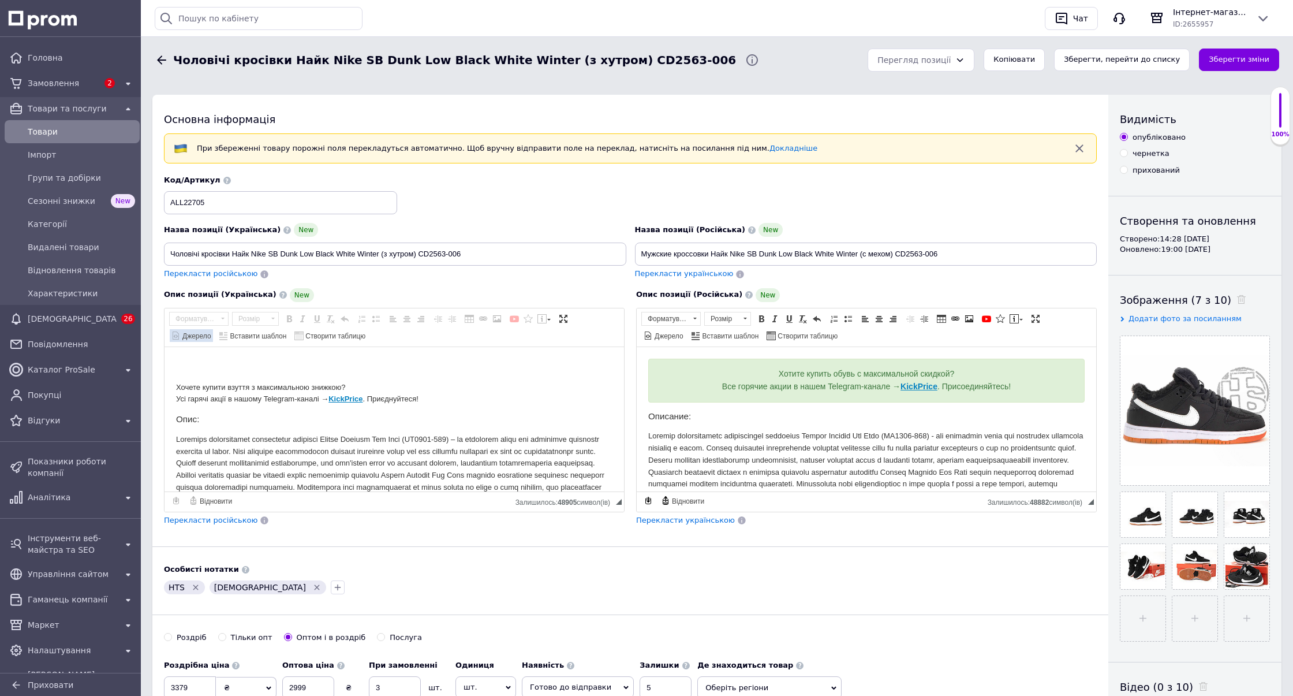
scroll to position [0, 0]
click at [211, 331] on span "Джерело" at bounding box center [196, 336] width 31 height 10
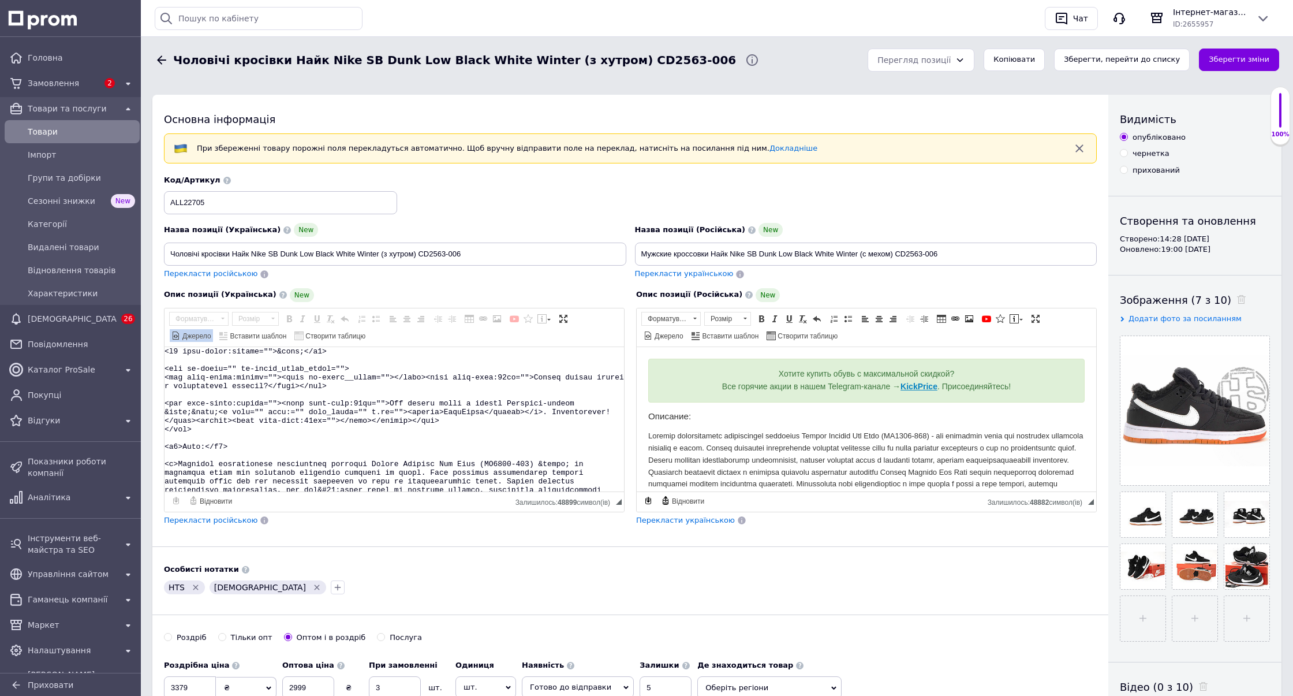
click at [473, 396] on textarea "Редактор, 0A2B1623-F5F8-4FDA-8ECF-7B3D2C13BB69" at bounding box center [395, 419] width 460 height 144
checkbox input "true"
paste textarea ""<h2 style=""text-align:center"">&nbsp;</h2> <div class=""ck-alert ck-alert_the…"
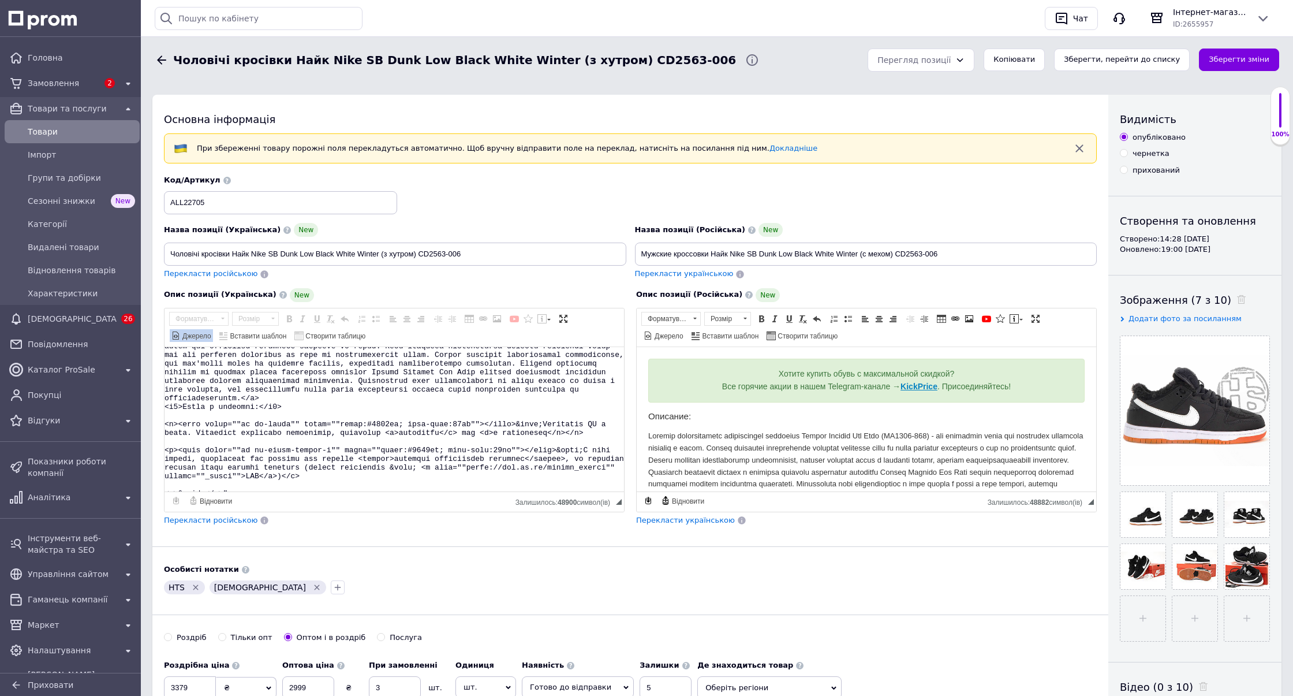
type textarea "<h2 style=""text-align:center"">&nbsp;</h2> <div class=""ck-alert ck-alert_them…"
click at [211, 331] on span "Джерело" at bounding box center [196, 336] width 31 height 10
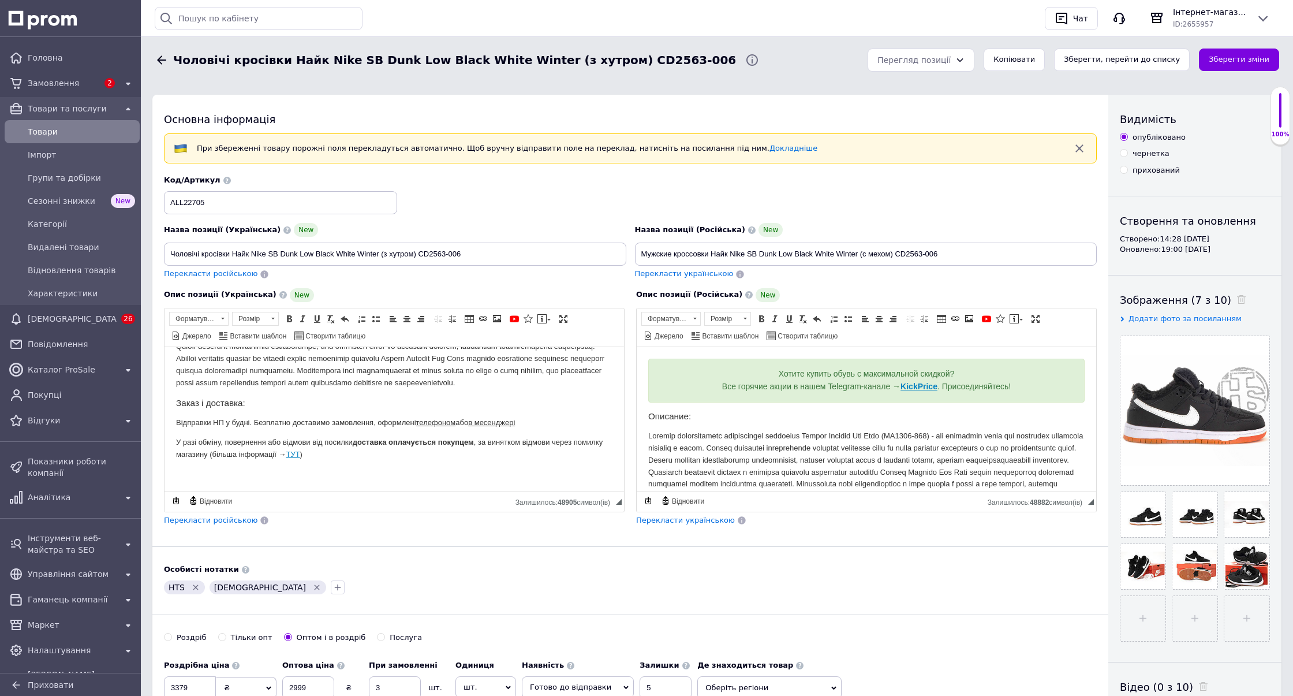
scroll to position [129, 0]
click at [438, 402] on h3 "Заказ і доставка:" at bounding box center [394, 402] width 436 height 10
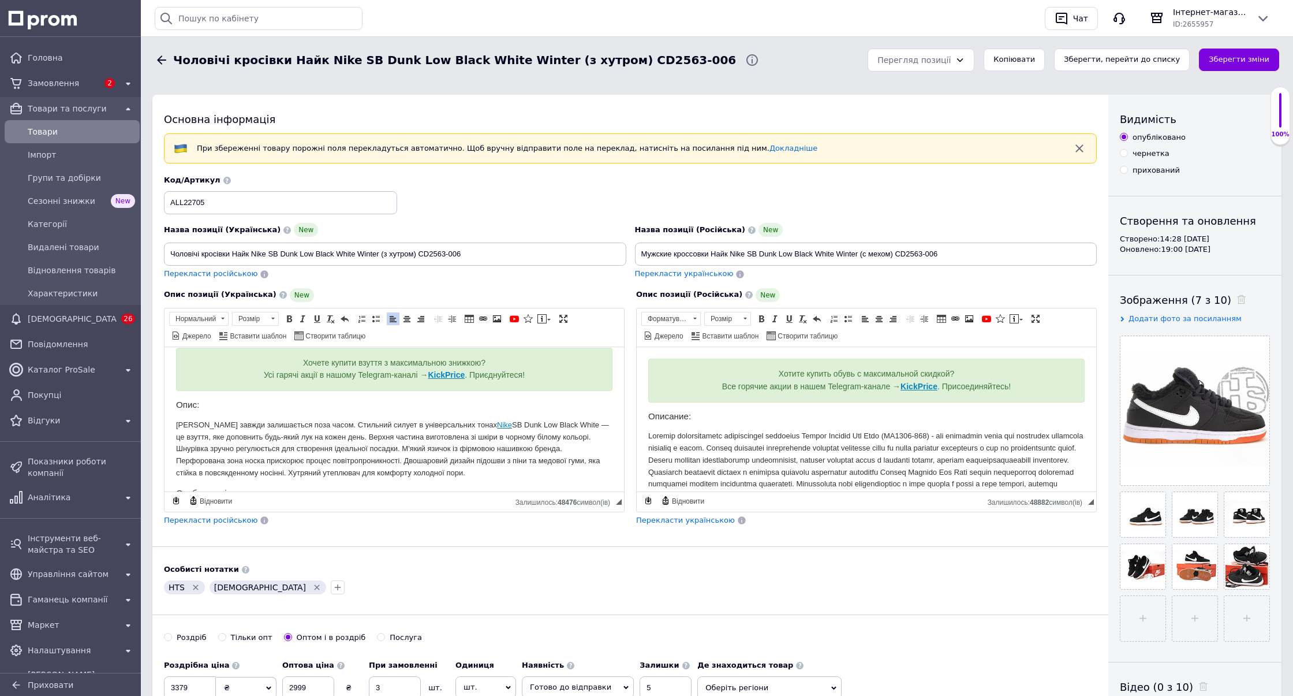
scroll to position [0, 0]
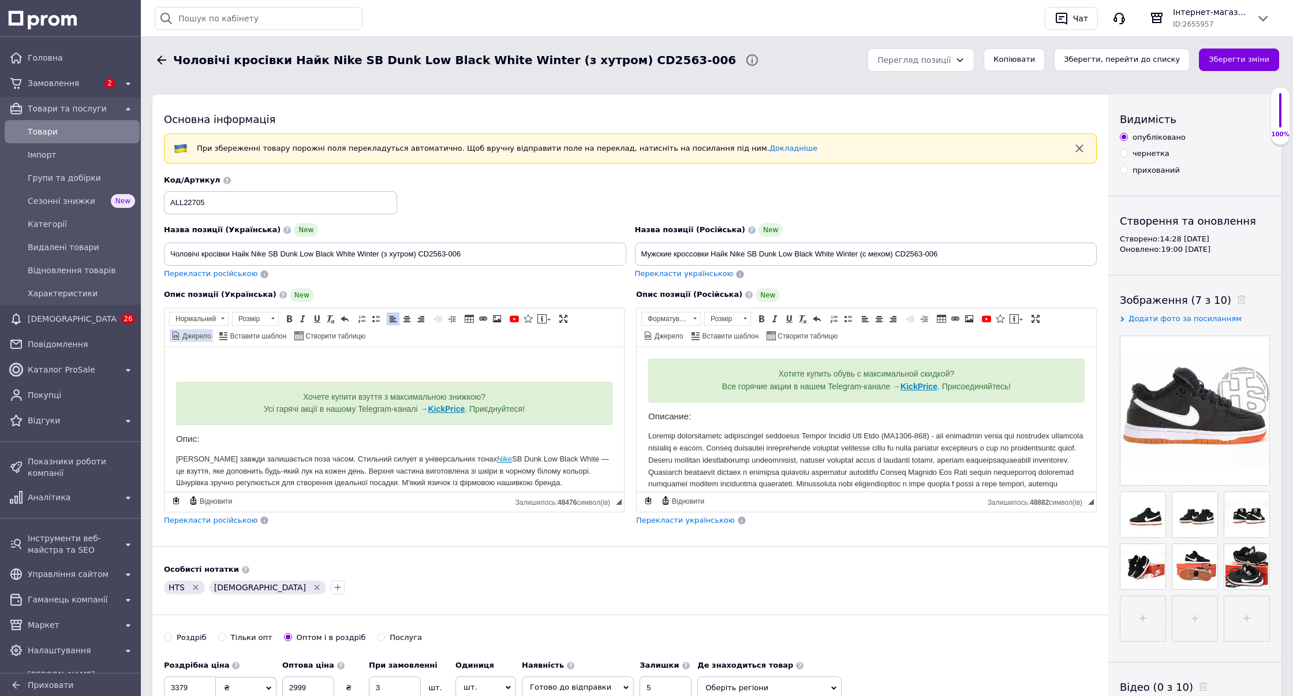
click at [211, 331] on span "Джерело" at bounding box center [196, 336] width 31 height 10
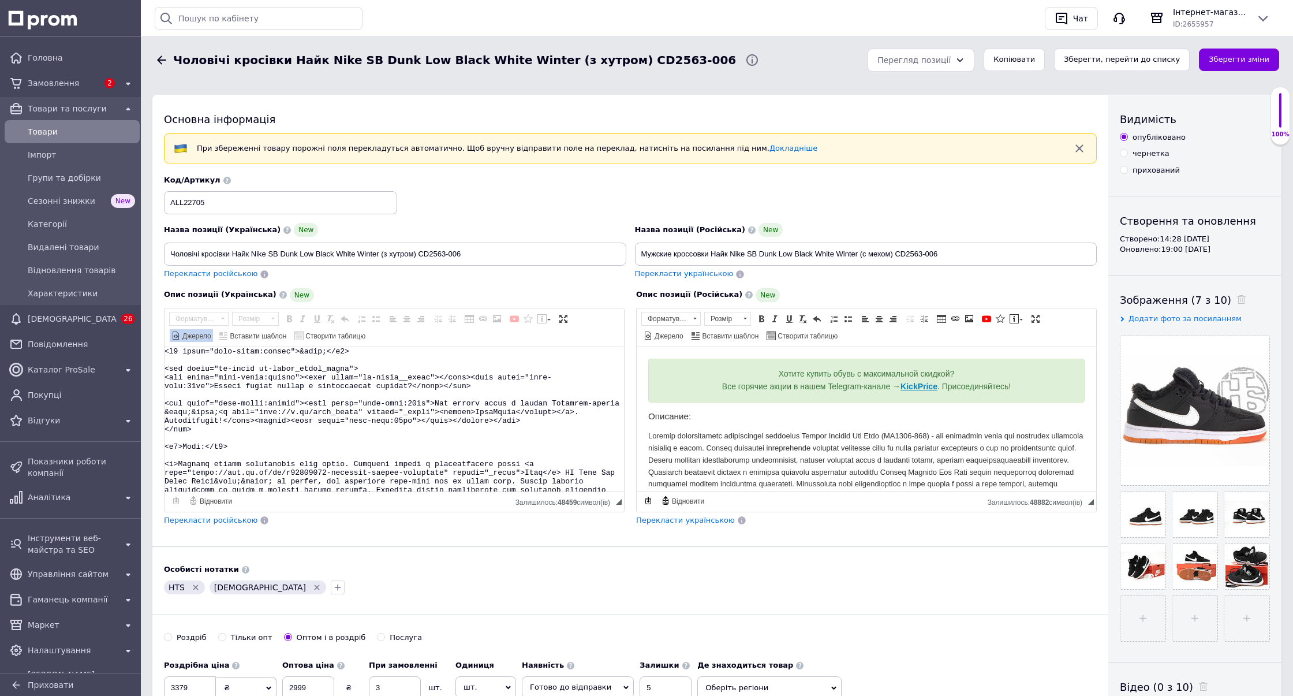
click at [407, 420] on textarea "Редактор, 0A2B1623-F5F8-4FDA-8ECF-7B3D2C13BB69" at bounding box center [395, 419] width 460 height 144
checkbox input "true"
paste textarea ""<h2 style=""text-align:center"">&nbsp;</h2> <div class=""ck-alert ck-alert_the…"
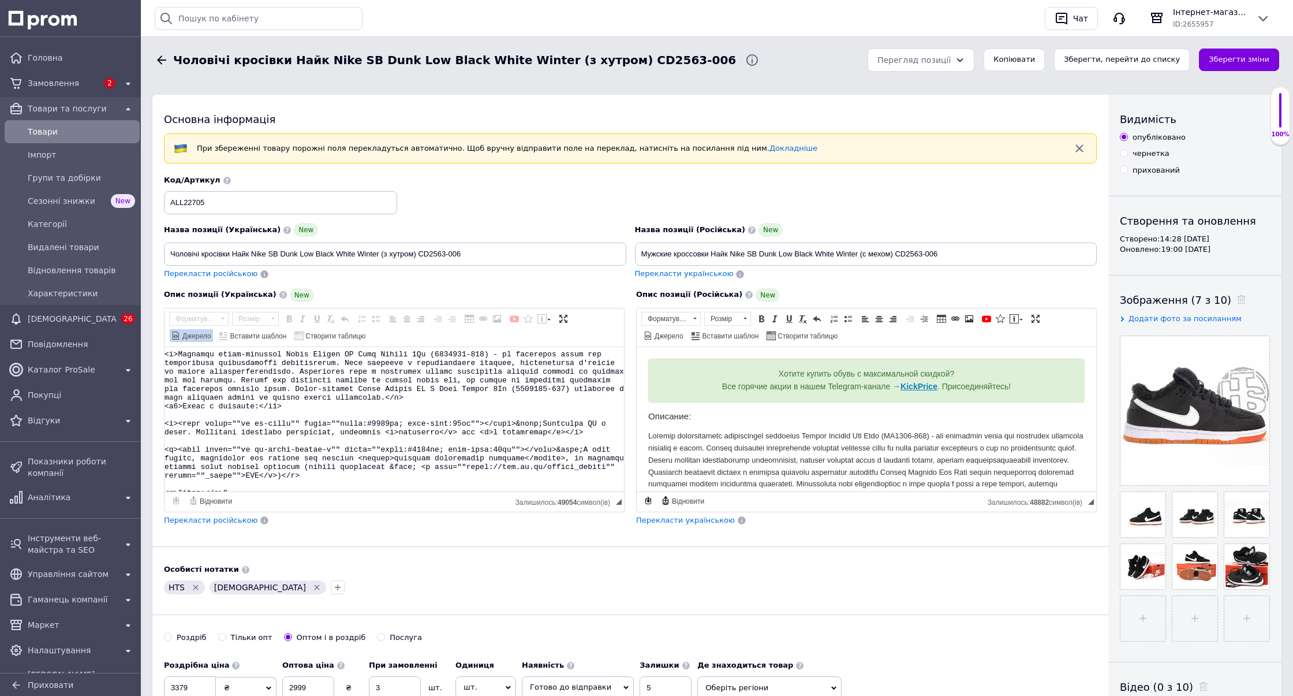
type textarea "<h2 style=""text-align:center"">&nbsp;</h2> <div class=""ck-alert ck-alert_them…"
click at [211, 331] on span "Джерело" at bounding box center [196, 336] width 31 height 10
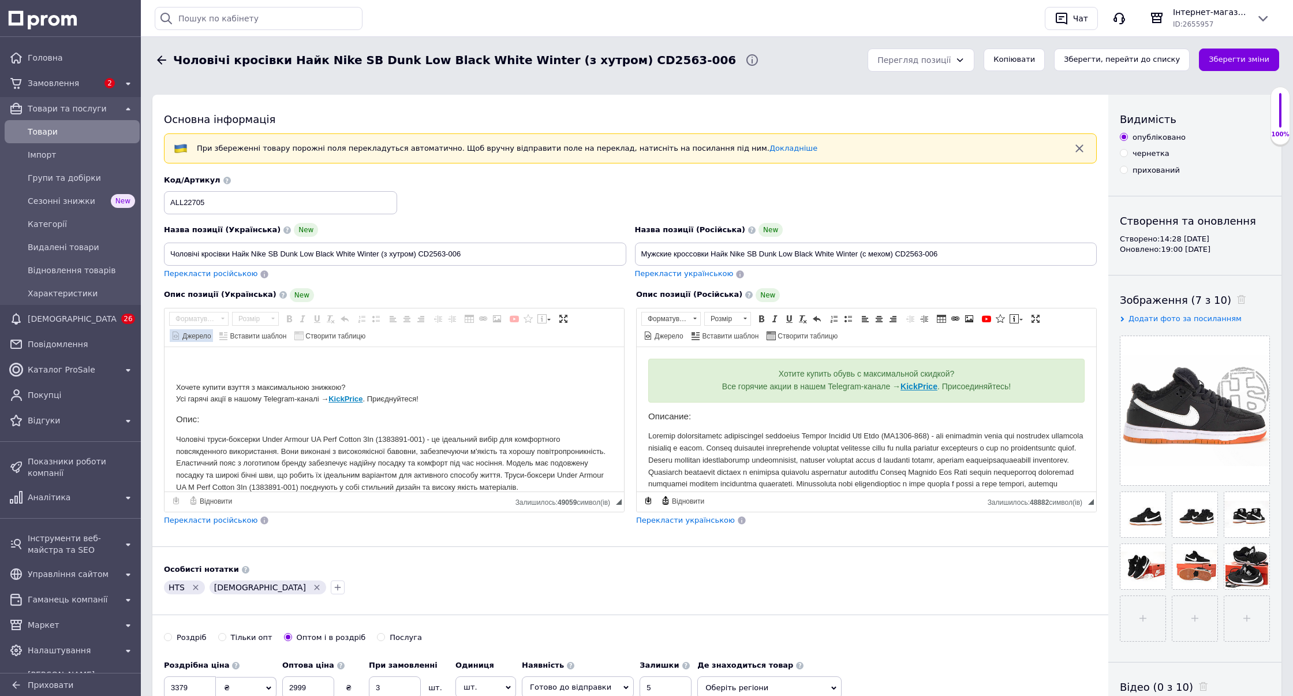
scroll to position [0, 0]
checkbox input "true"
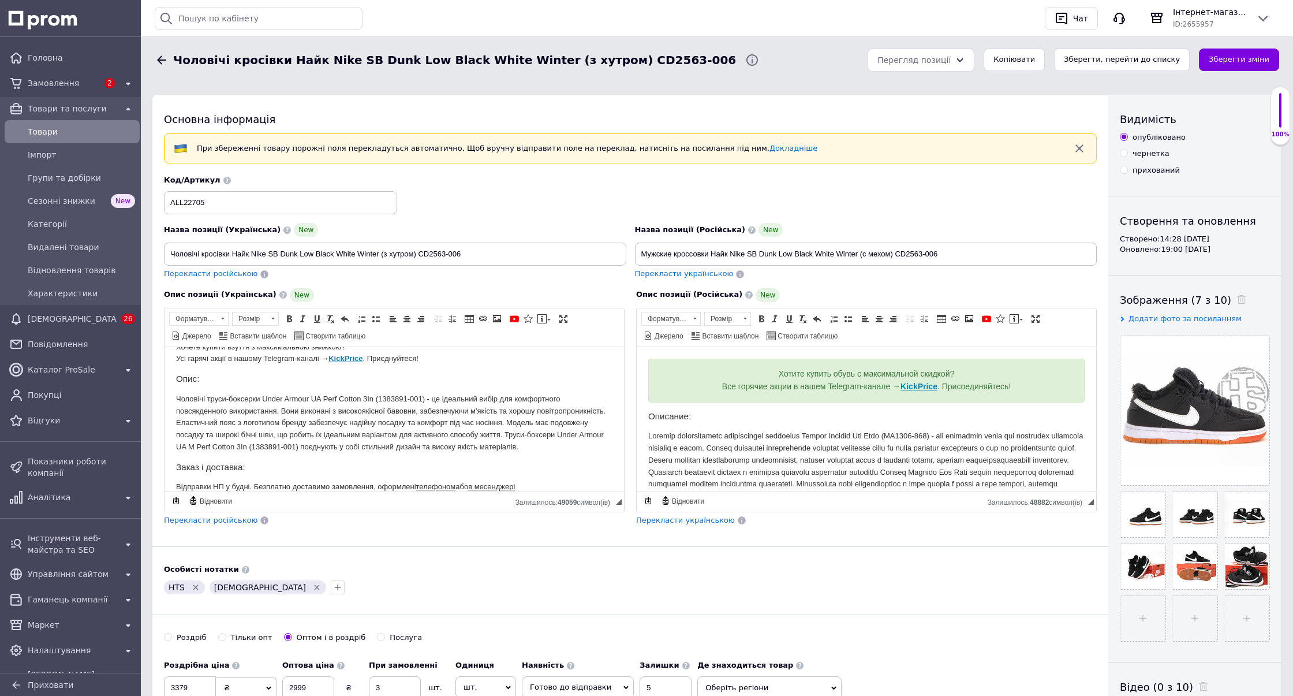
scroll to position [38, 0]
click at [51, 135] on span "Товари" at bounding box center [81, 132] width 107 height 12
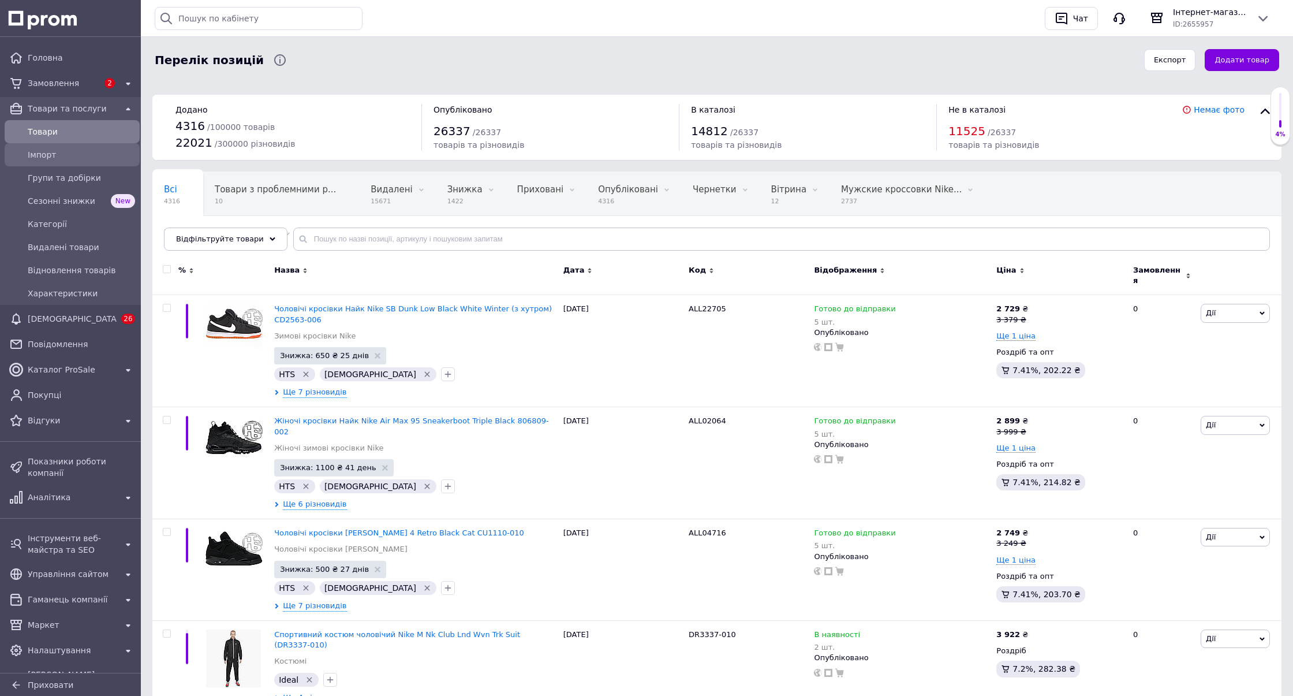
click at [60, 154] on span "Імпорт" at bounding box center [81, 155] width 107 height 12
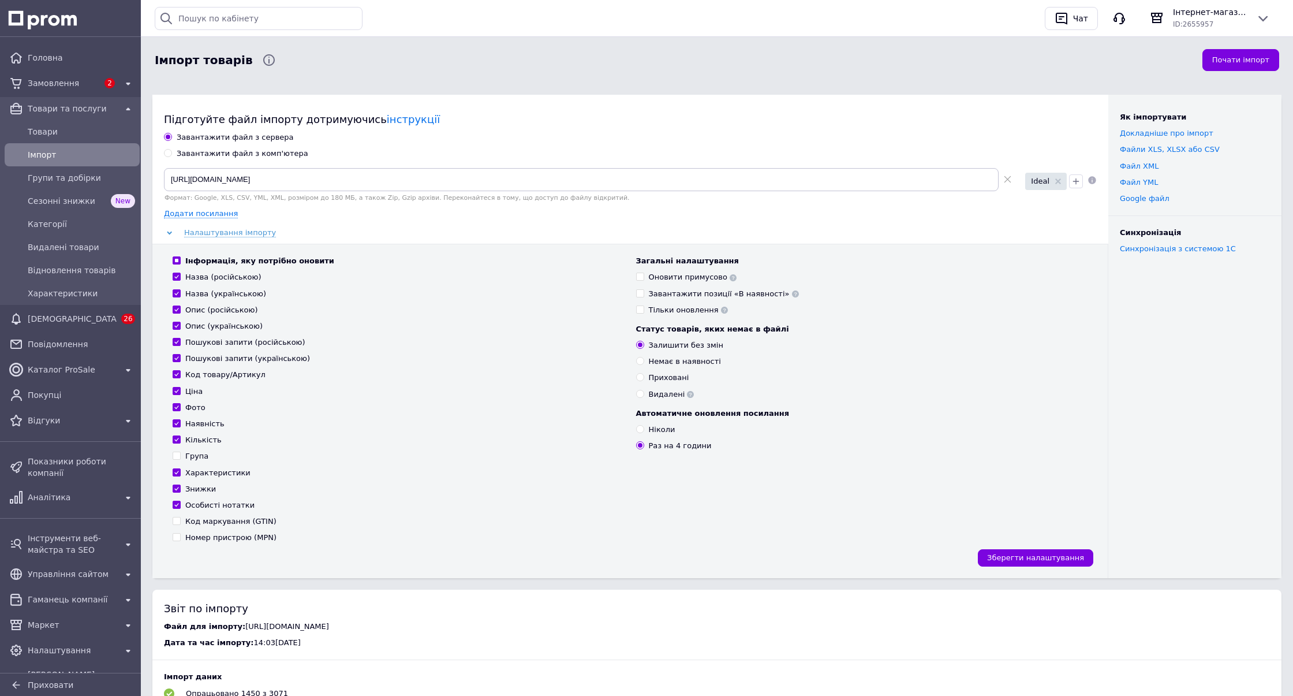
click at [248, 157] on div "Завантажити файл з комп'ютера" at bounding box center [243, 153] width 132 height 10
click at [171, 156] on input "Завантажити файл з комп'ютера" at bounding box center [168, 153] width 8 height 8
radio input "true"
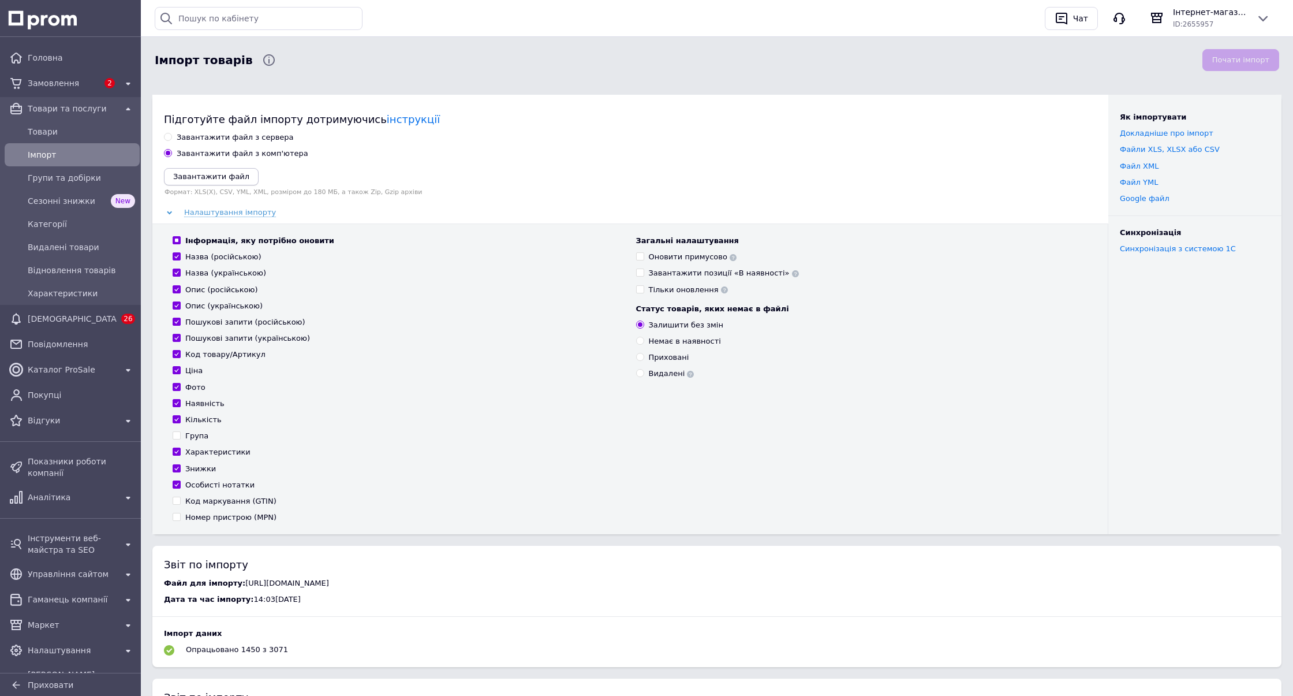
click at [222, 178] on icon "Завантажити файл" at bounding box center [211, 176] width 76 height 9
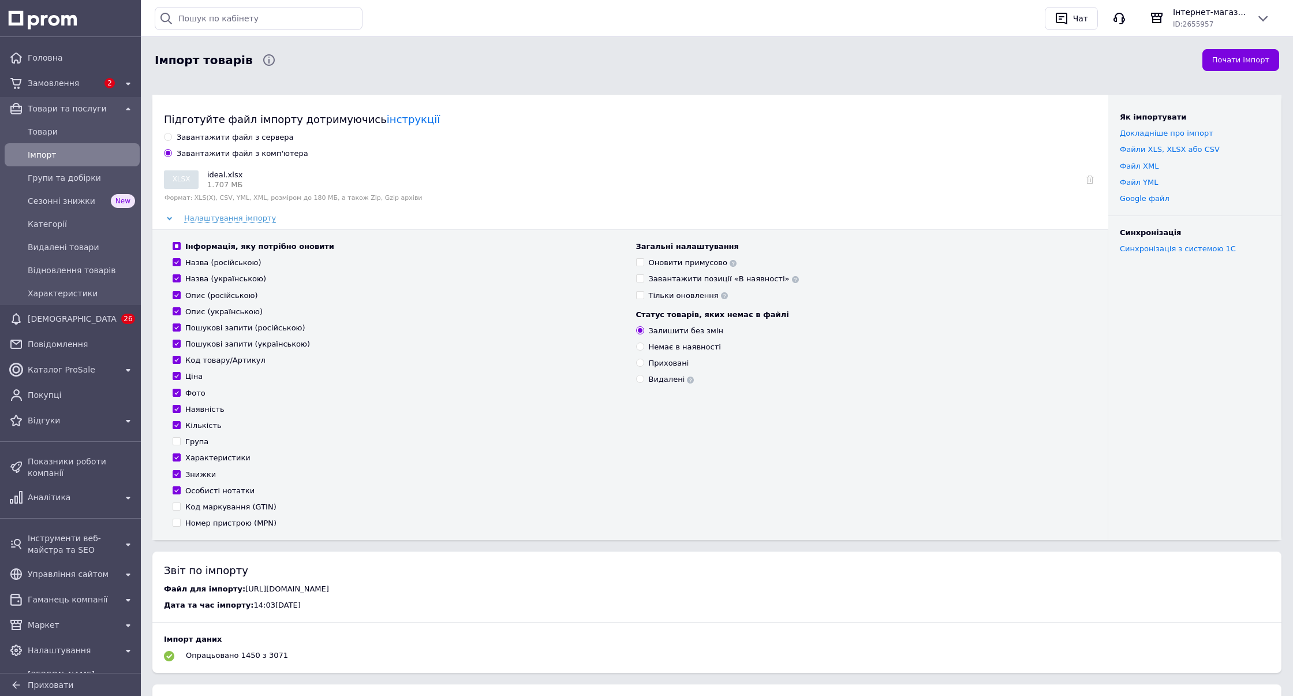
click at [179, 245] on input "Інформація, яку потрібно оновити" at bounding box center [177, 246] width 8 height 8
checkbox input "false"
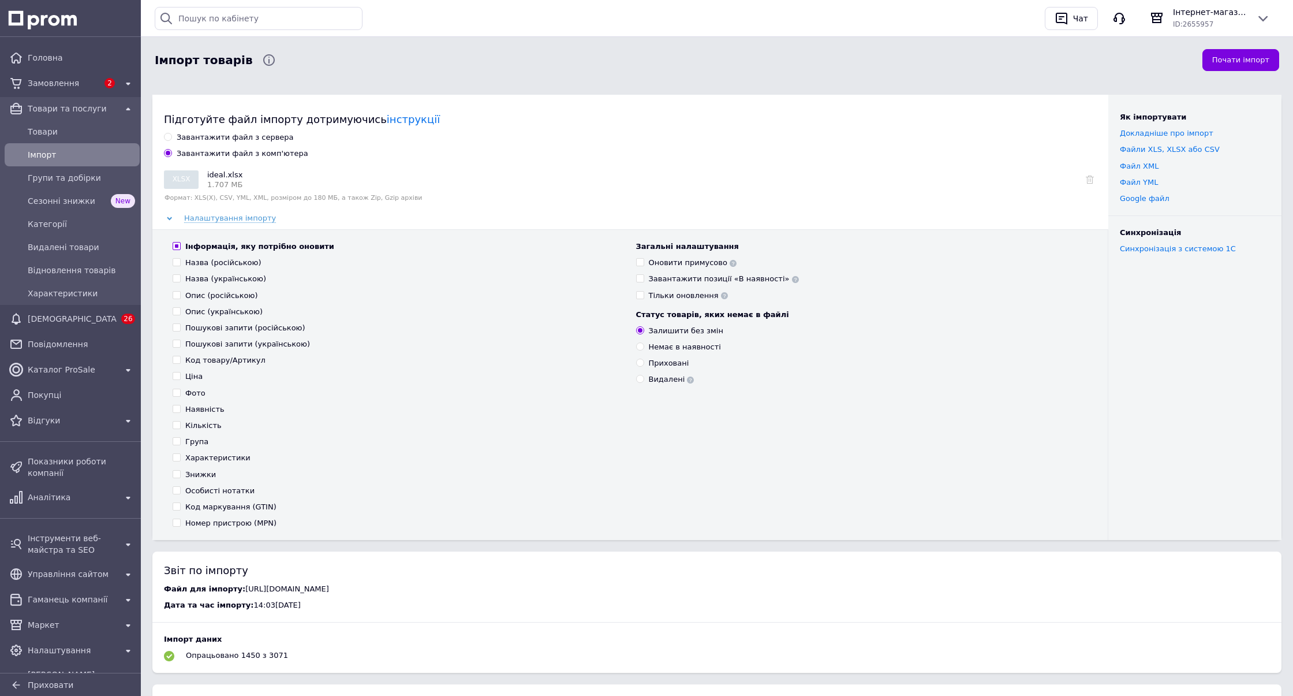
checkbox input "false"
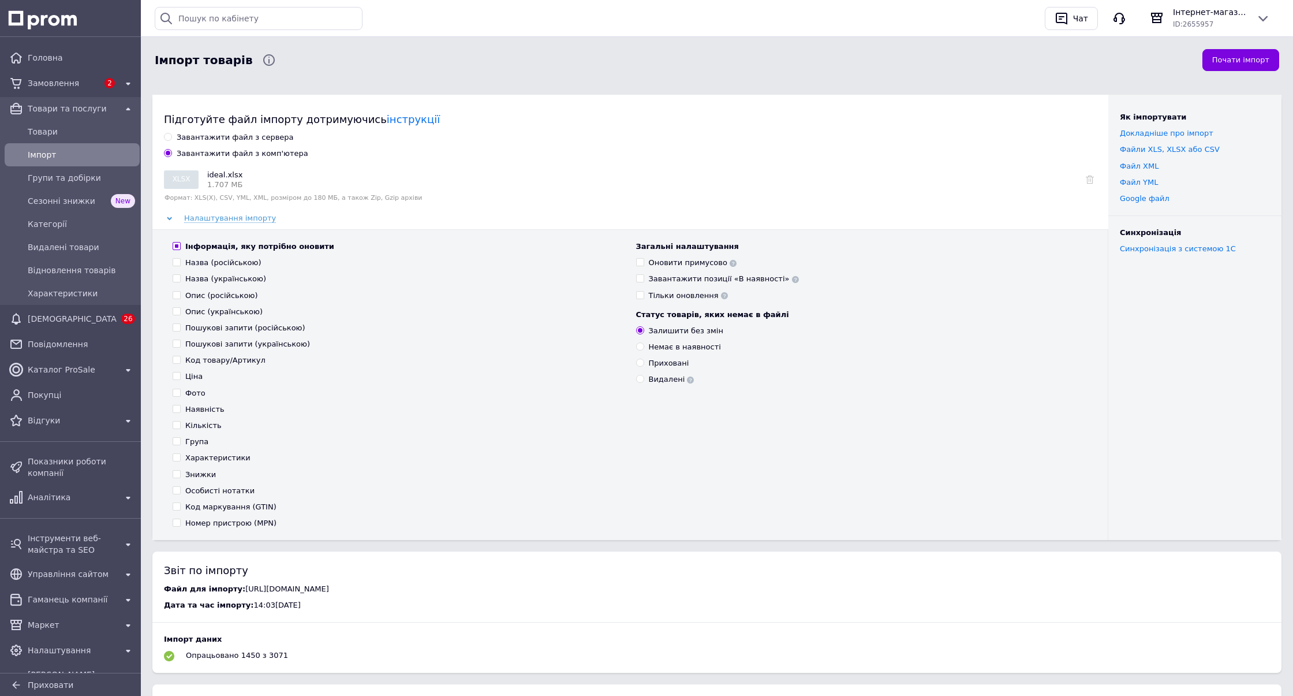
checkbox input "false"
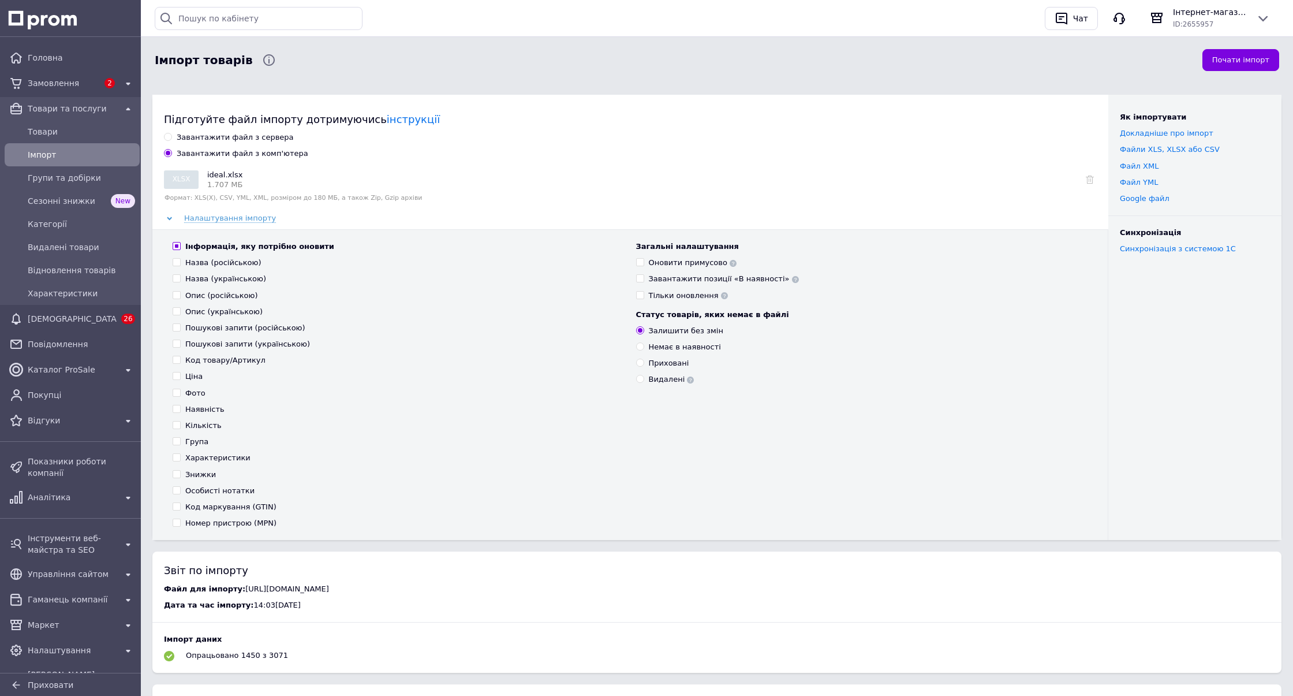
checkbox input "false"
click at [178, 261] on input "Назва (російською)" at bounding box center [177, 262] width 8 height 8
checkbox input "true"
click at [177, 274] on input "Назва (українською)" at bounding box center [177, 278] width 8 height 8
checkbox input "true"
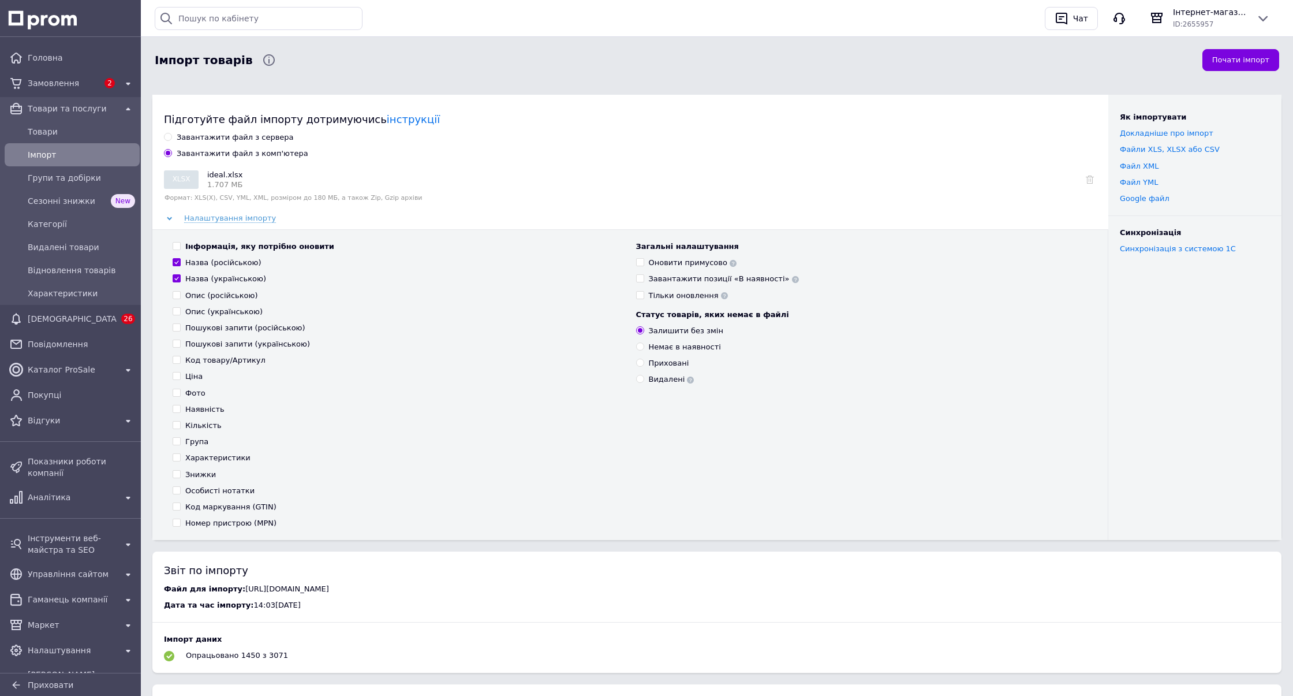
click at [177, 293] on input "Опис (російською)" at bounding box center [177, 295] width 8 height 8
checkbox input "true"
click at [178, 309] on input "Опис (українською)" at bounding box center [177, 311] width 8 height 8
checkbox input "true"
click at [180, 329] on span at bounding box center [177, 327] width 8 height 8
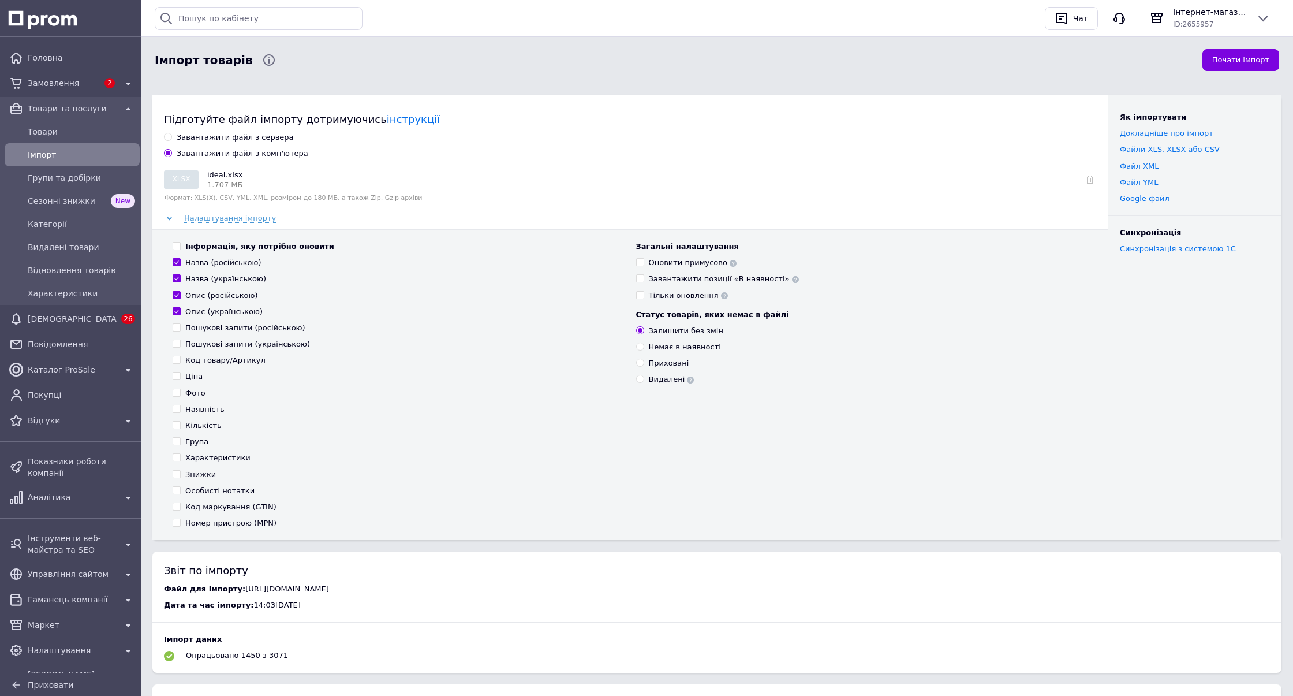
click at [180, 329] on input "Пошукові запити (російською)" at bounding box center [177, 327] width 8 height 8
checkbox input "true"
click at [178, 345] on input "Пошукові запити (українською)" at bounding box center [177, 343] width 8 height 8
checkbox input "true"
click at [177, 409] on input "Наявність" at bounding box center [177, 409] width 8 height 8
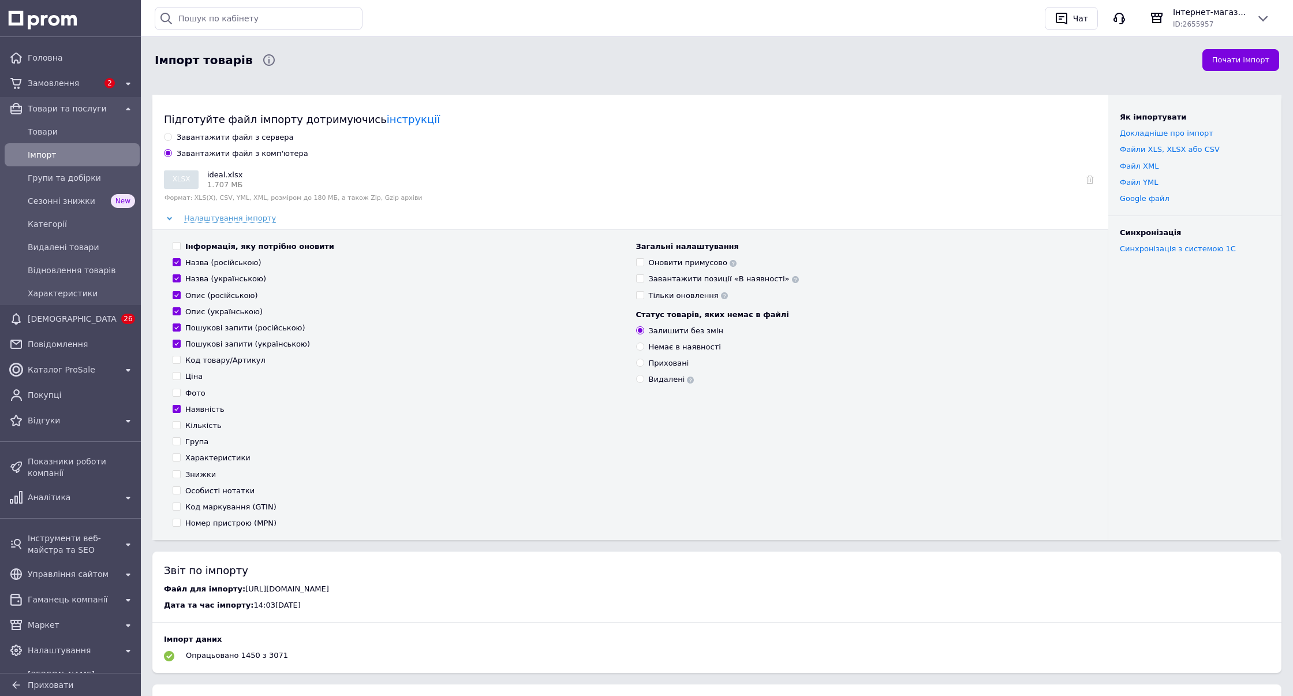
checkbox input "true"
click at [1244, 60] on button "Почати імпорт" at bounding box center [1240, 60] width 77 height 23
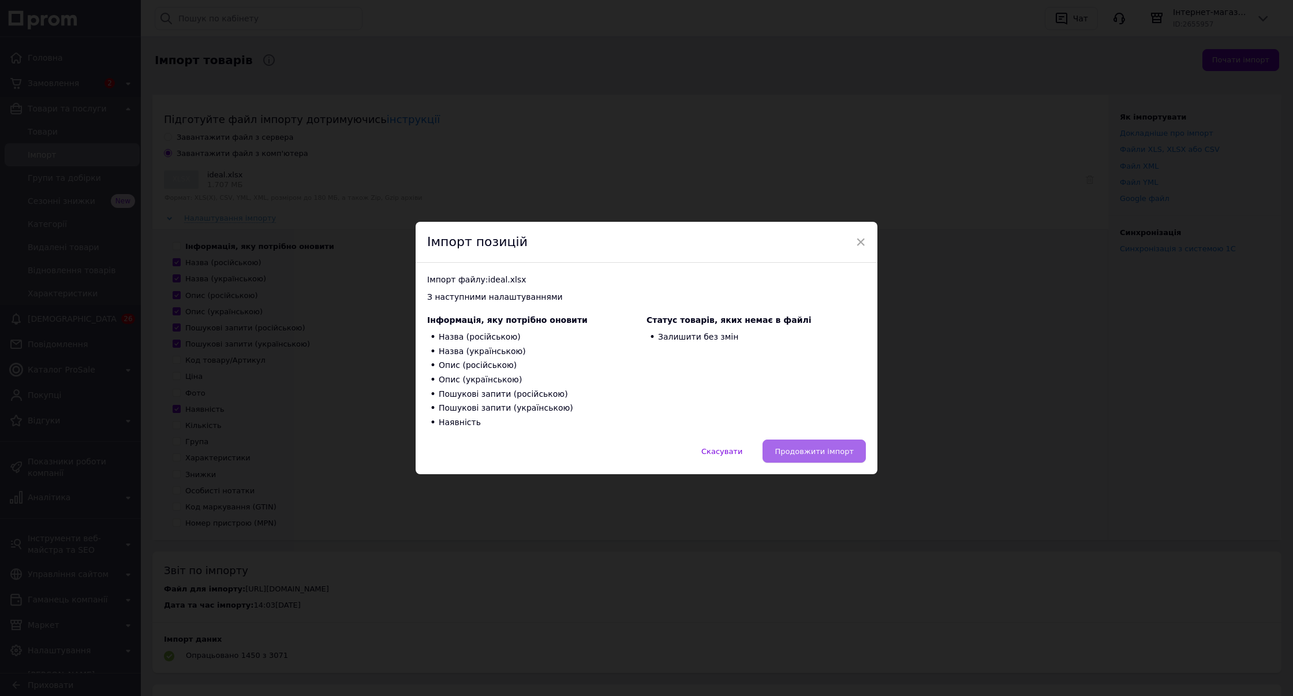
click at [816, 455] on button "Продовжити імпорт" at bounding box center [814, 450] width 103 height 23
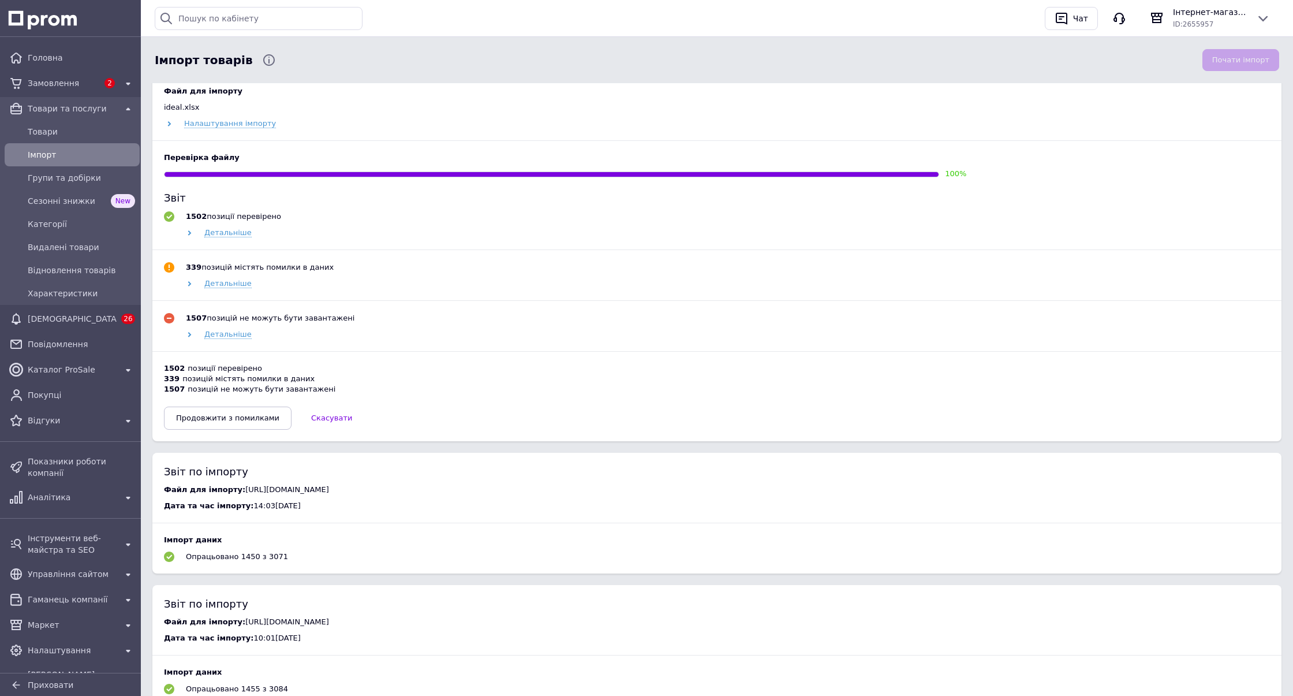
scroll to position [513, 0]
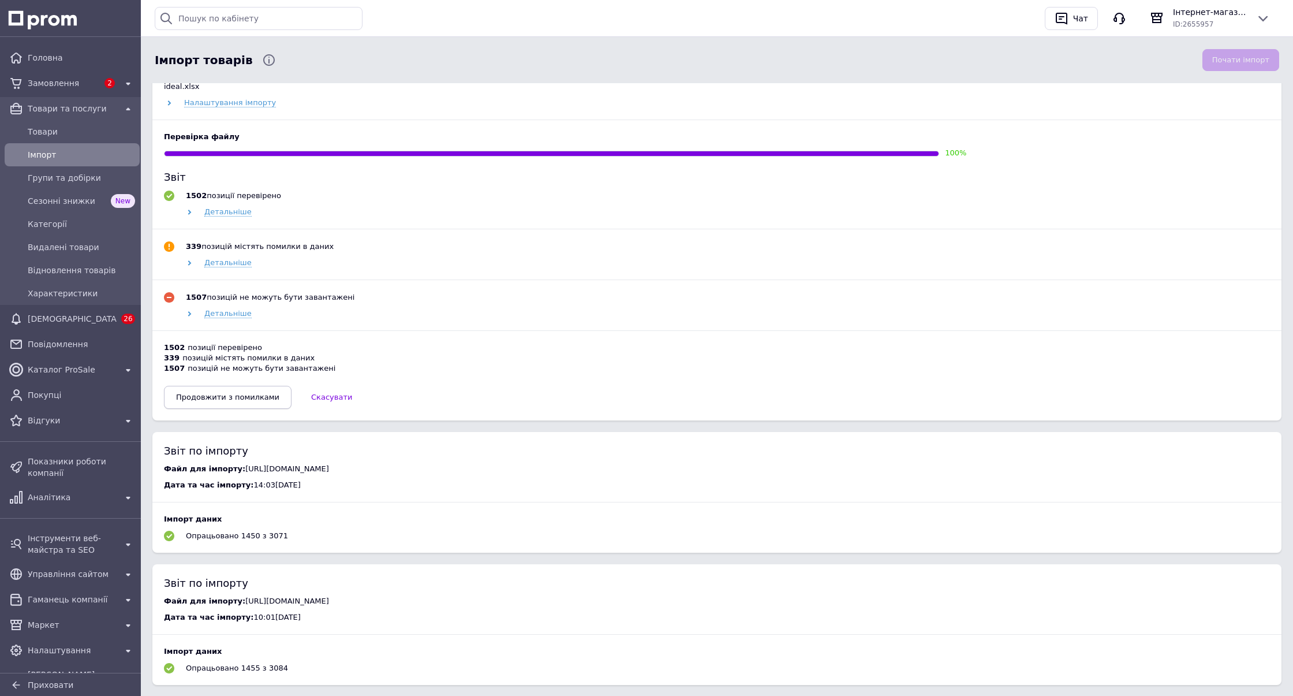
click at [221, 399] on span "Продовжити з помилками" at bounding box center [227, 397] width 103 height 9
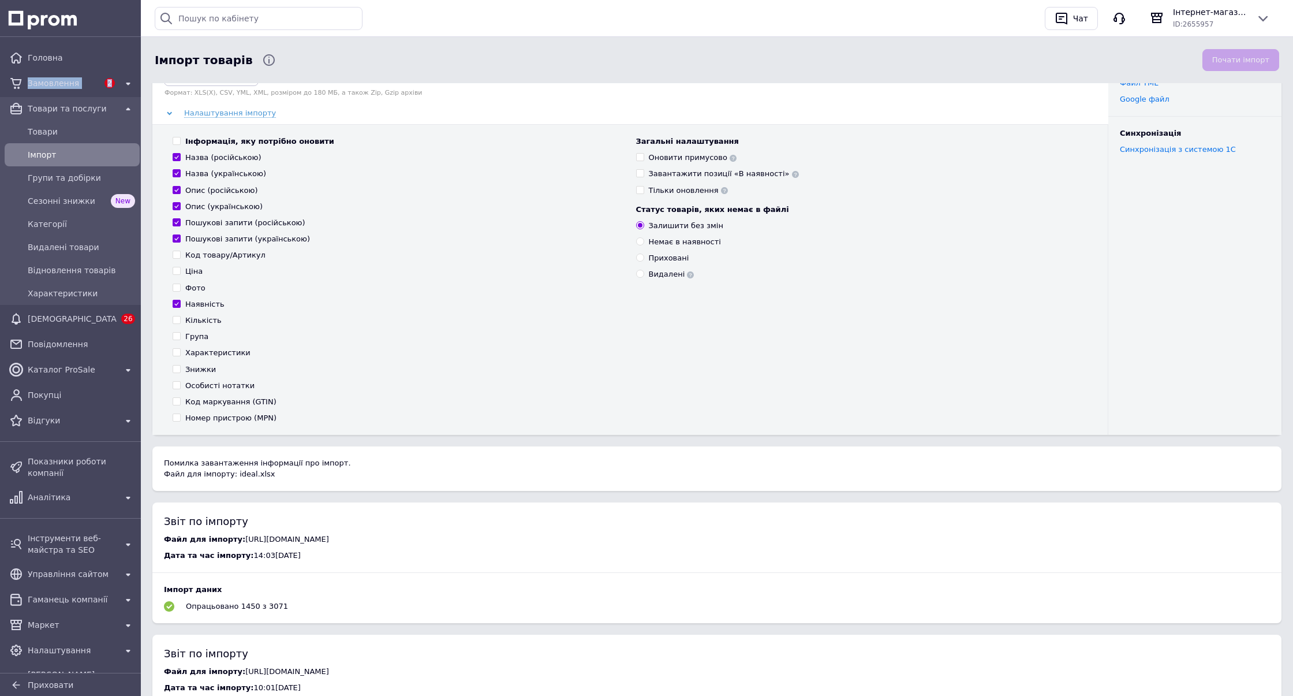
scroll to position [99, 0]
click at [43, 136] on span "Товари" at bounding box center [81, 132] width 107 height 12
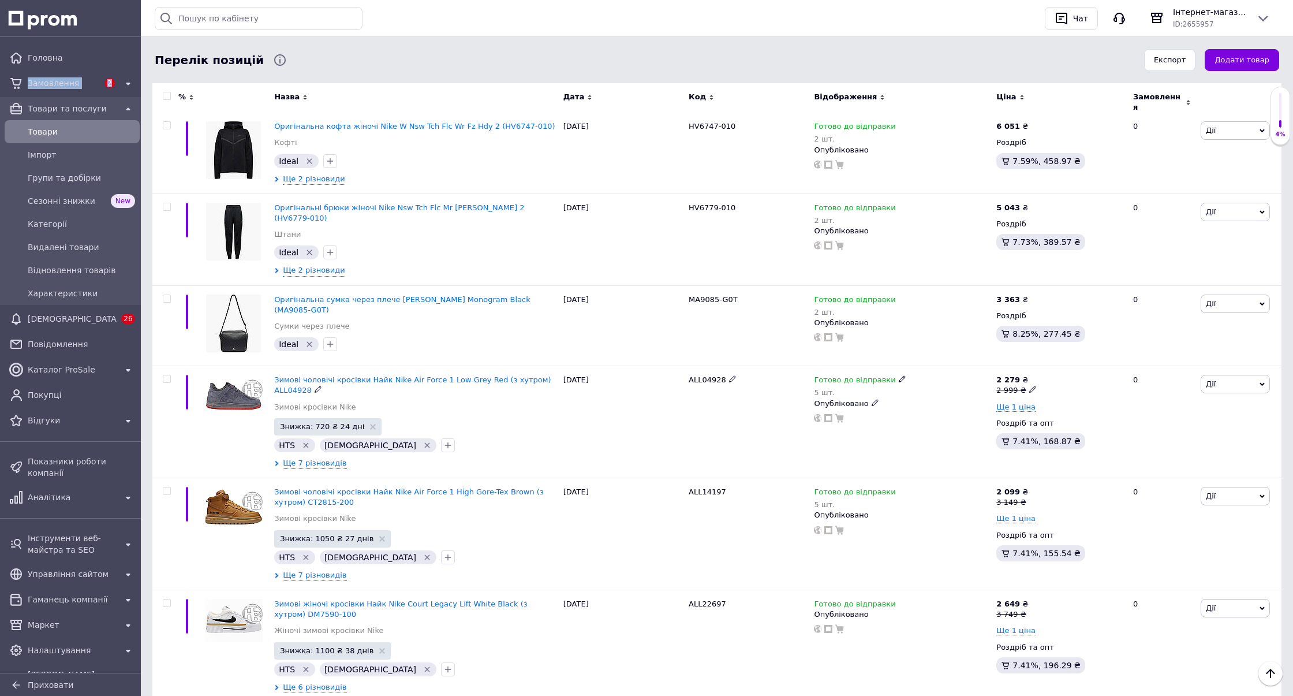
scroll to position [777, 0]
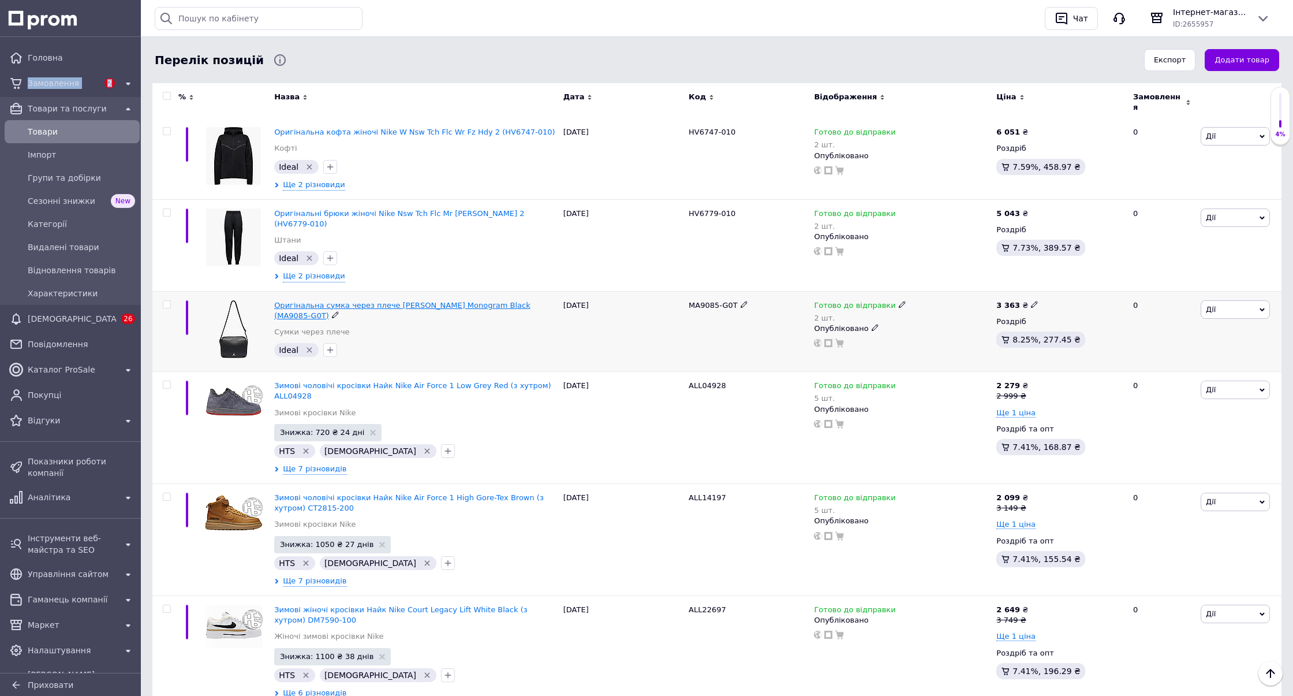
click at [360, 301] on span "Оригінальна сумка через плече Jordan Monogram Black (MA9085-G0T)" at bounding box center [402, 310] width 256 height 19
click at [1058, 18] on icon "button" at bounding box center [1062, 19] width 14 height 14
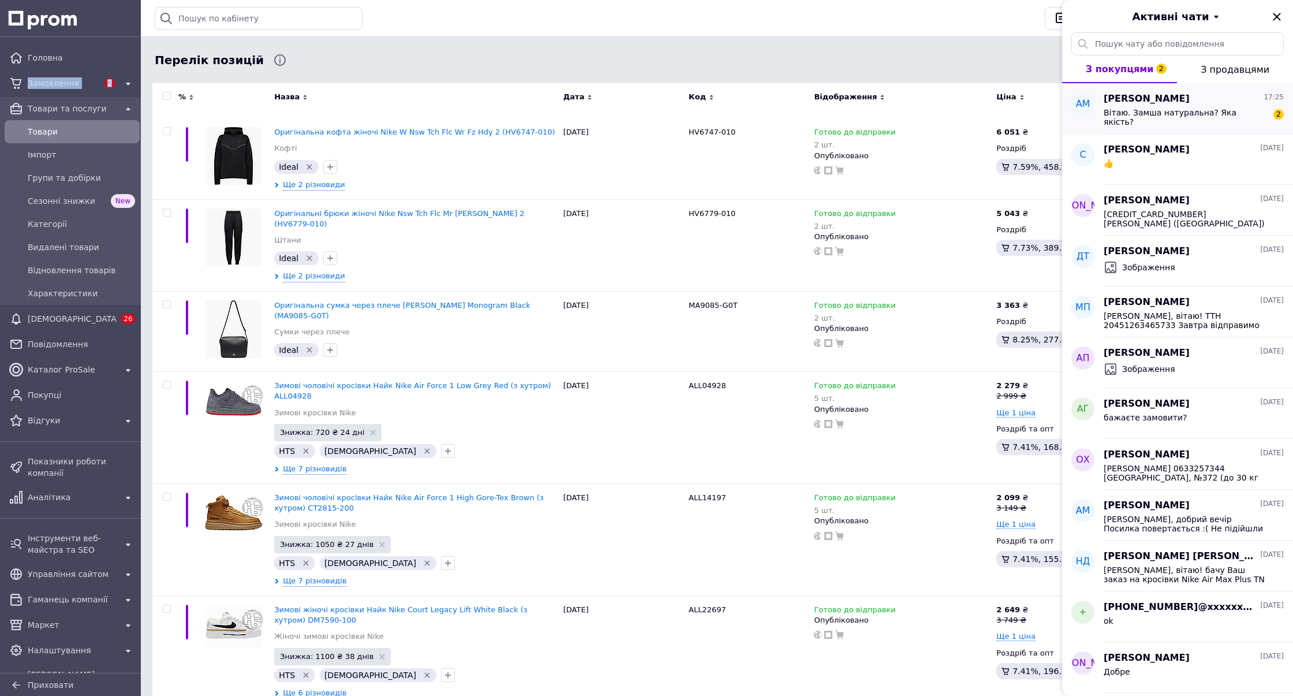
click at [1102, 103] on div "АМ" at bounding box center [1083, 108] width 42 height 51
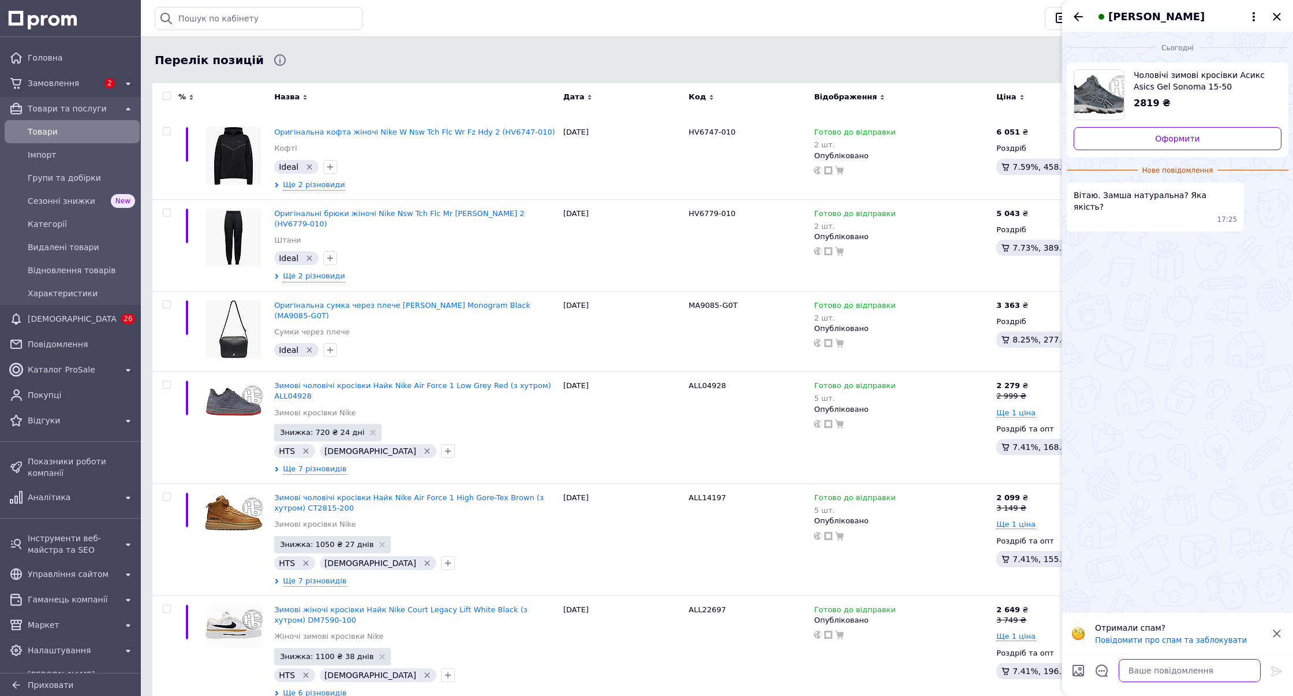
click at [1175, 678] on textarea at bounding box center [1190, 670] width 142 height 23
click at [1102, 108] on img "Переглянути товар" at bounding box center [1099, 95] width 50 height 50
click at [1145, 670] on textarea "Вітаю!" at bounding box center [1178, 670] width 165 height 23
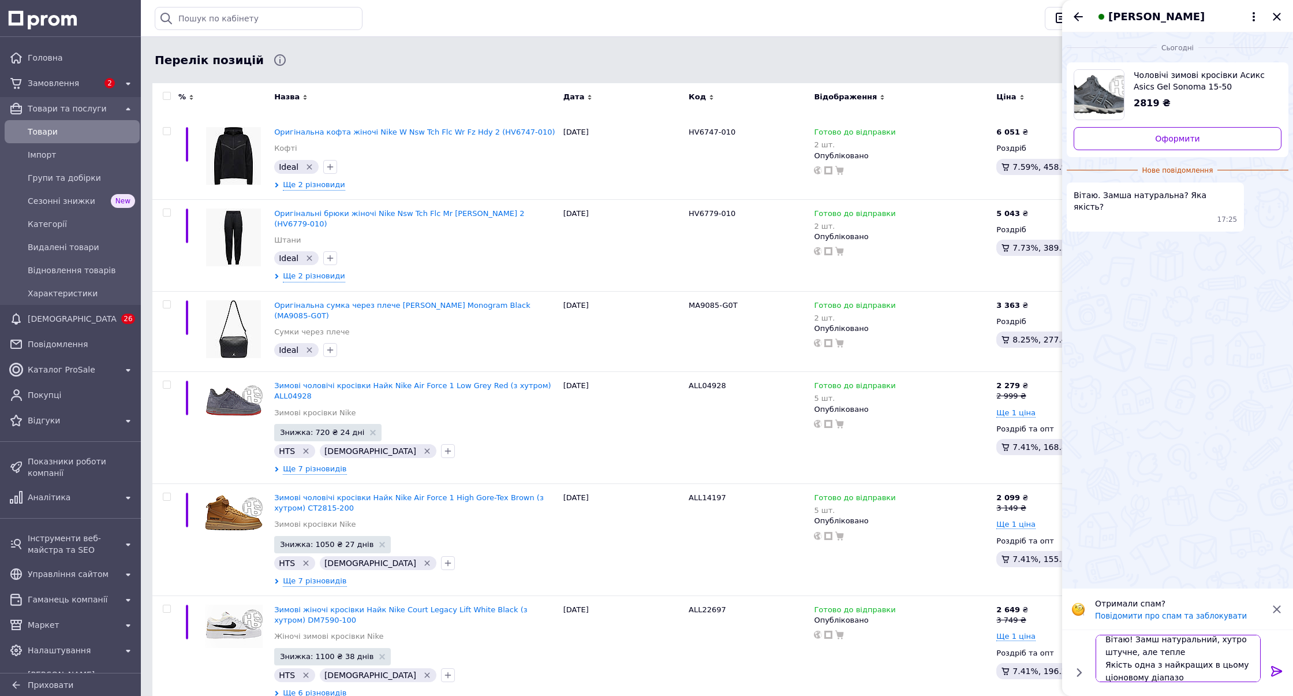
scroll to position [1, 0]
click at [1125, 652] on textarea "Вітаю! Замш натуральний, хутро штучне, але тепле Якість одна з найкращих в цьом…" at bounding box center [1178, 652] width 165 height 60
type textarea "Вітаю! Замш натуральний, хутро штучне, але тепле Якість одна з найкращих в цьом…"
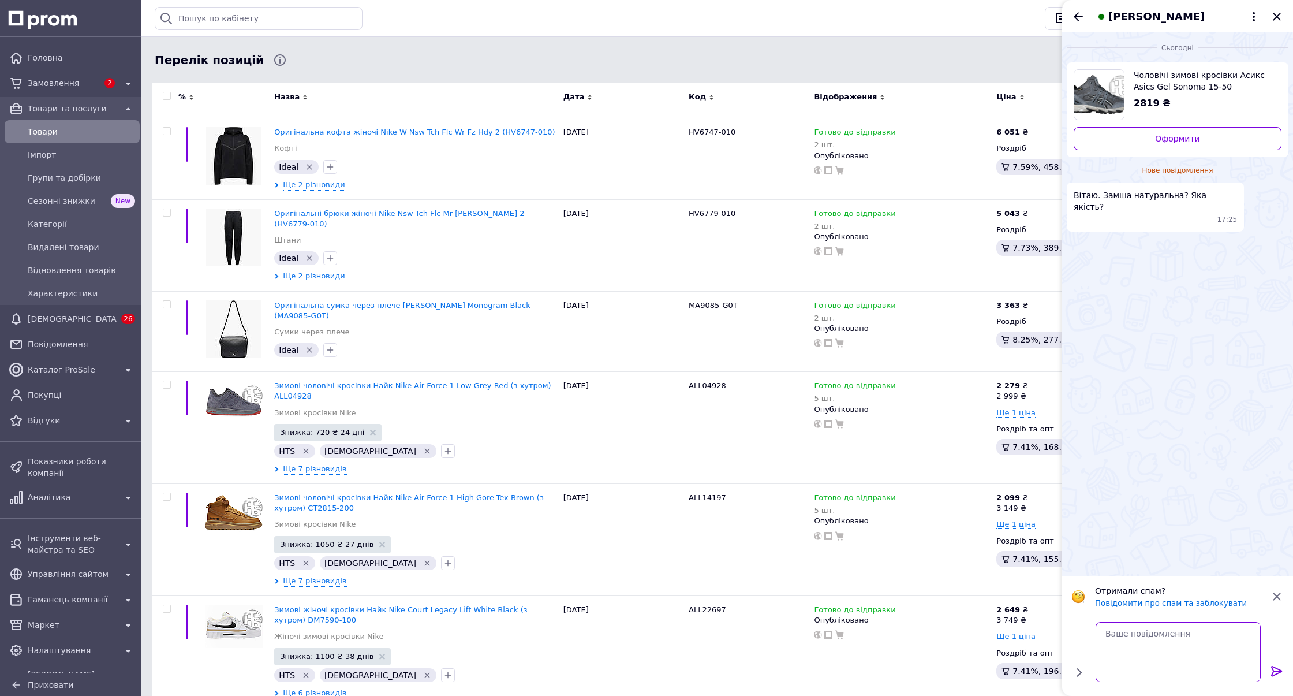
scroll to position [0, 0]
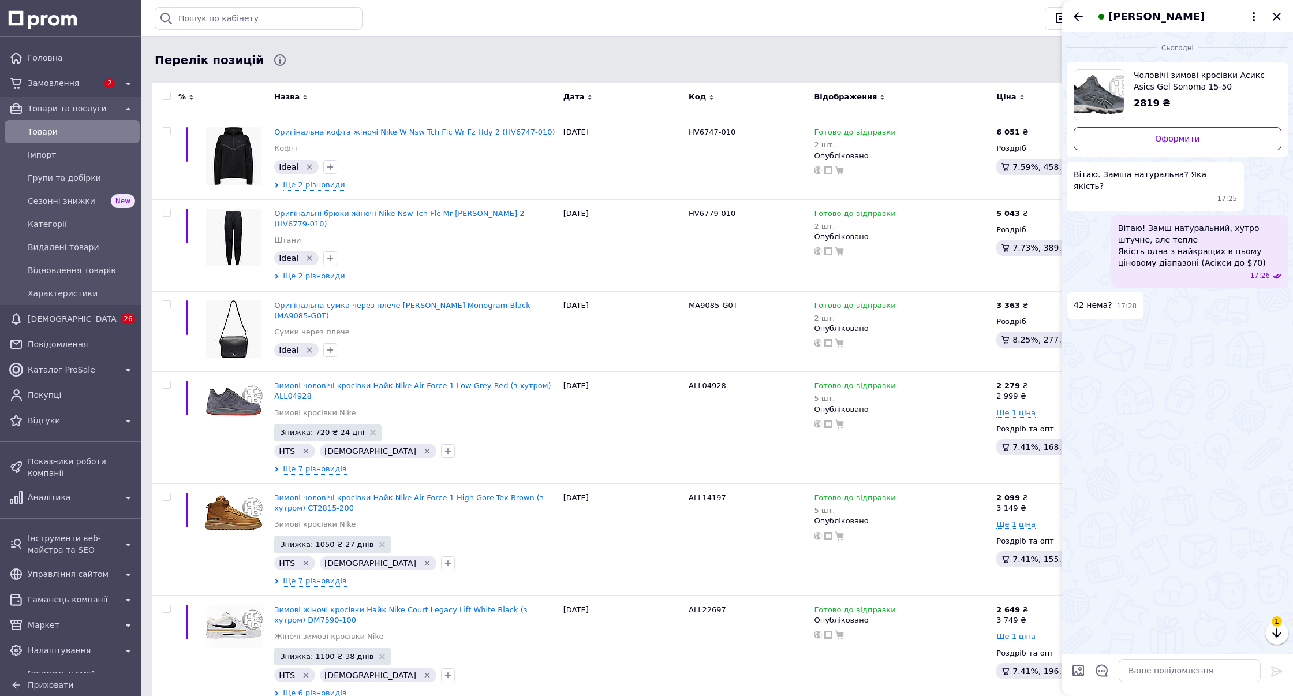
click at [1182, 84] on span "Чоловічі зимові кросівки Асикс Asics Gel Sonoma 15-50 Grey Gore-Tex Winter (міх…" at bounding box center [1203, 80] width 139 height 23
click at [1172, 668] on textarea at bounding box center [1190, 670] width 142 height 23
type textarea "ні, лише 41"
type textarea "в розмірі 42 маємо такі зимові Асікс:"
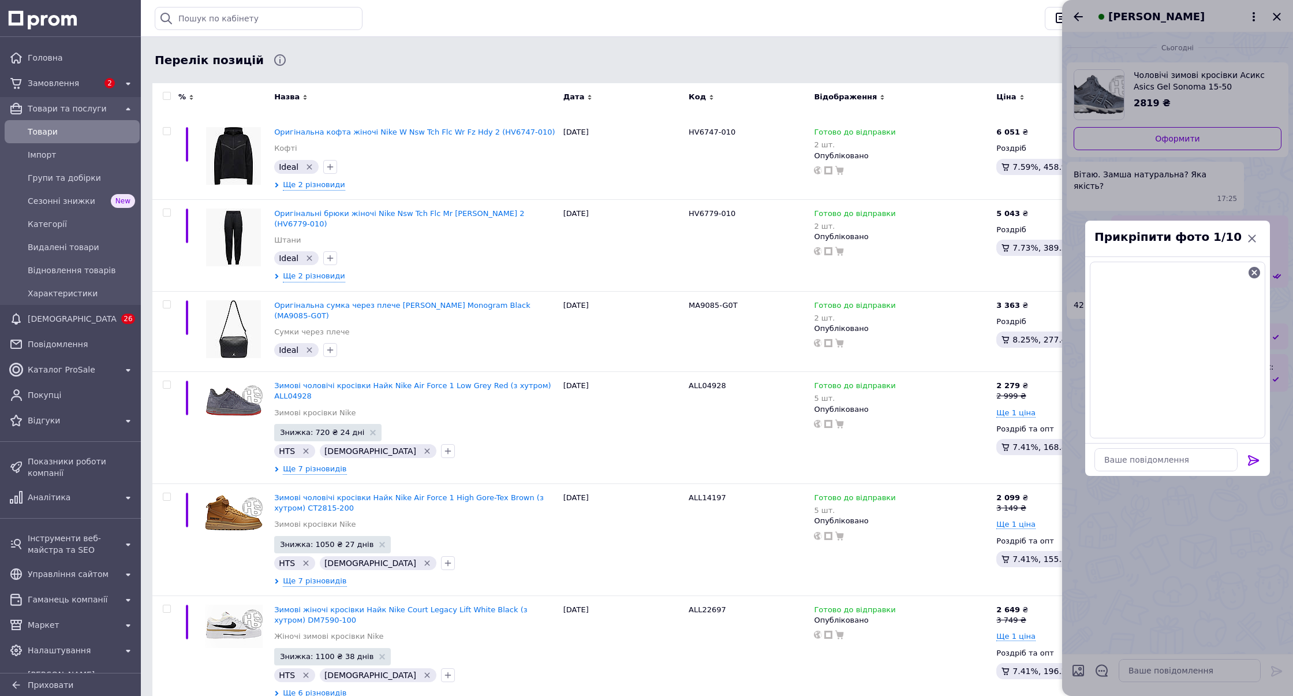
click at [1251, 460] on icon at bounding box center [1253, 460] width 11 height 10
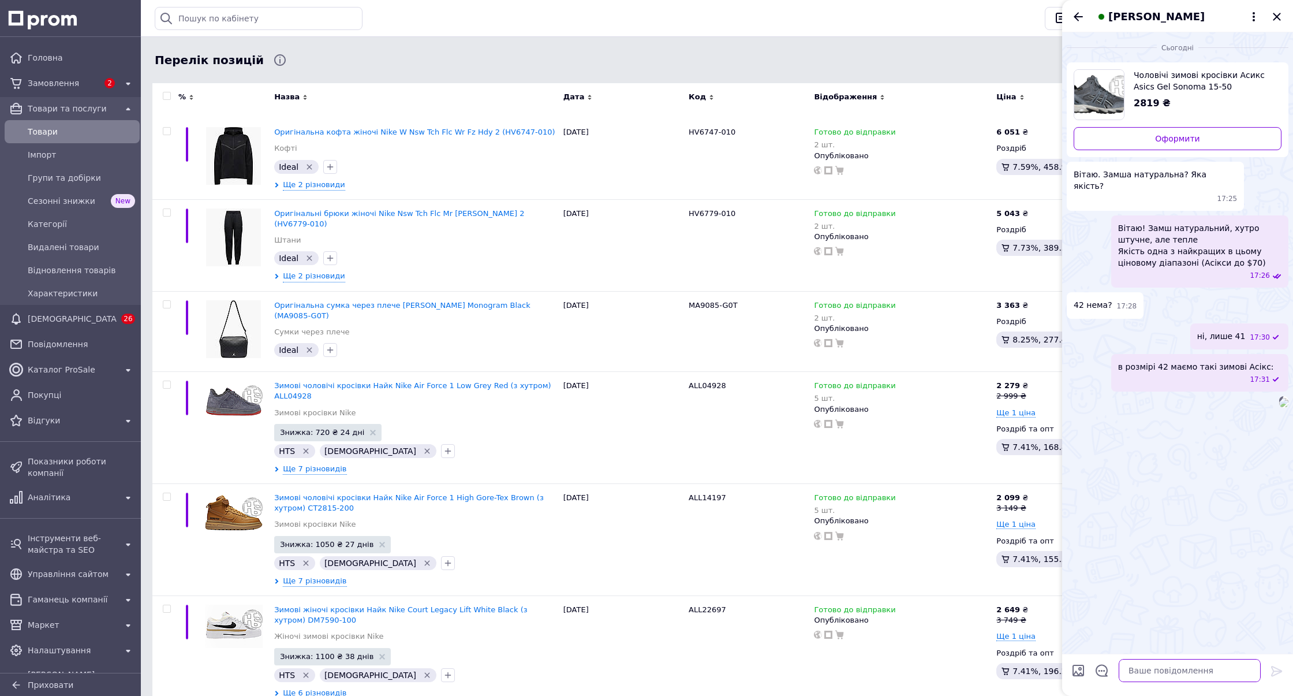
click at [1155, 668] on textarea at bounding box center [1190, 670] width 142 height 23
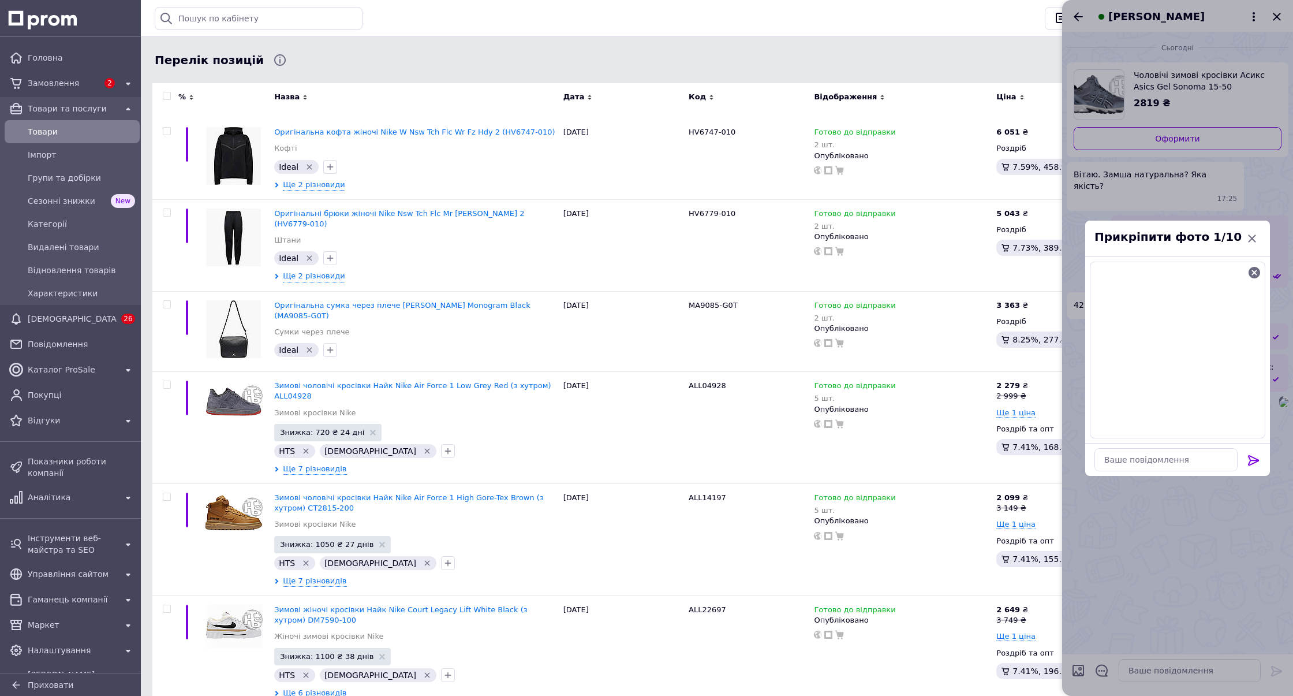
click at [1256, 465] on icon at bounding box center [1254, 460] width 14 height 14
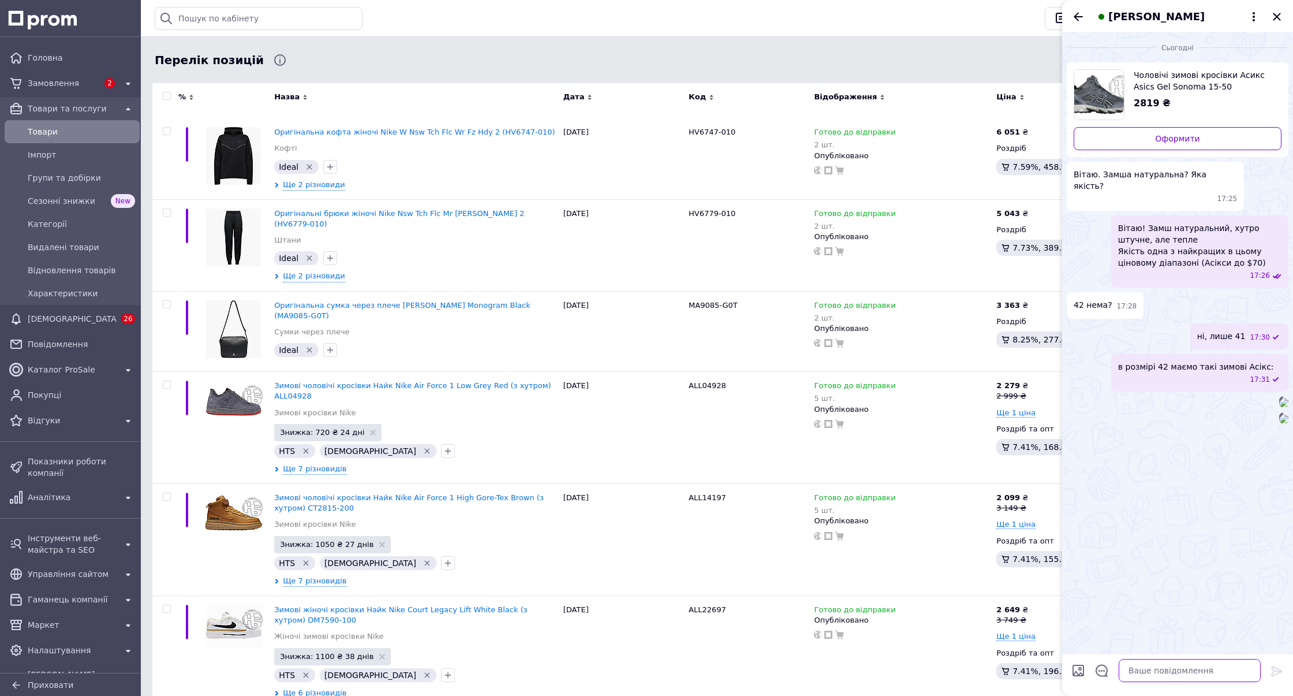
click at [1179, 664] on textarea at bounding box center [1190, 670] width 142 height 23
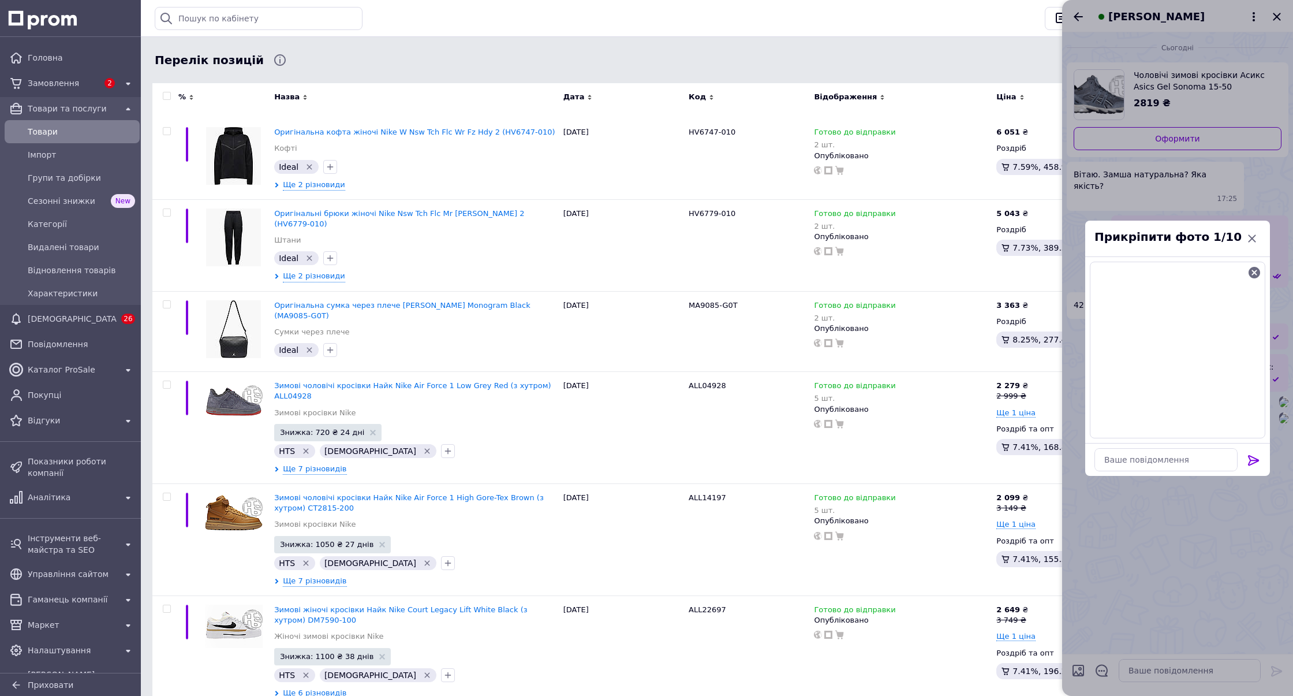
click at [1257, 461] on icon at bounding box center [1253, 460] width 11 height 10
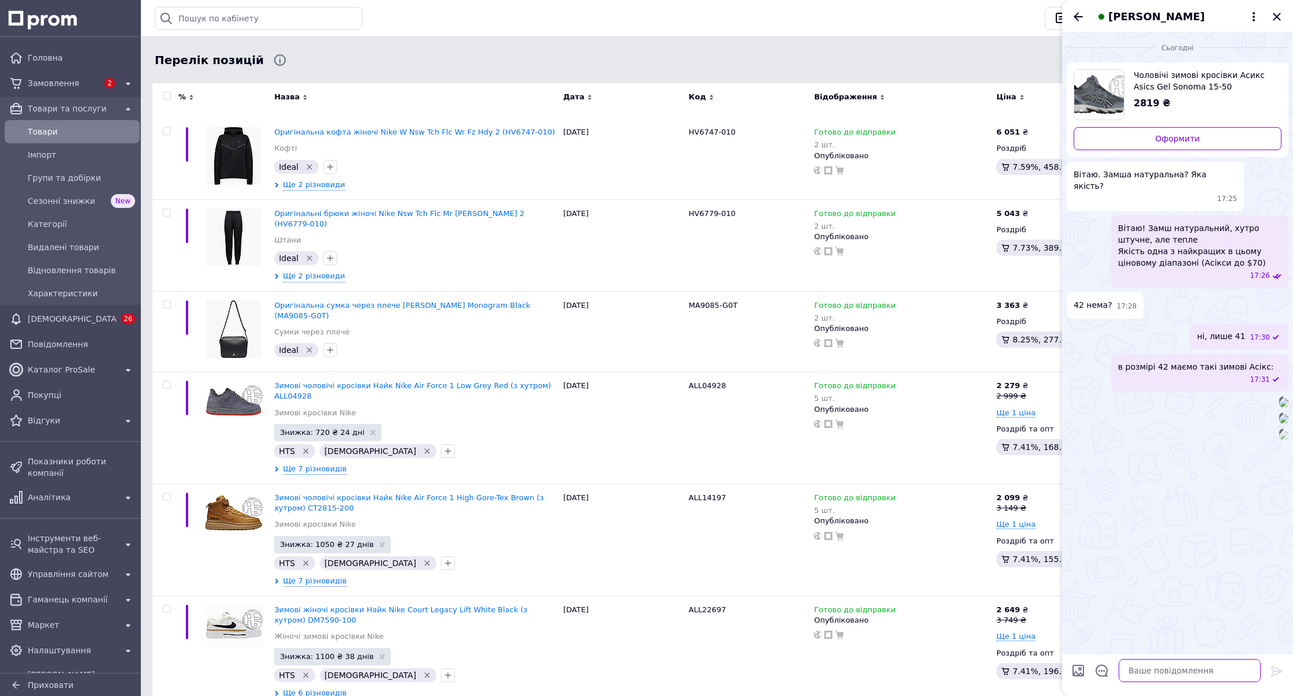
click at [1148, 667] on textarea at bounding box center [1190, 670] width 142 height 23
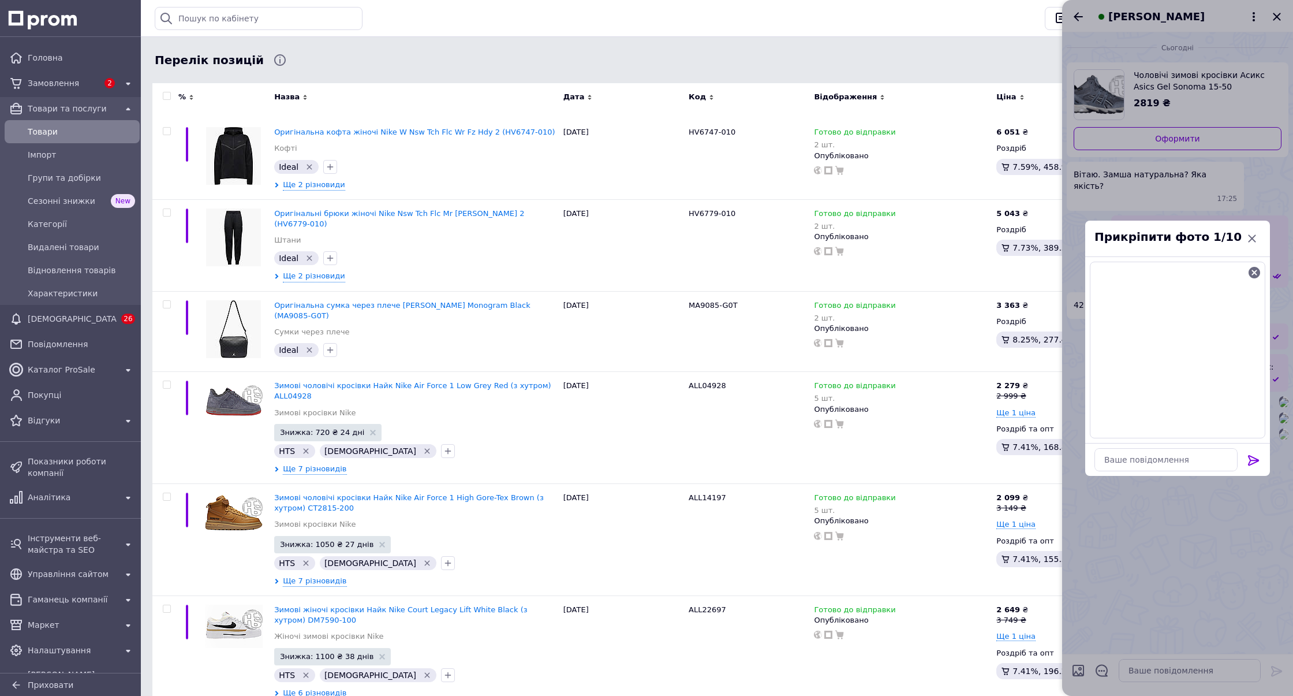
click at [1253, 457] on icon at bounding box center [1253, 460] width 11 height 10
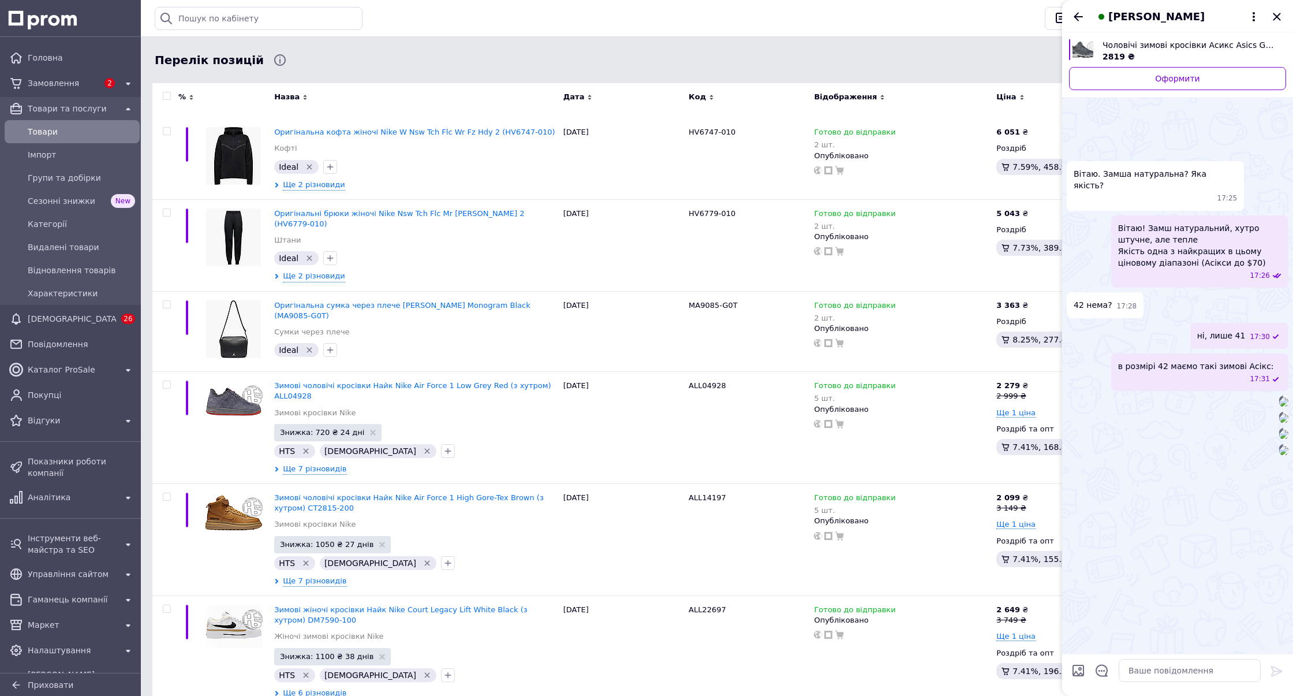
scroll to position [79, 0]
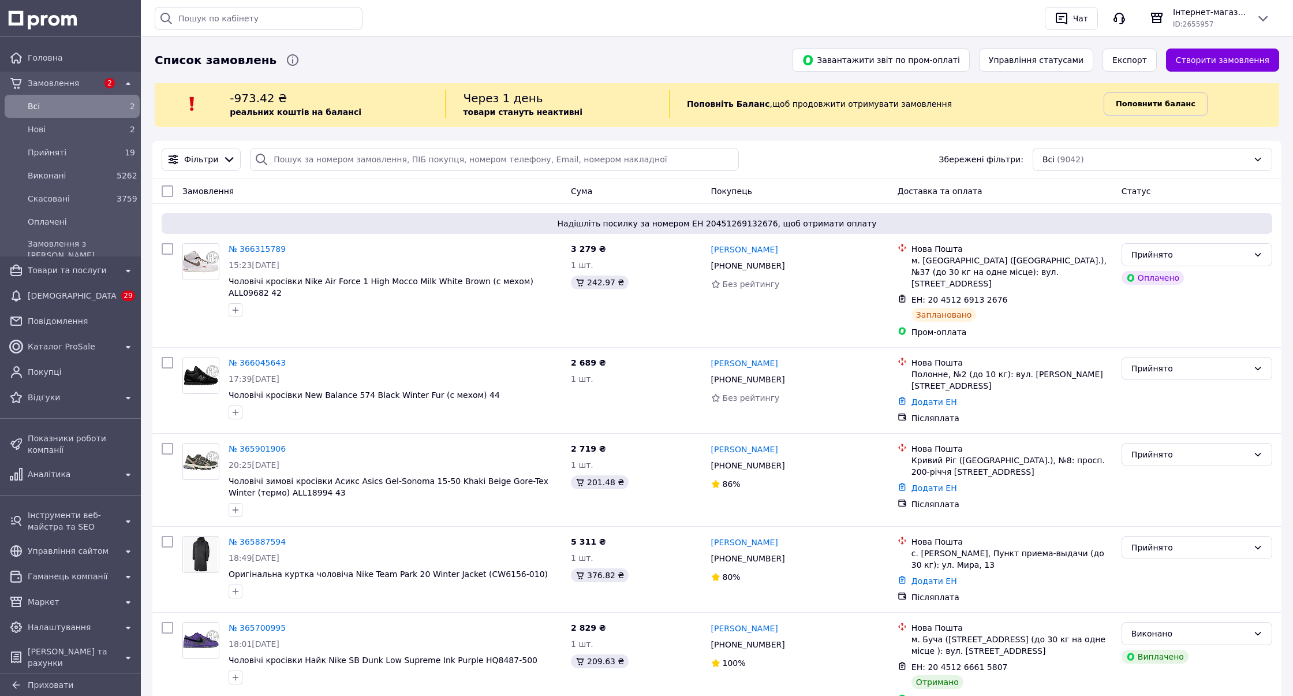
click at [1160, 102] on b "Поповнити баланс" at bounding box center [1156, 103] width 80 height 9
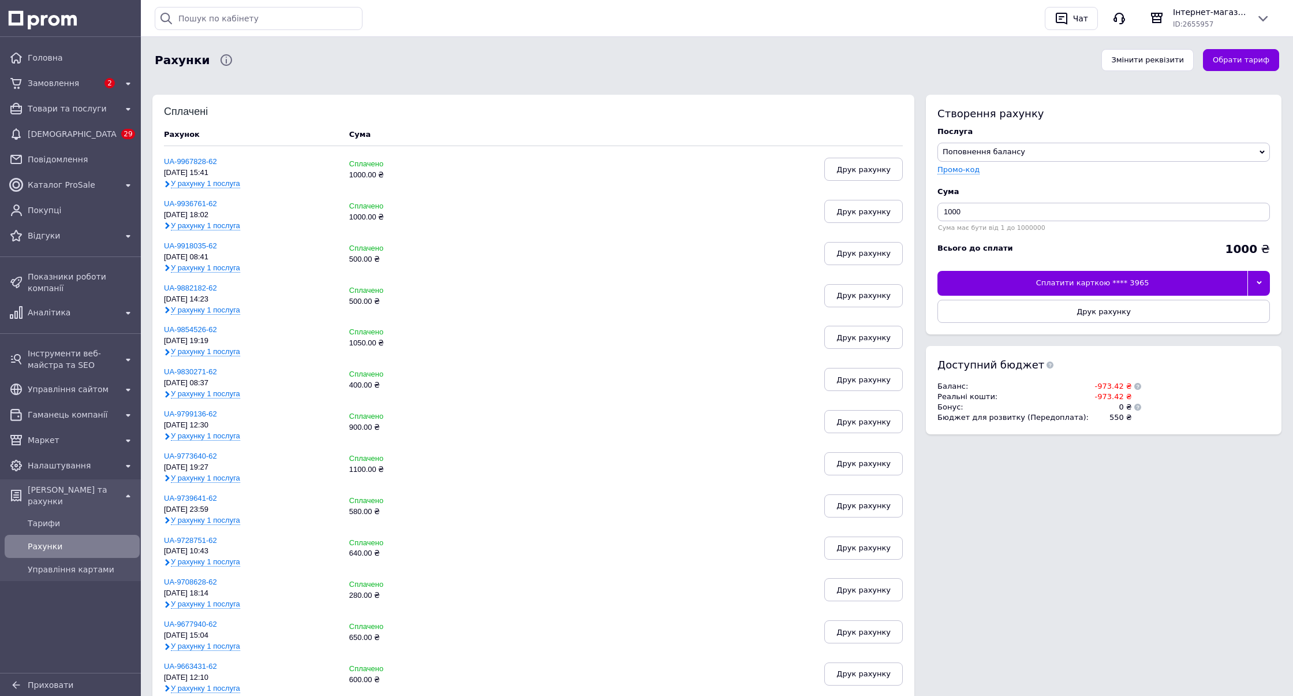
click at [1254, 281] on div at bounding box center [1258, 283] width 23 height 24
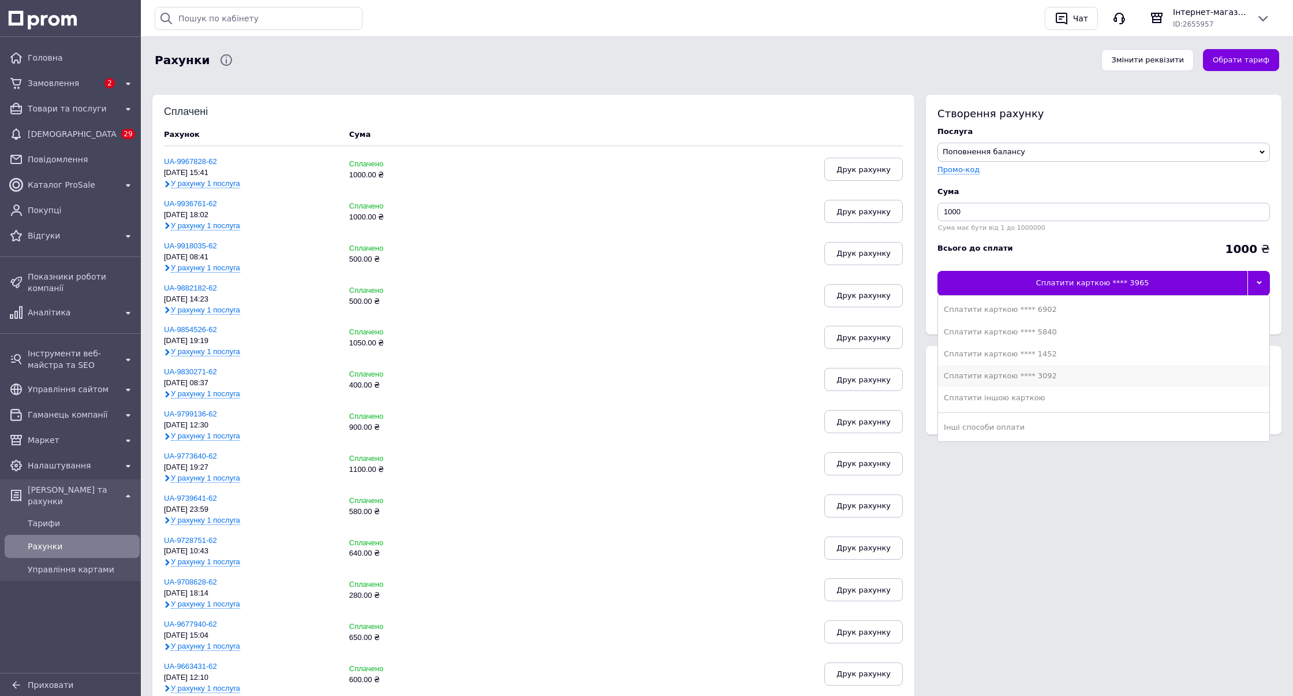
click at [1149, 372] on div "Сплатити карткою **** 3092" at bounding box center [1104, 376] width 320 height 10
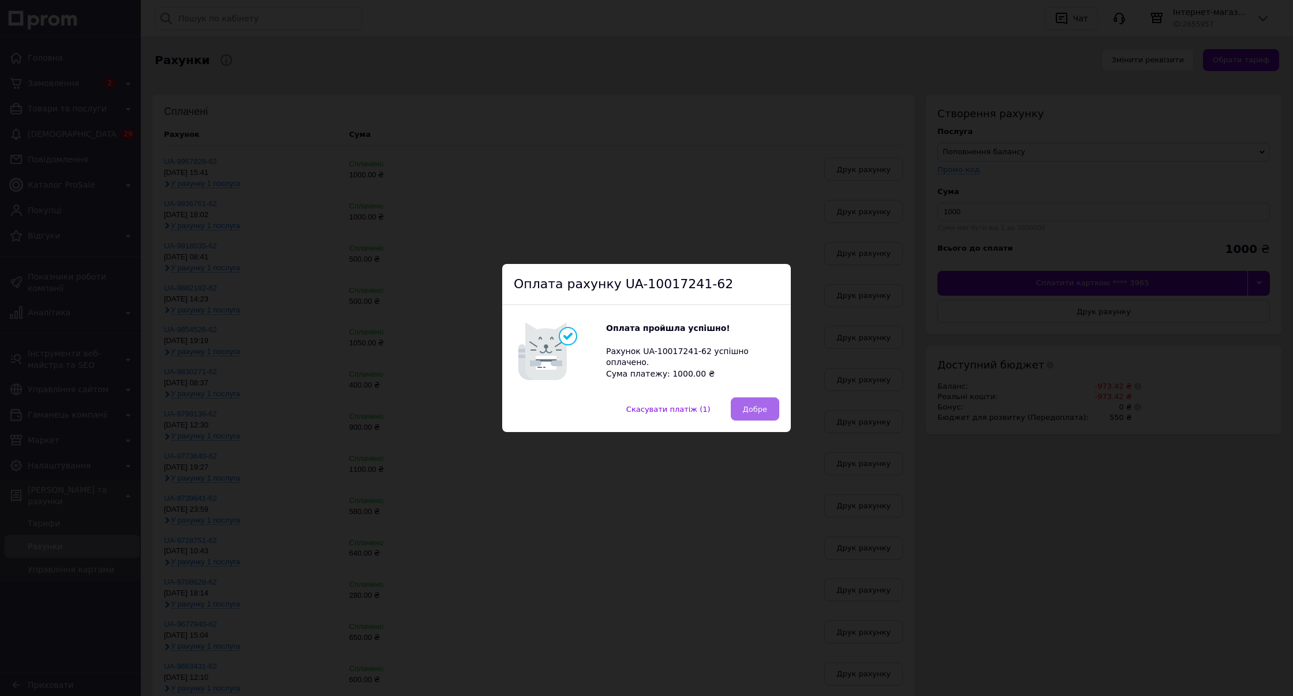
click at [748, 407] on span "Добре" at bounding box center [755, 409] width 24 height 9
